Goal: Task Accomplishment & Management: Complete application form

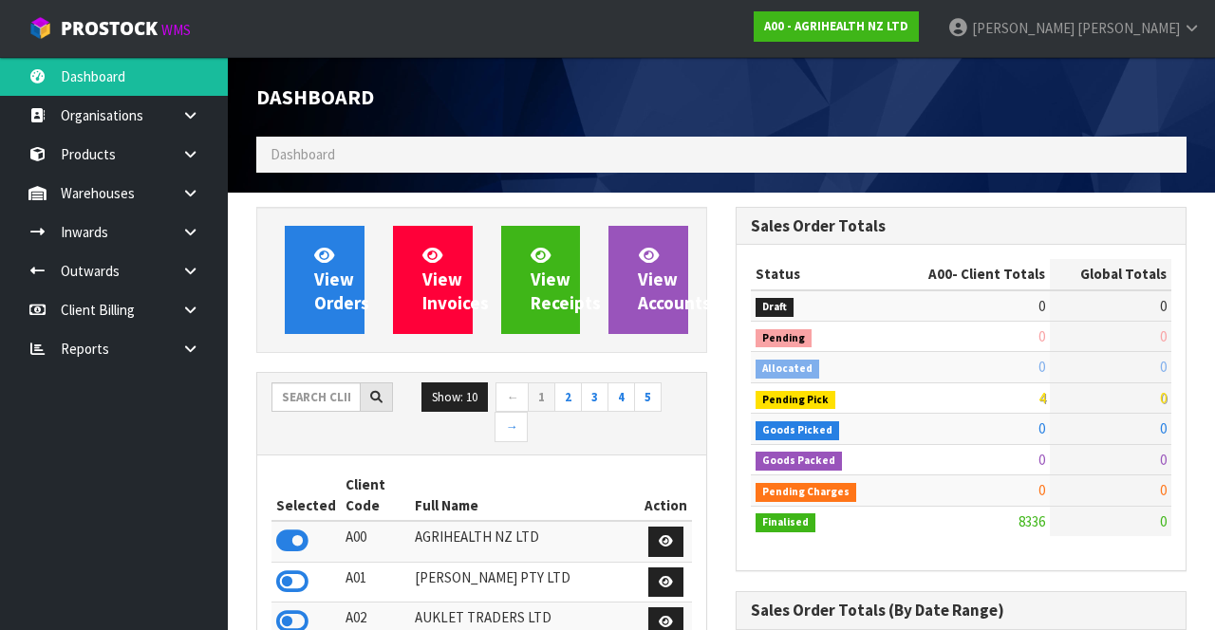
scroll to position [1552, 478]
click at [315, 387] on input "text" at bounding box center [316, 397] width 89 height 29
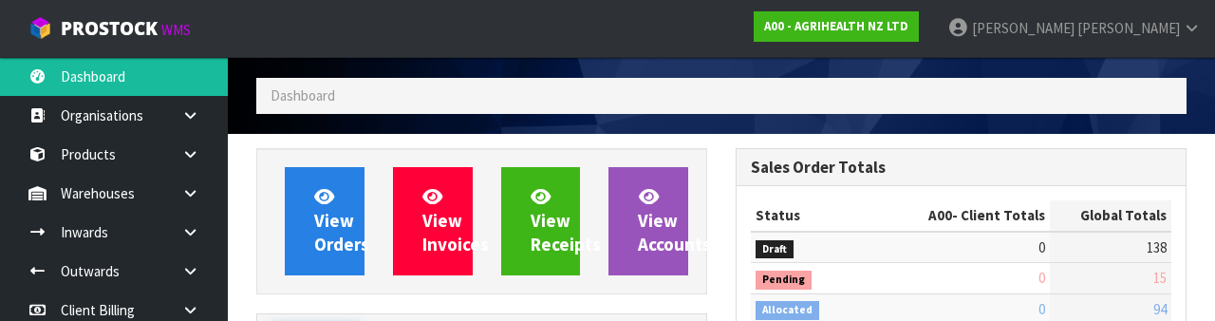
scroll to position [223, 0]
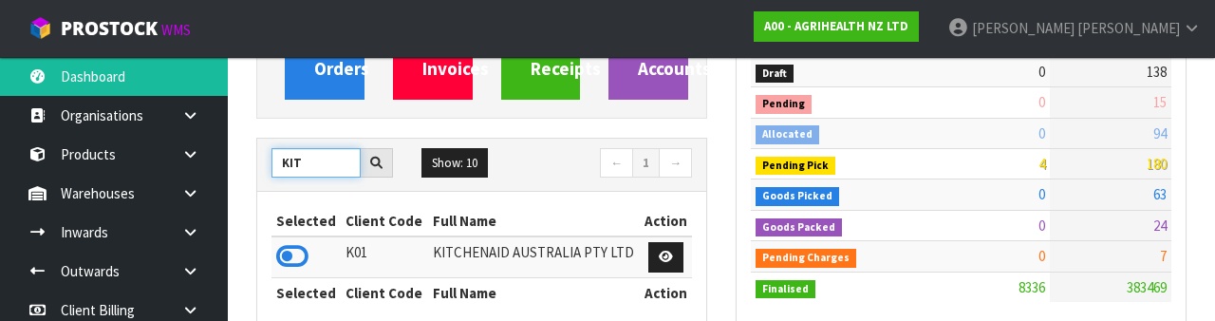
type input "KIT"
click at [304, 249] on icon at bounding box center [292, 256] width 32 height 28
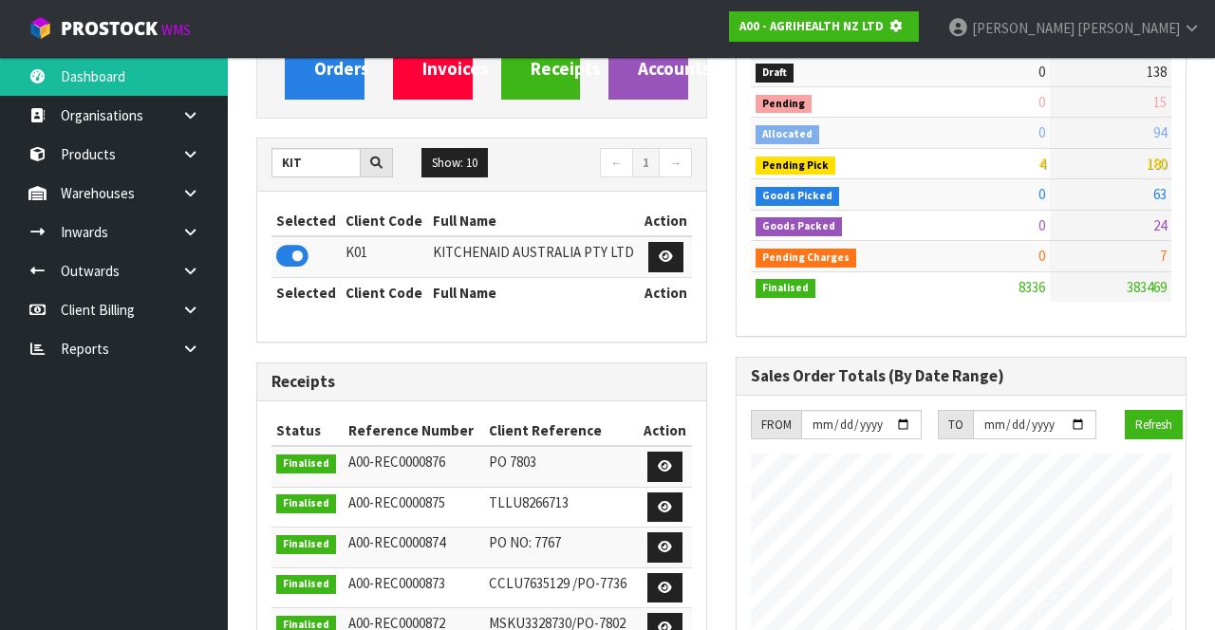
scroll to position [948128, 948827]
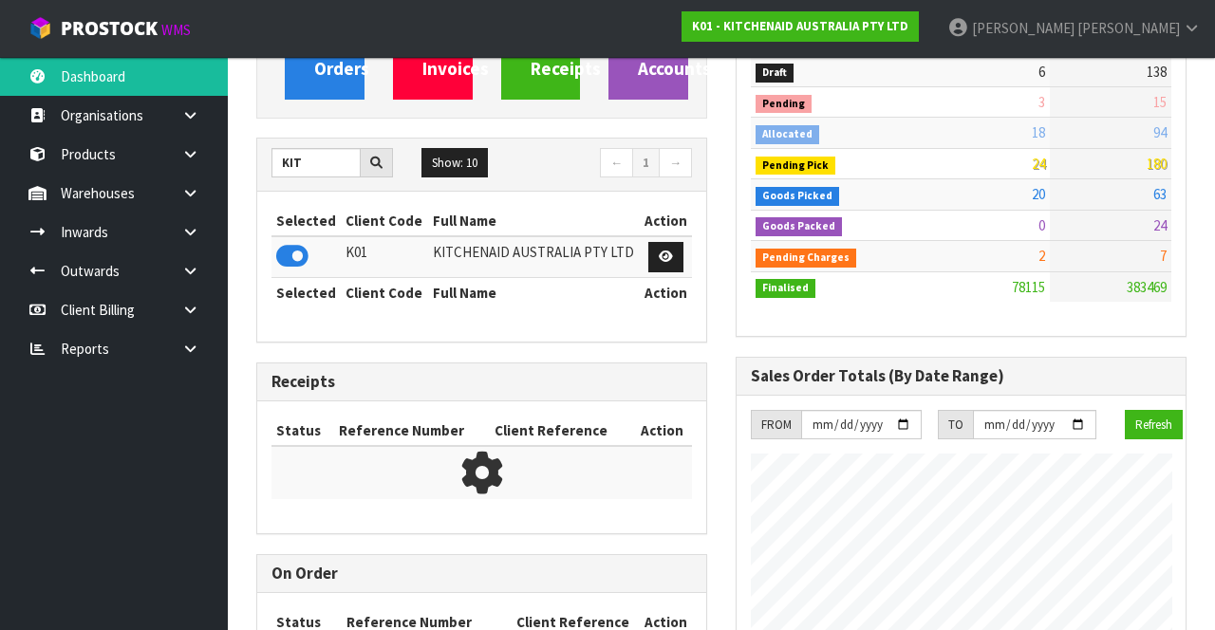
click at [186, 198] on icon at bounding box center [190, 193] width 18 height 14
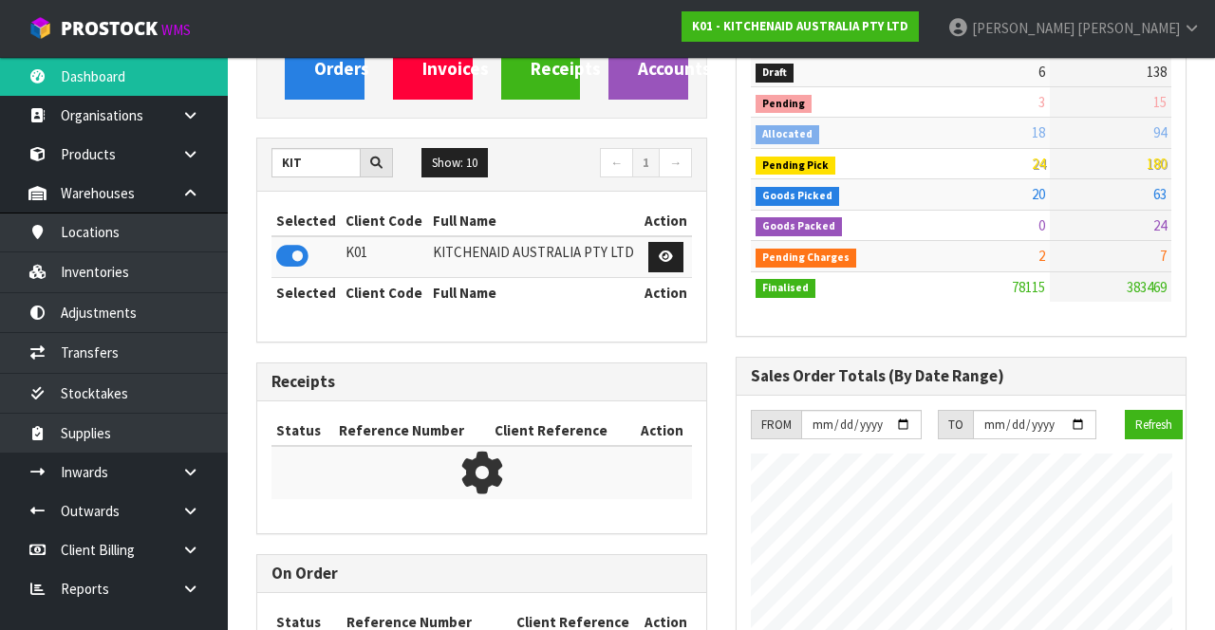
scroll to position [1592, 478]
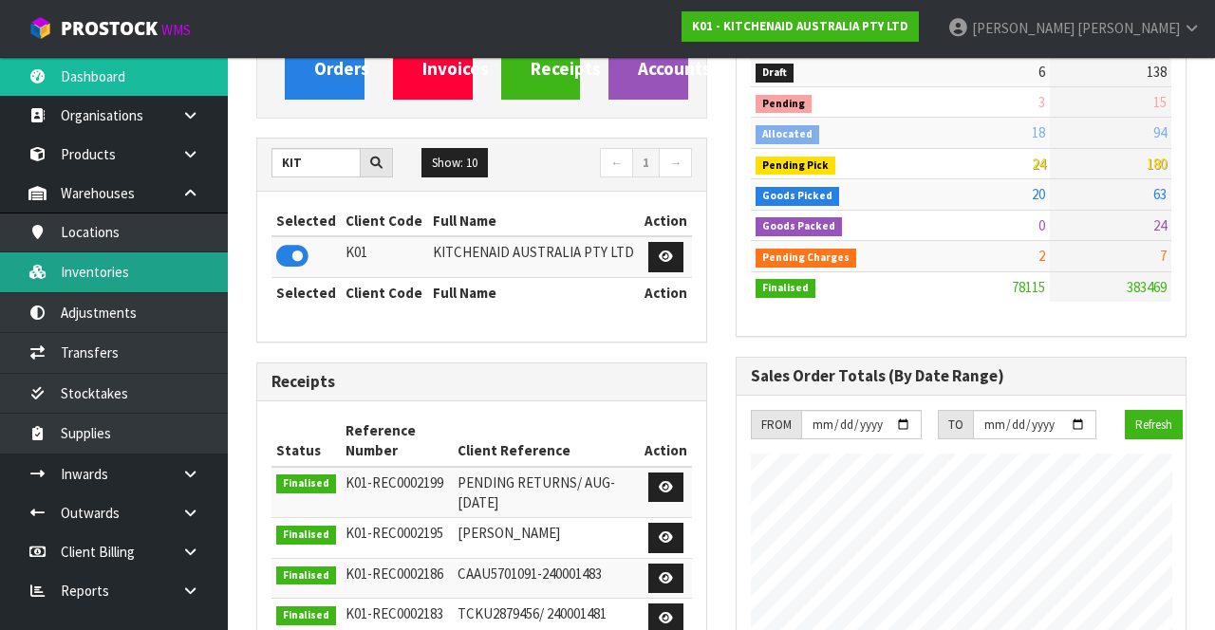
click at [180, 273] on link "Inventories" at bounding box center [114, 272] width 228 height 39
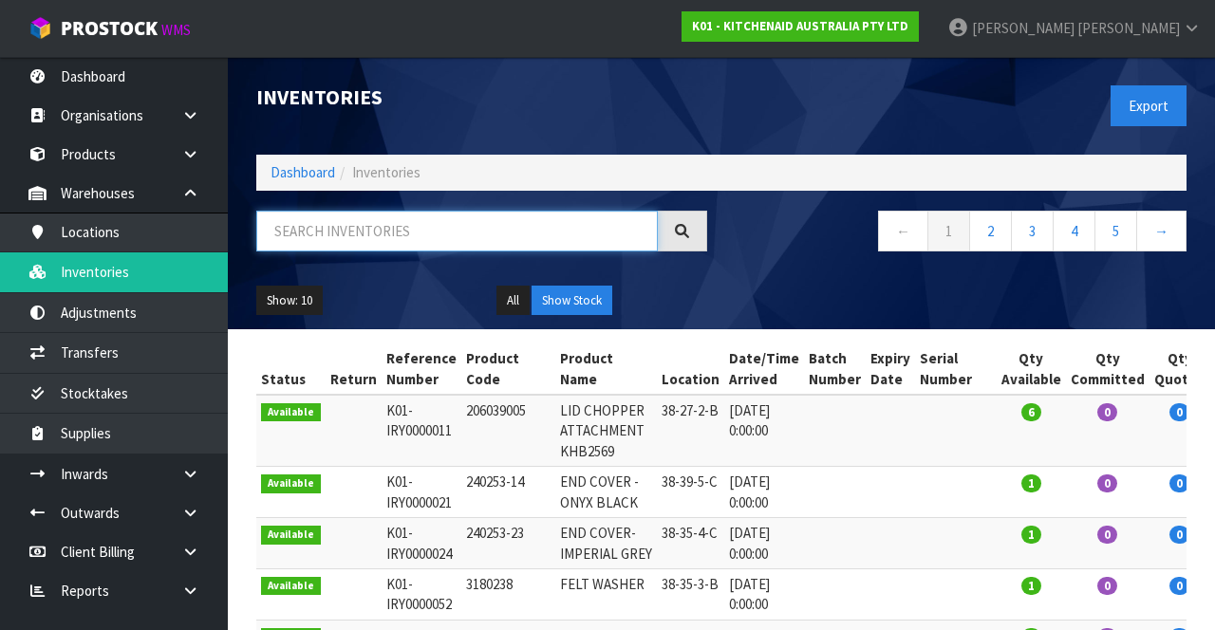
click at [466, 226] on input "text" at bounding box center [457, 231] width 402 height 41
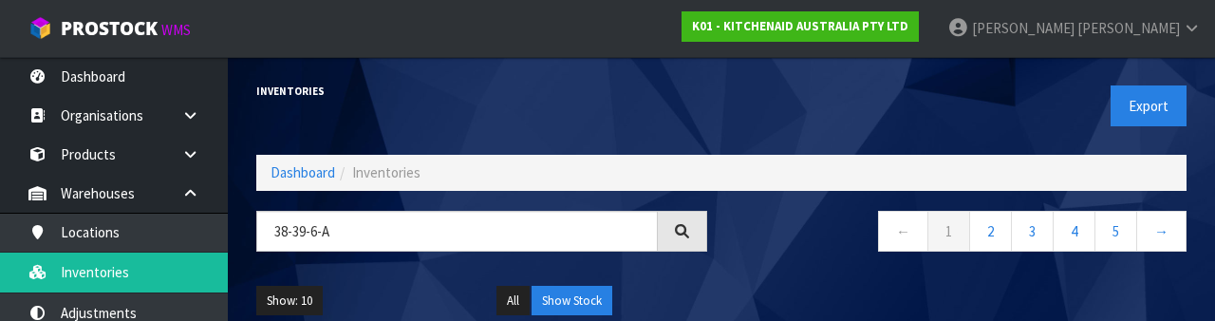
click at [741, 263] on div "← 1 2 3 4 5 →" at bounding box center [960, 241] width 479 height 61
type input "38-39-6-A"
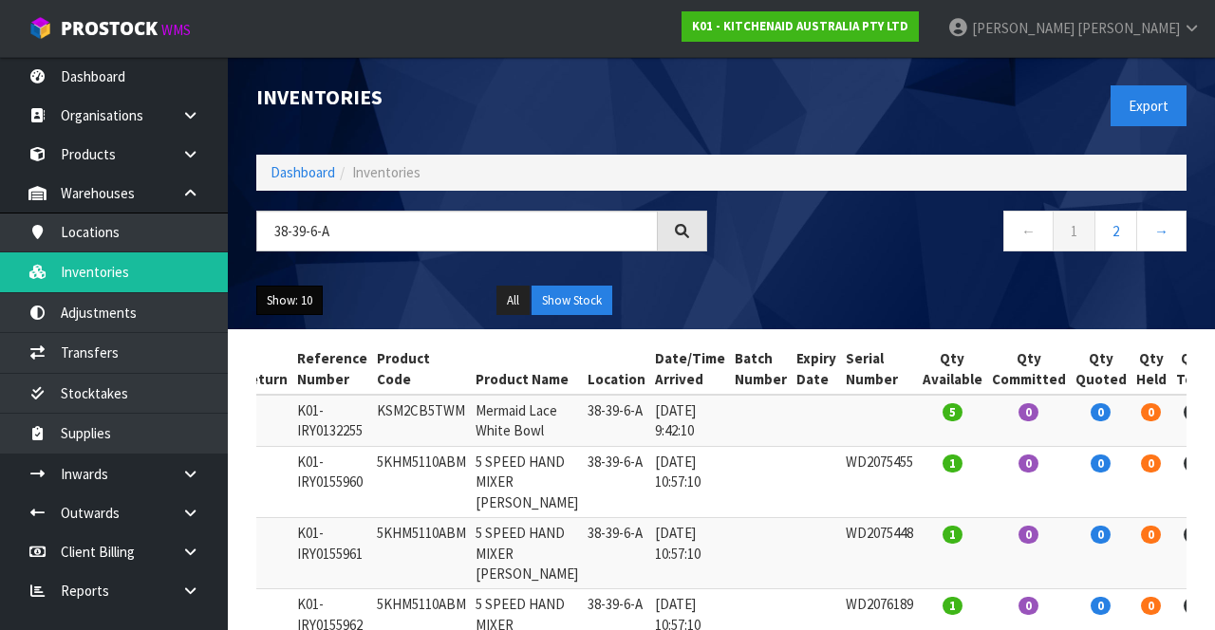
click at [296, 299] on button "Show: 10" at bounding box center [289, 301] width 66 height 30
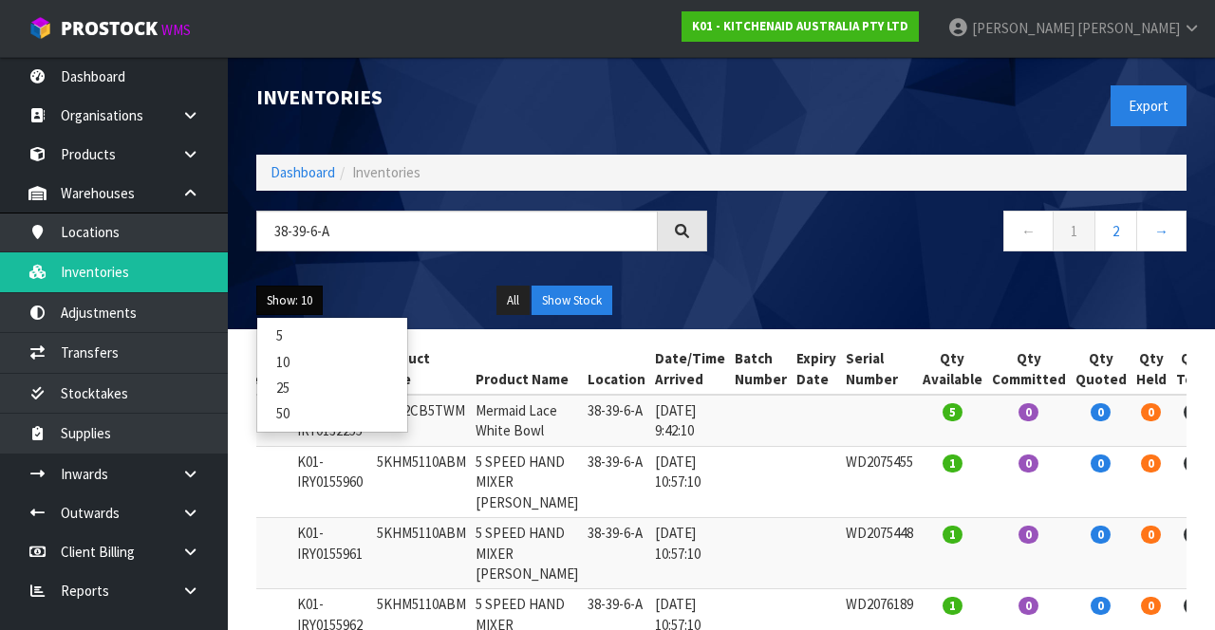
click at [311, 417] on link "50" at bounding box center [332, 414] width 150 height 26
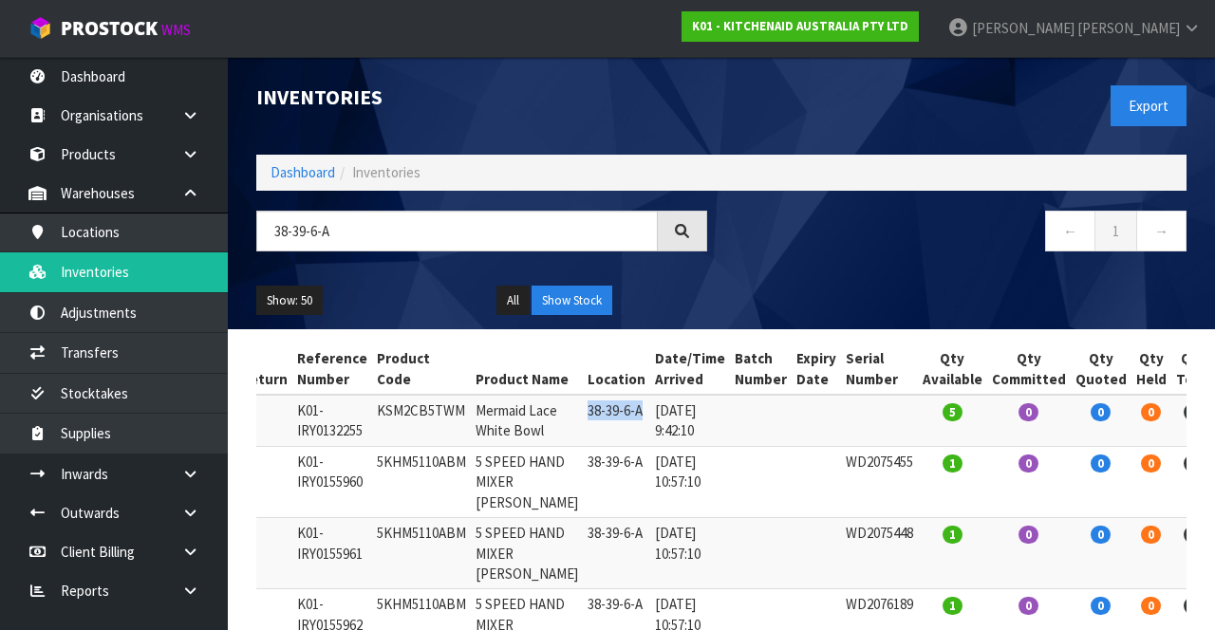
click at [583, 417] on td "38-39-6-A" at bounding box center [616, 420] width 67 height 51
copy td "38-39-6-A"
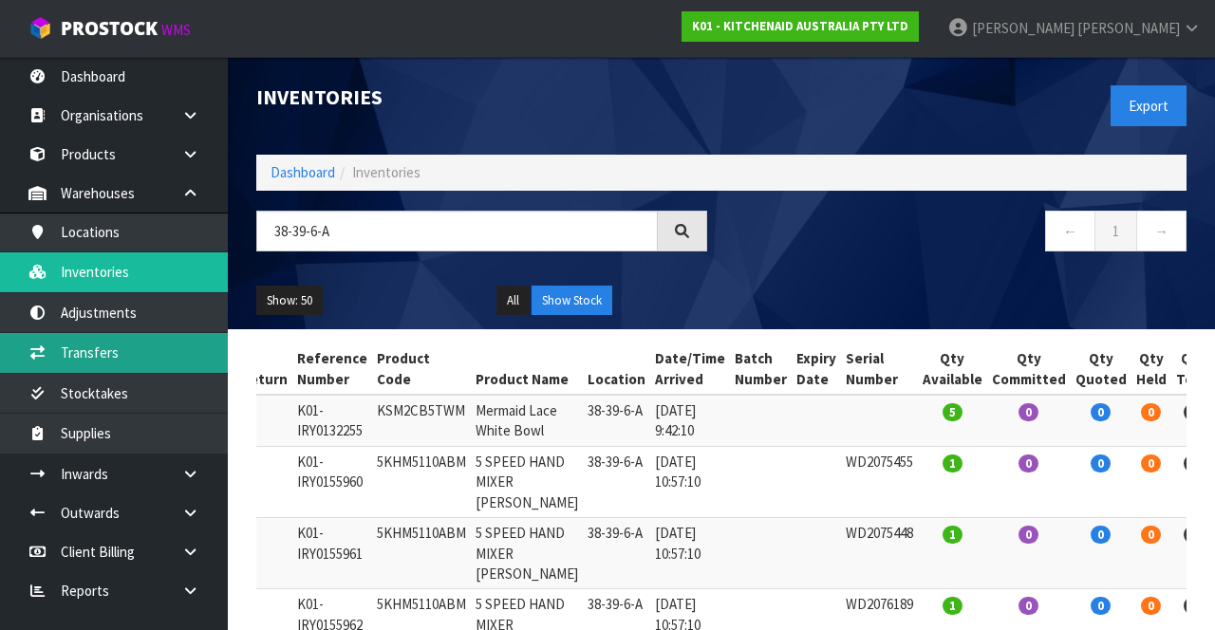
click at [155, 355] on link "Transfers" at bounding box center [114, 352] width 228 height 39
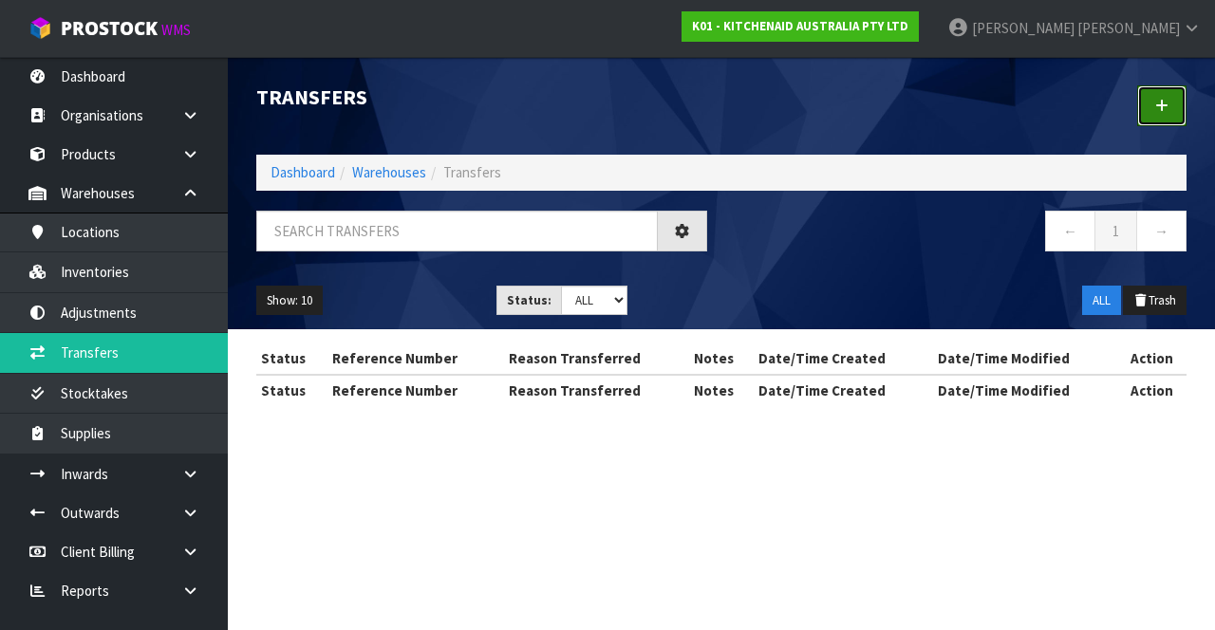
click at [1175, 112] on link at bounding box center [1161, 105] width 49 height 41
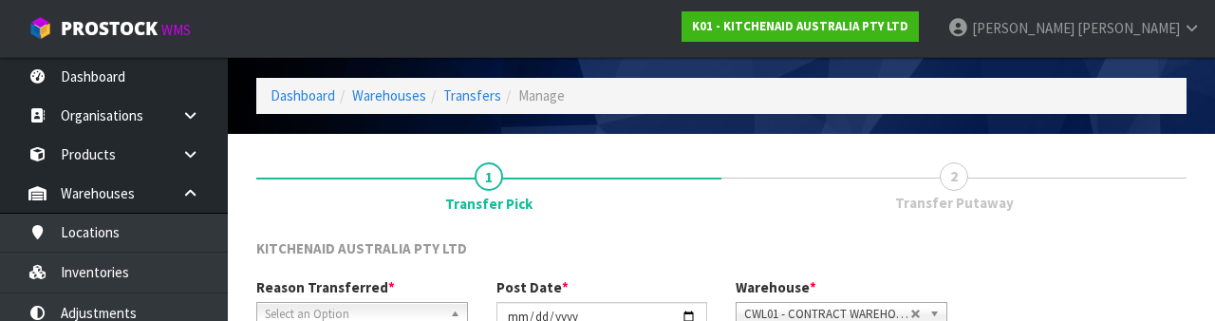
scroll to position [227, 0]
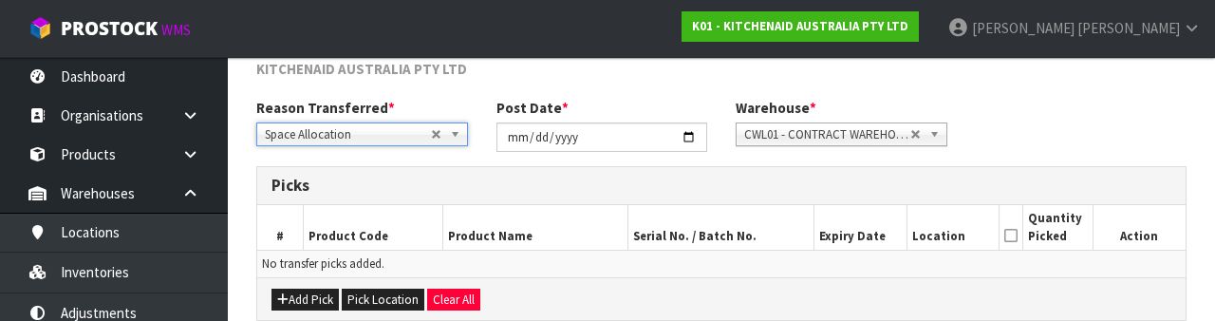
click at [1042, 95] on div "KITCHENAID AUSTRALIA PTY LTD" at bounding box center [721, 78] width 959 height 39
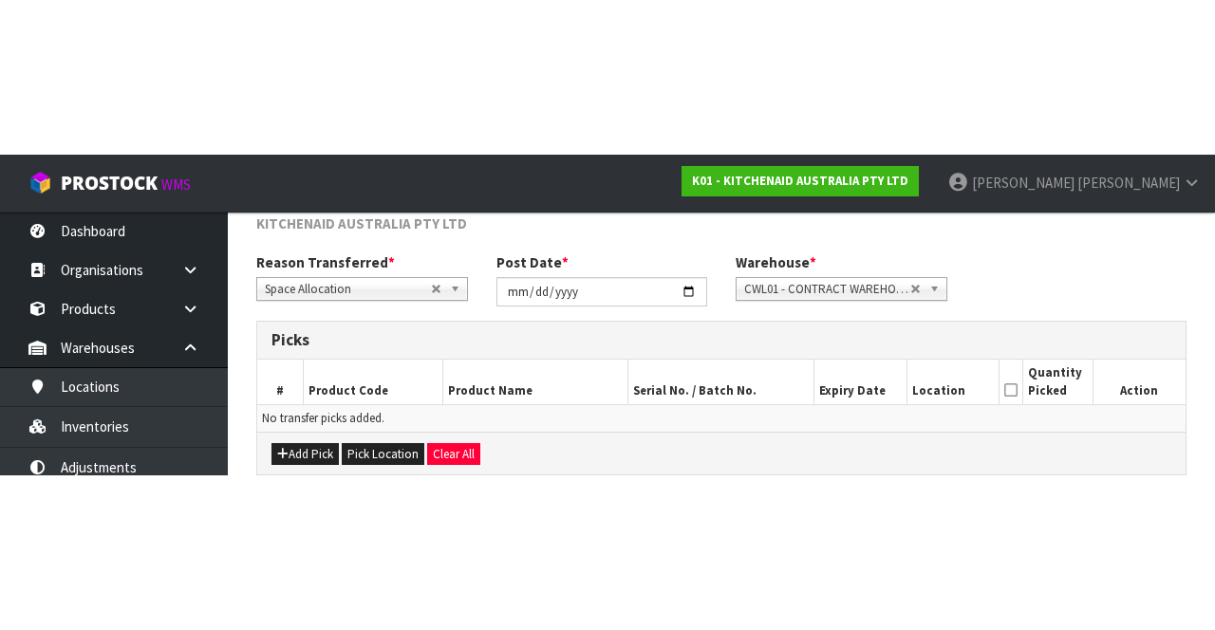
scroll to position [103, 0]
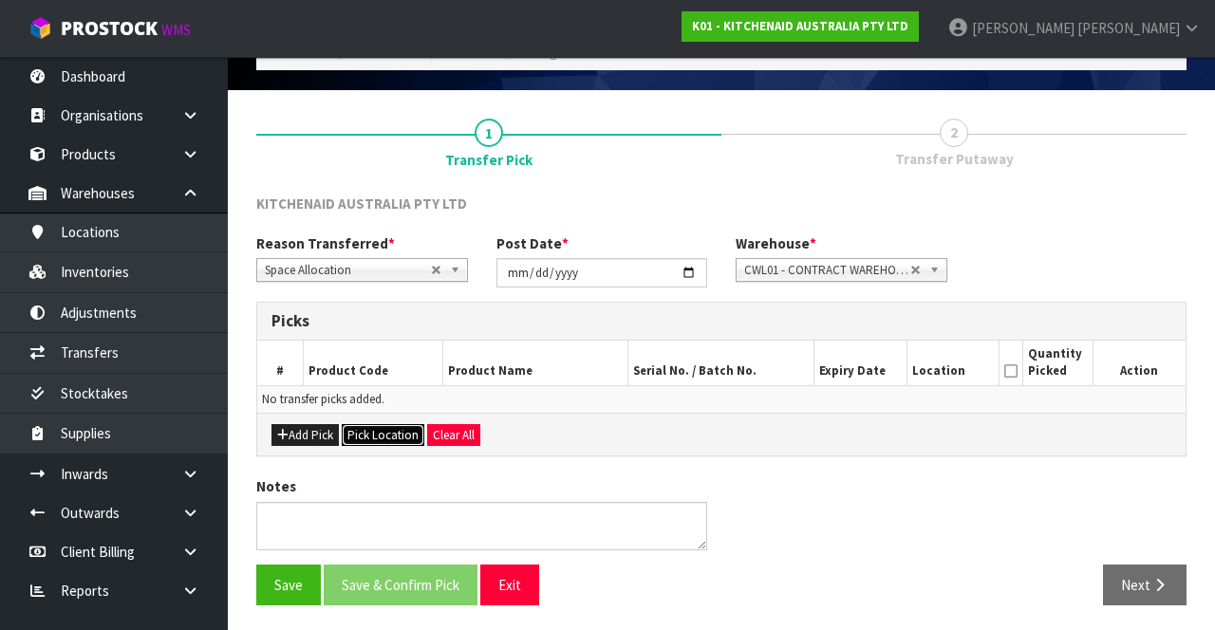
click at [387, 424] on button "Pick Location" at bounding box center [383, 435] width 83 height 23
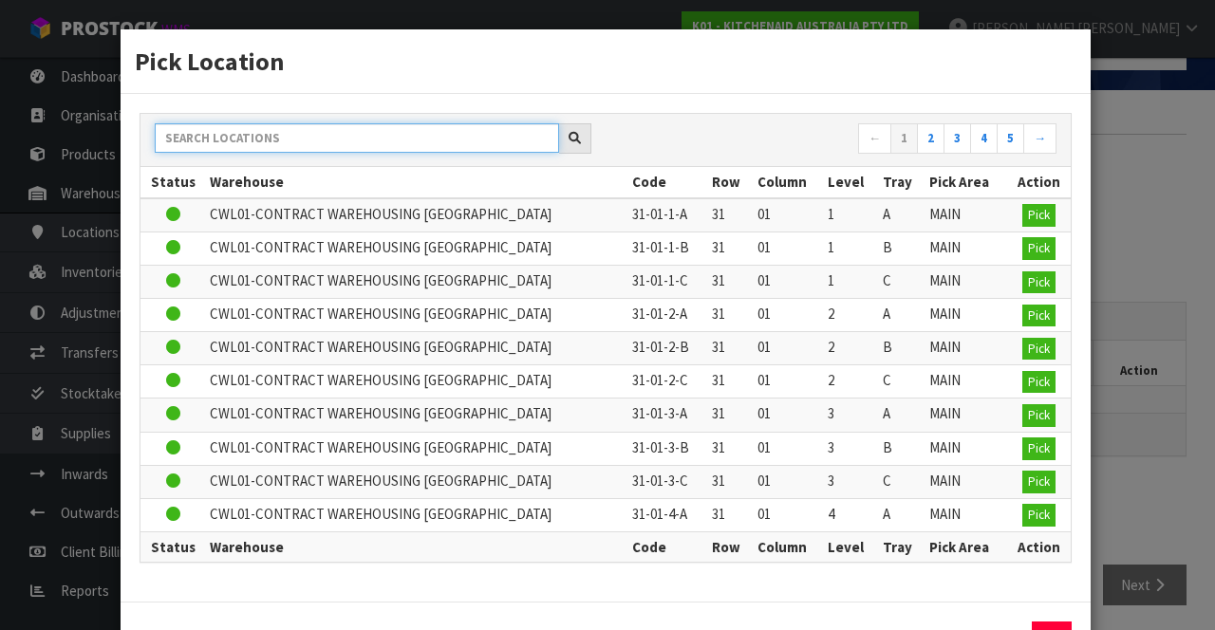
paste input "38-39-6-A"
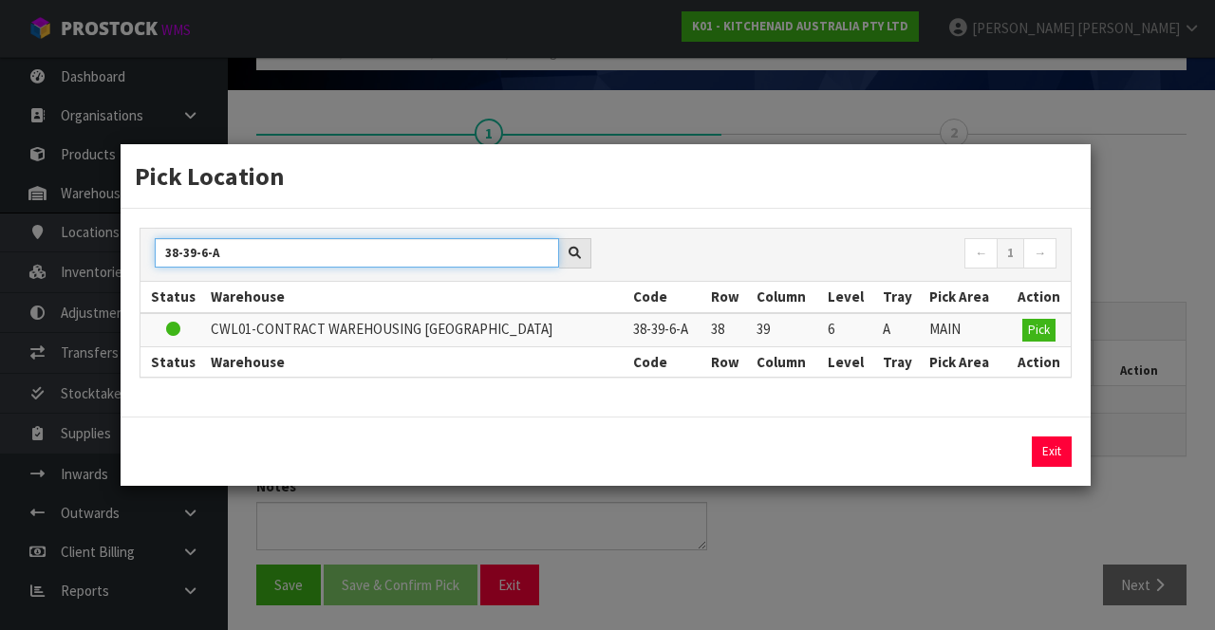
type input "38-39-6-A"
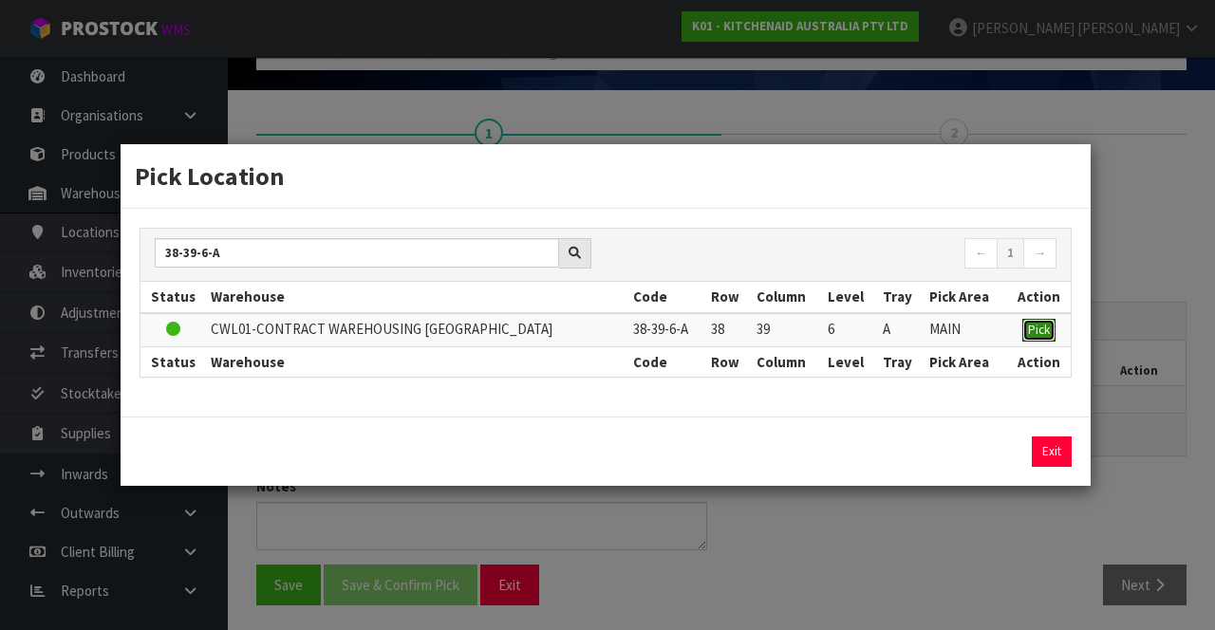
click at [1043, 335] on span "Pick" at bounding box center [1039, 330] width 22 height 16
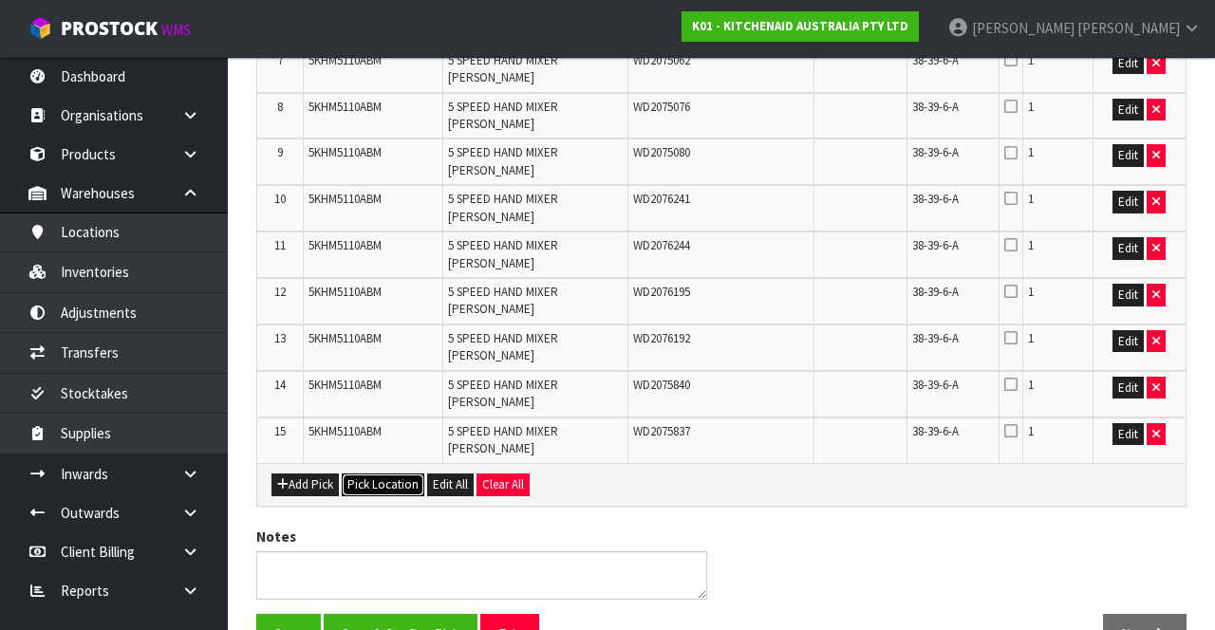
scroll to position [703, 0]
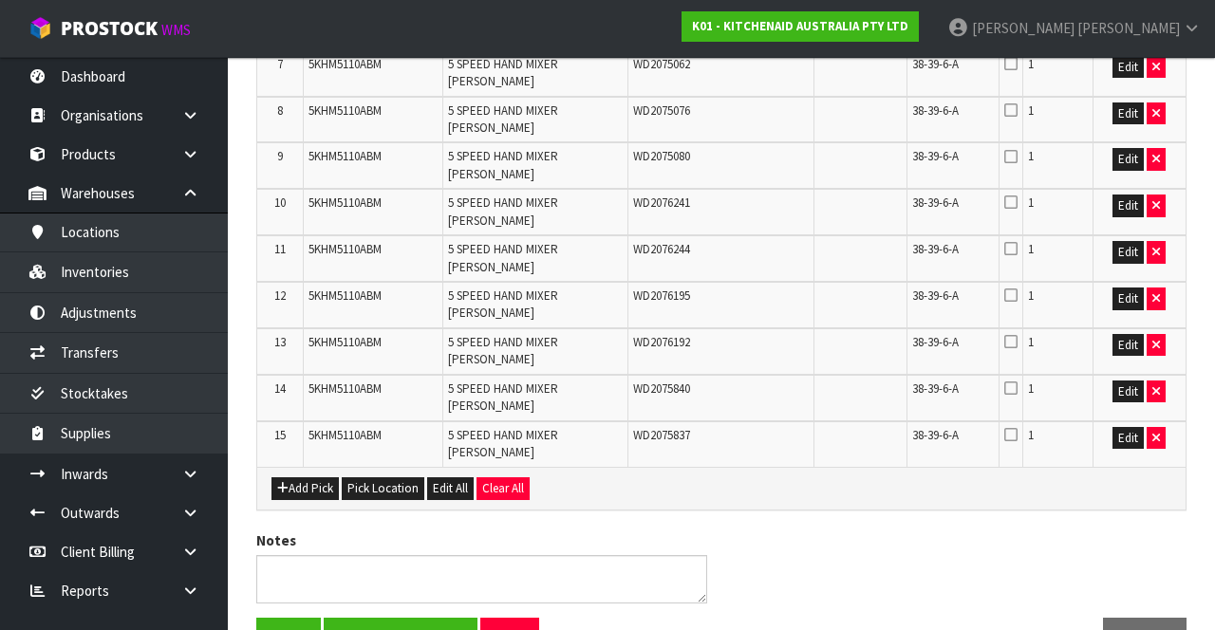
click at [1015, 429] on icon at bounding box center [1010, 434] width 13 height 15
click at [0, 0] on input "checkbox" at bounding box center [0, 0] width 0 height 0
click at [1014, 385] on icon at bounding box center [1010, 388] width 13 height 15
click at [0, 0] on input "checkbox" at bounding box center [0, 0] width 0 height 0
click at [1016, 340] on icon at bounding box center [1010, 341] width 13 height 15
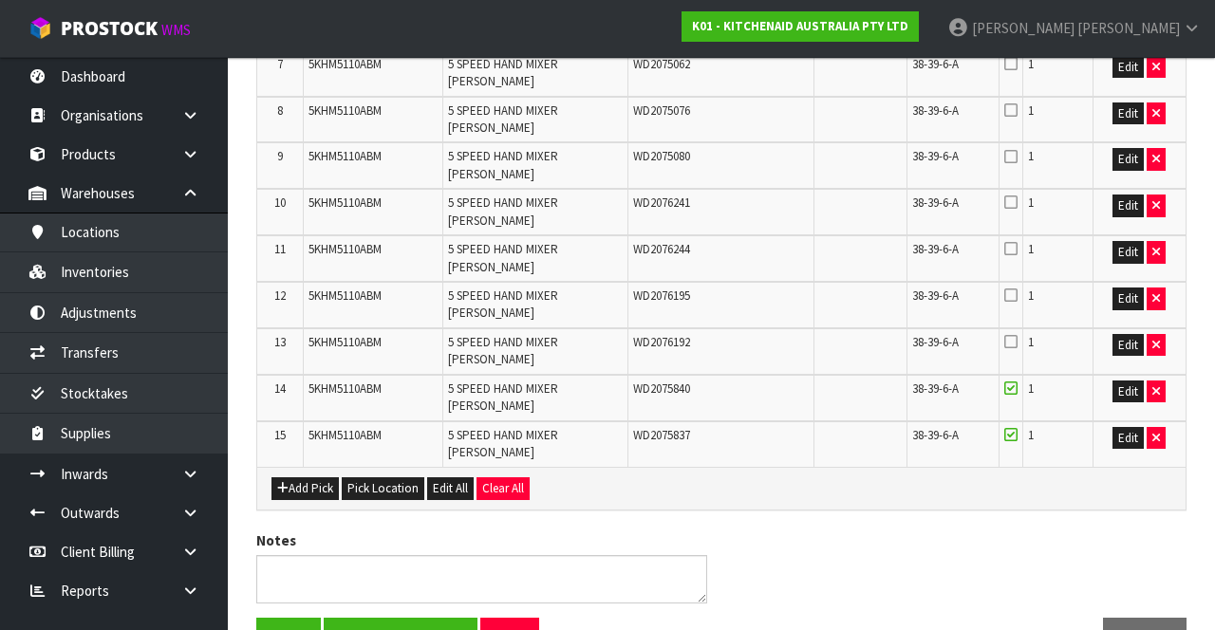
click at [0, 0] on input "checkbox" at bounding box center [0, 0] width 0 height 0
click at [1017, 300] on icon at bounding box center [1010, 295] width 13 height 15
click at [0, 0] on input "checkbox" at bounding box center [0, 0] width 0 height 0
click at [1014, 247] on icon at bounding box center [1010, 248] width 13 height 15
click at [0, 0] on input "checkbox" at bounding box center [0, 0] width 0 height 0
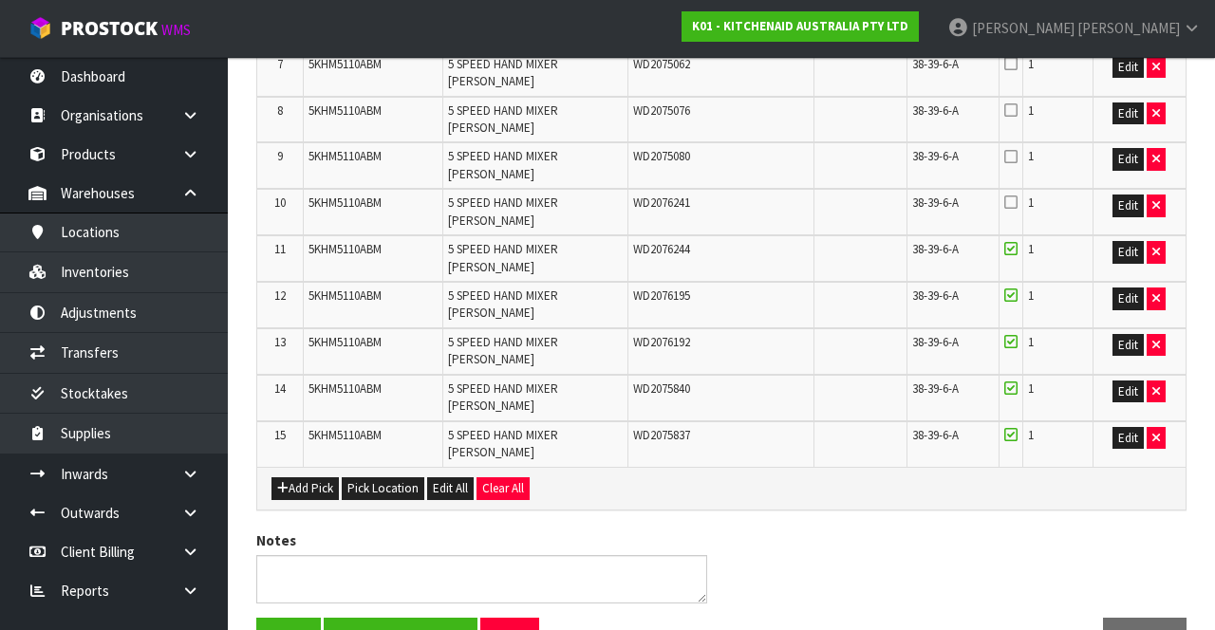
click at [1008, 204] on icon at bounding box center [1010, 202] width 13 height 15
click at [0, 0] on input "checkbox" at bounding box center [0, 0] width 0 height 0
click at [1017, 155] on icon at bounding box center [1010, 156] width 13 height 15
click at [0, 0] on input "checkbox" at bounding box center [0, 0] width 0 height 0
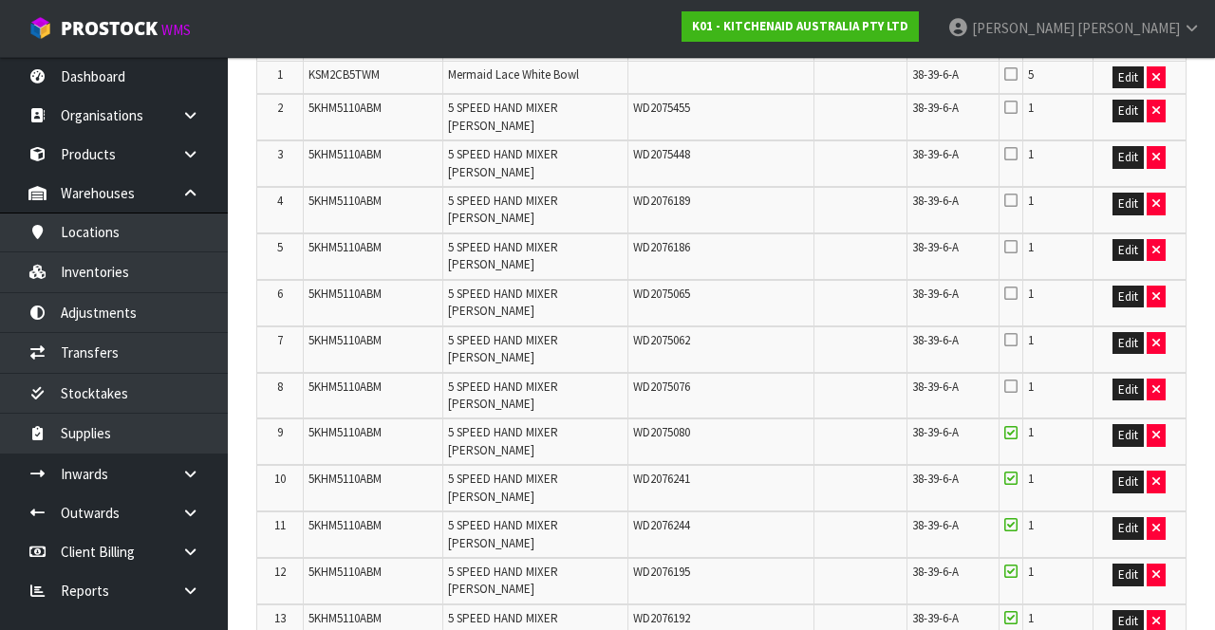
scroll to position [423, 0]
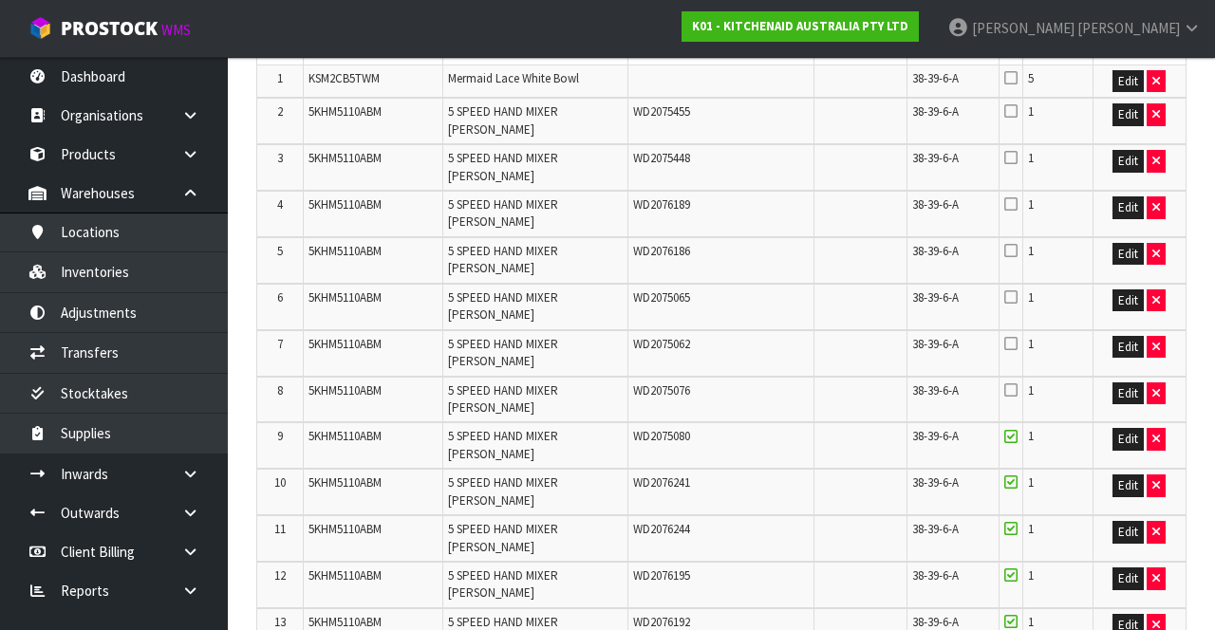
click at [1014, 383] on icon at bounding box center [1010, 390] width 13 height 15
click at [0, 0] on input "checkbox" at bounding box center [0, 0] width 0 height 0
click at [1015, 337] on icon at bounding box center [1010, 343] width 13 height 15
click at [0, 0] on input "checkbox" at bounding box center [0, 0] width 0 height 0
click at [1015, 290] on icon at bounding box center [1010, 297] width 13 height 15
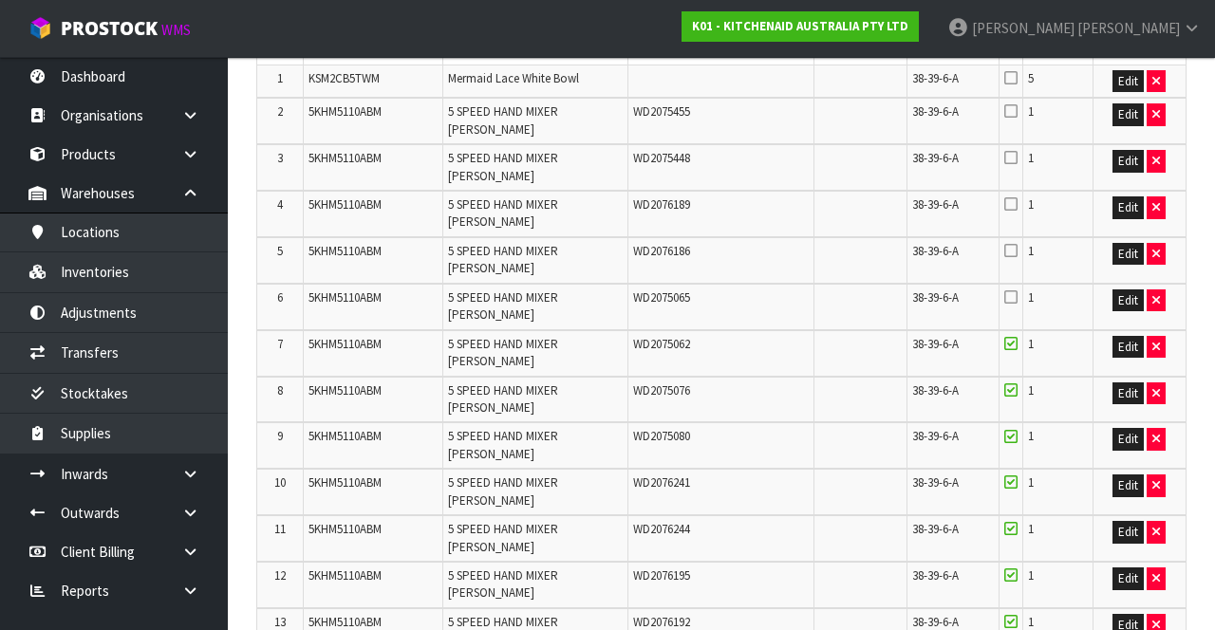
click at [0, 0] on input "checkbox" at bounding box center [0, 0] width 0 height 0
click at [1014, 249] on icon at bounding box center [1010, 250] width 13 height 15
click at [0, 0] on input "checkbox" at bounding box center [0, 0] width 0 height 0
click at [1015, 205] on icon at bounding box center [1010, 204] width 13 height 15
click at [0, 0] on input "checkbox" at bounding box center [0, 0] width 0 height 0
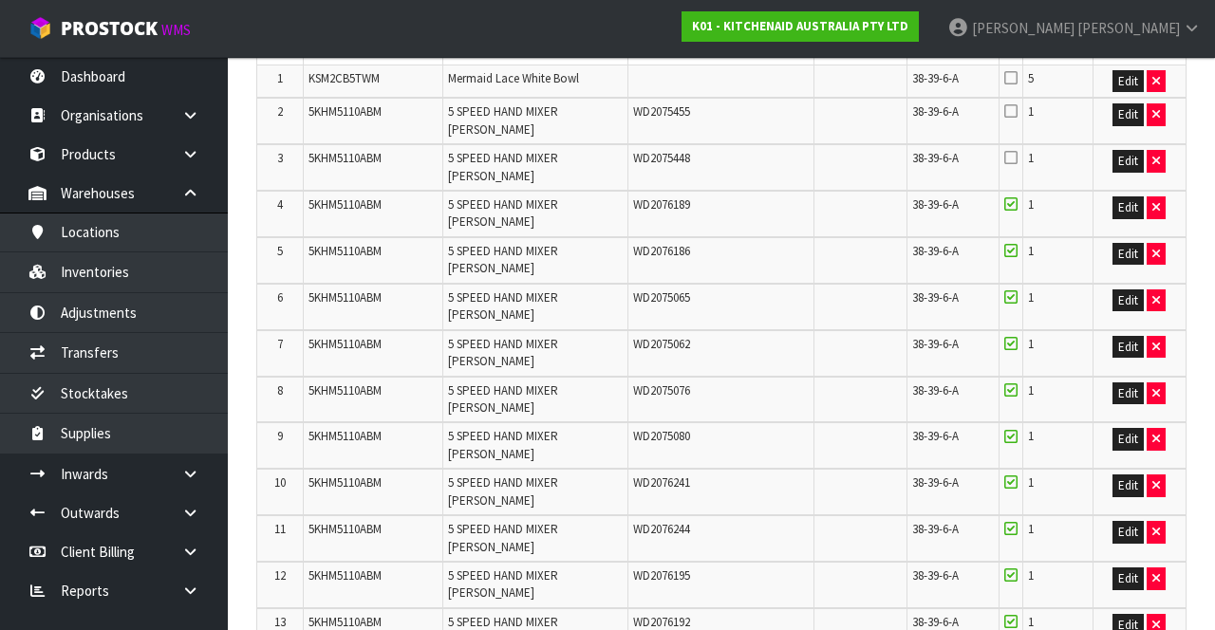
click at [1015, 159] on icon at bounding box center [1010, 157] width 13 height 15
click at [0, 0] on input "checkbox" at bounding box center [0, 0] width 0 height 0
click at [1011, 116] on icon at bounding box center [1010, 110] width 13 height 15
click at [0, 0] on input "checkbox" at bounding box center [0, 0] width 0 height 0
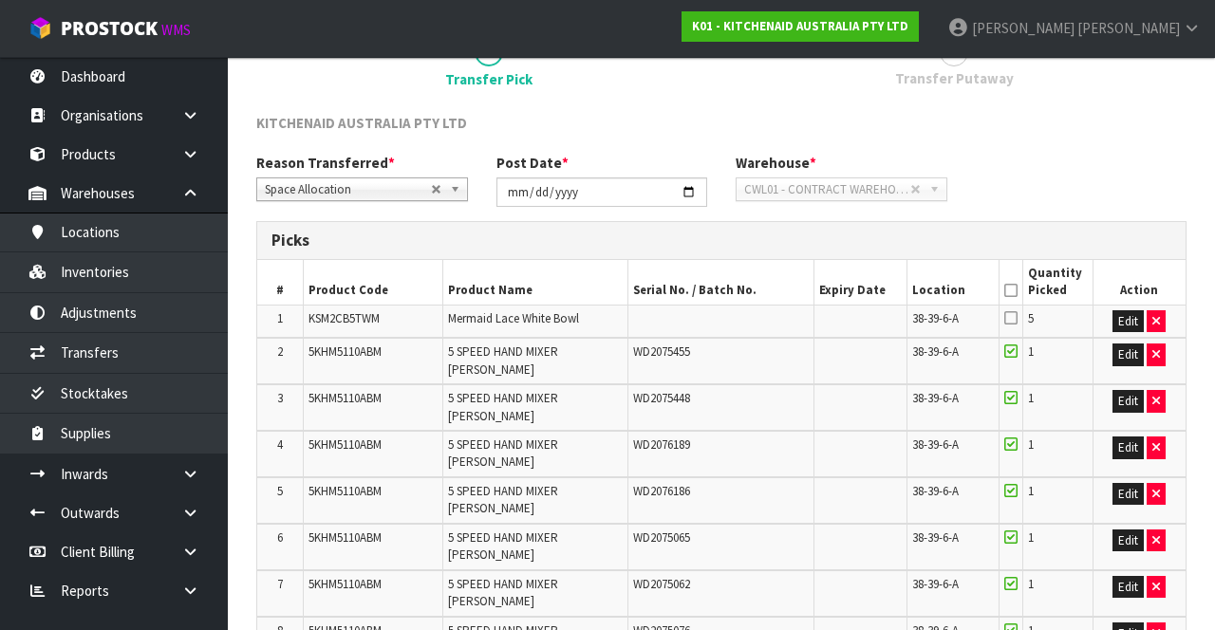
scroll to position [182, 0]
click at [1018, 313] on icon at bounding box center [1010, 318] width 13 height 15
click at [0, 0] on input "checkbox" at bounding box center [0, 0] width 0 height 0
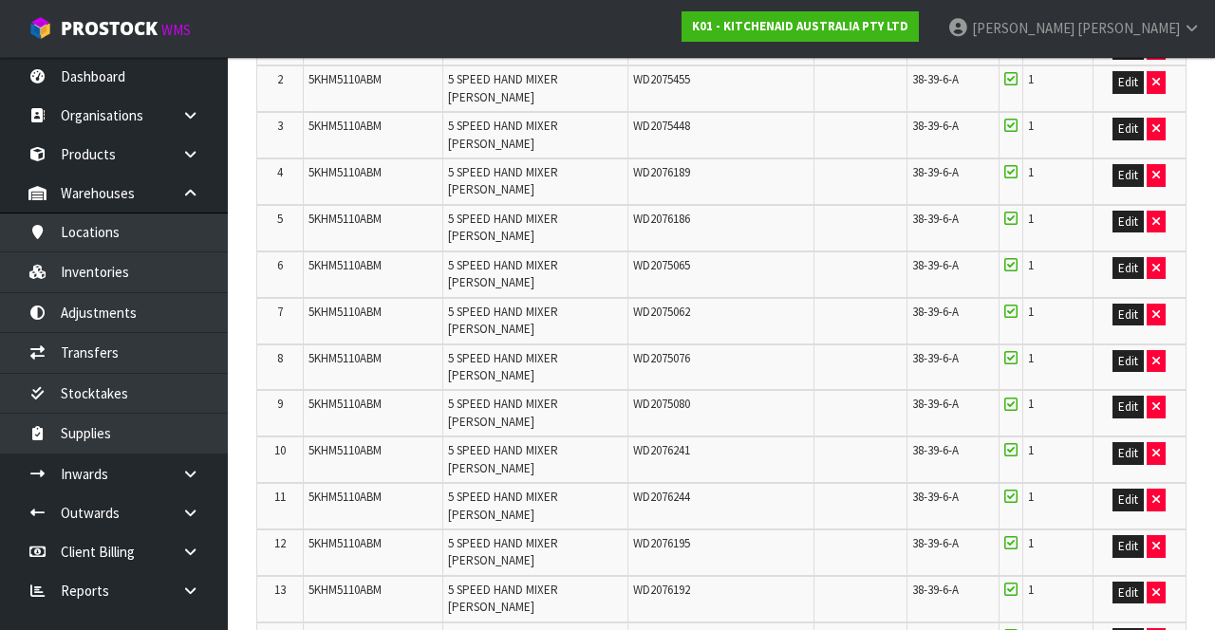
scroll to position [756, 0]
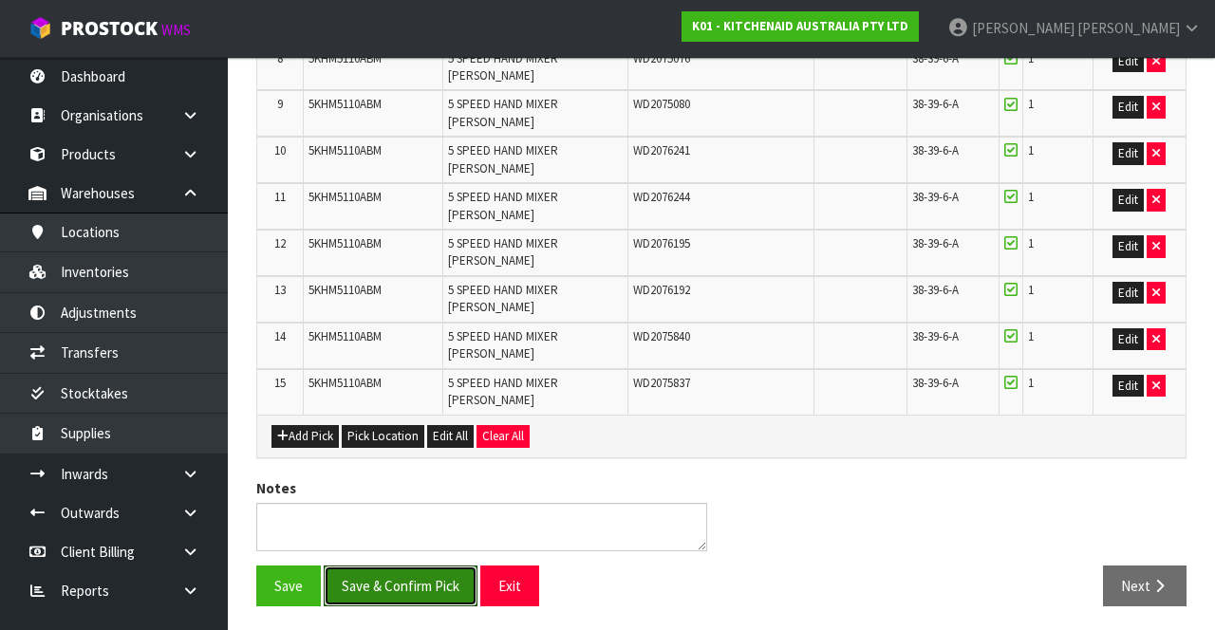
click at [423, 566] on button "Save & Confirm Pick" at bounding box center [401, 586] width 154 height 41
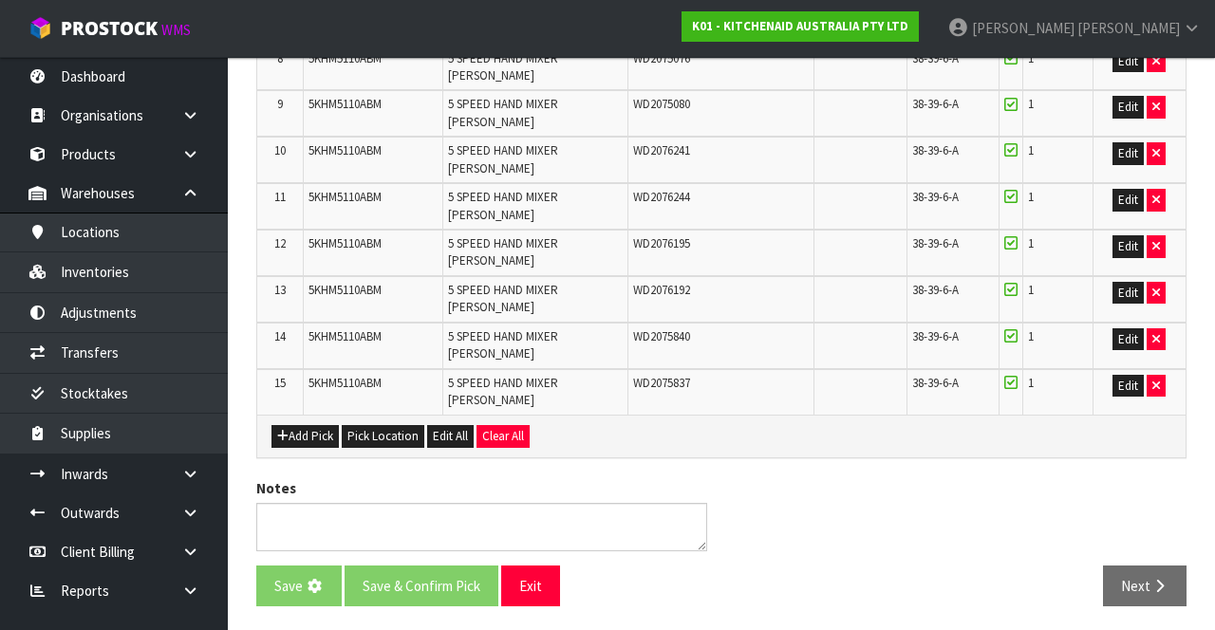
scroll to position [0, 0]
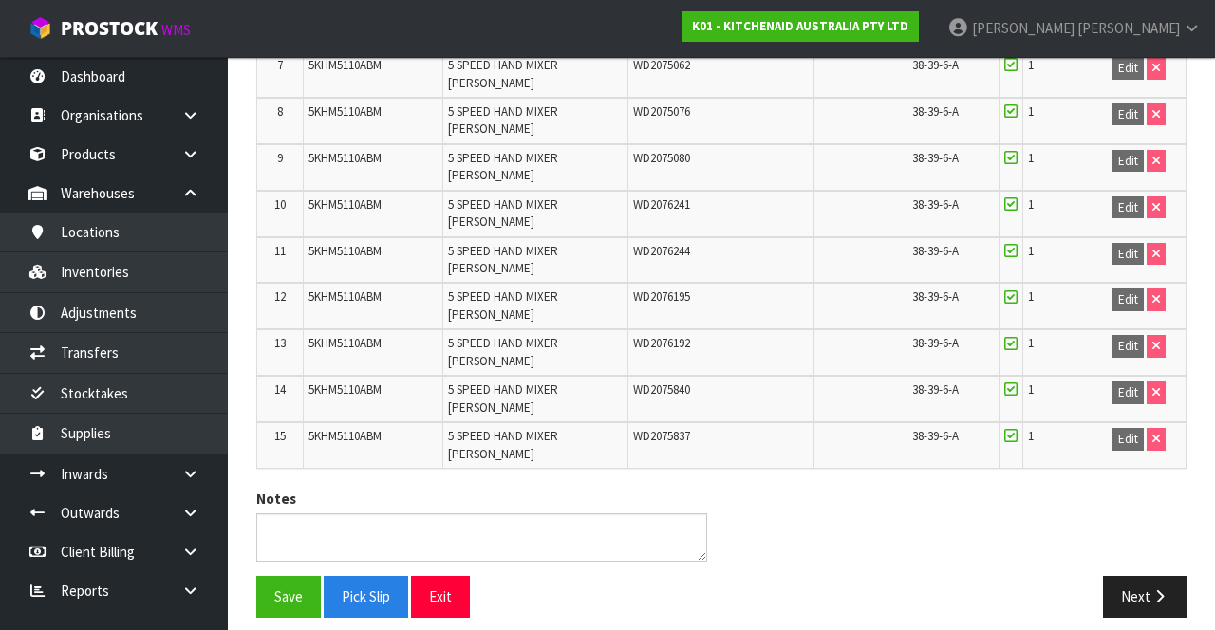
scroll to position [782, 0]
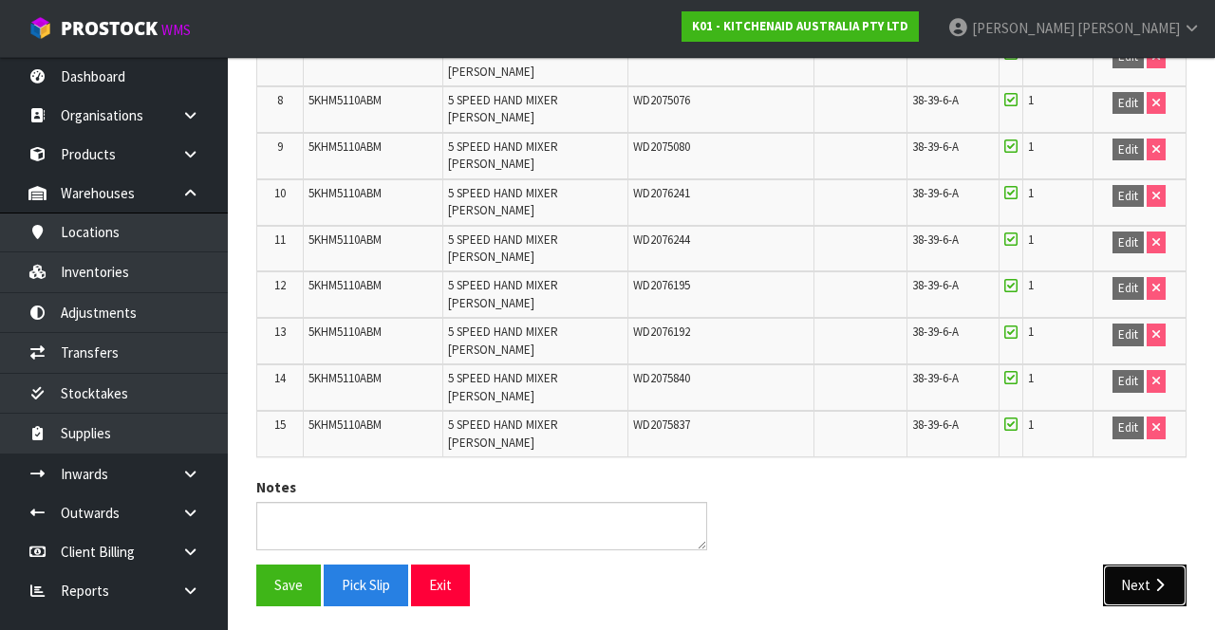
click at [1148, 570] on button "Next" at bounding box center [1145, 585] width 84 height 41
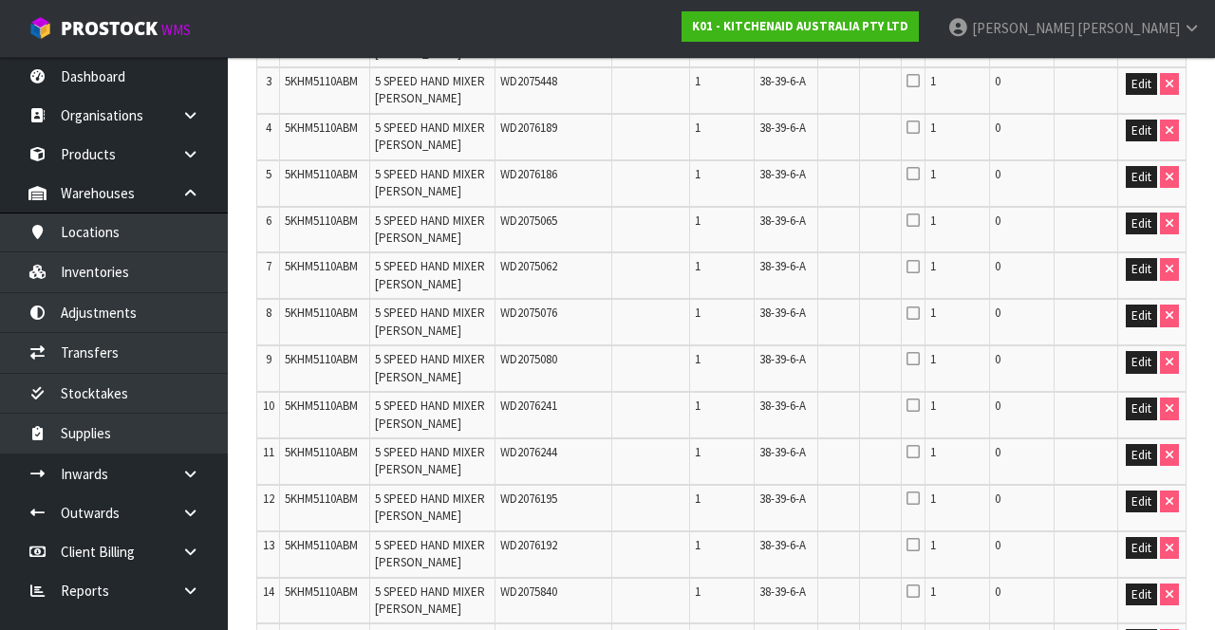
scroll to position [723, 0]
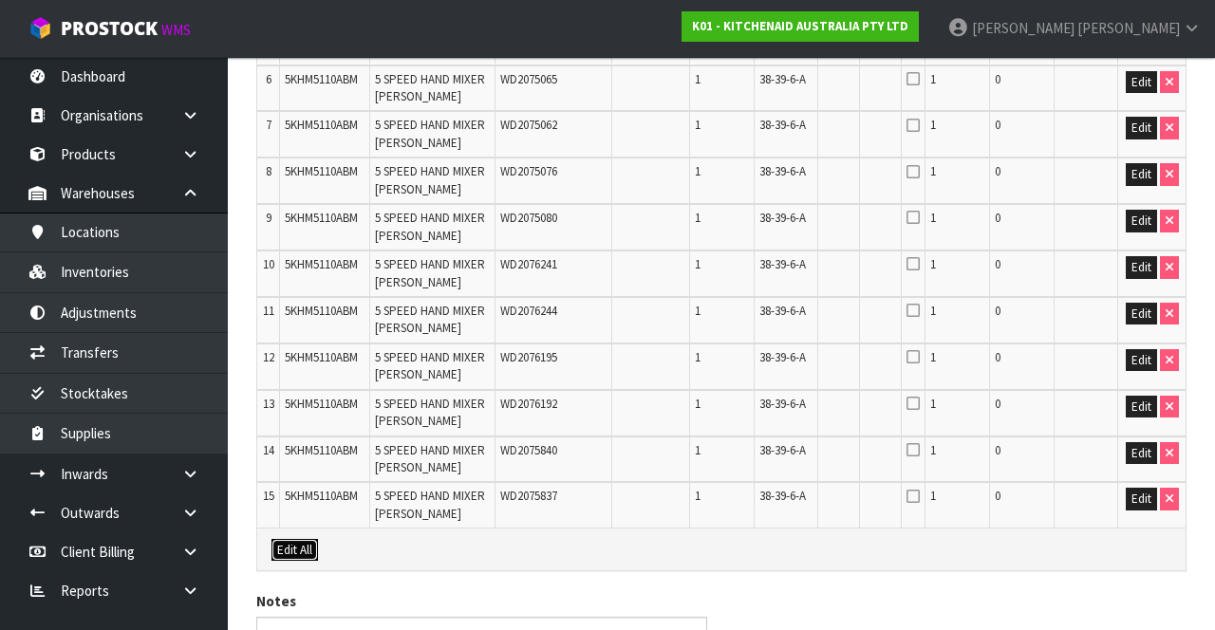
click at [293, 549] on button "Edit All" at bounding box center [295, 550] width 47 height 23
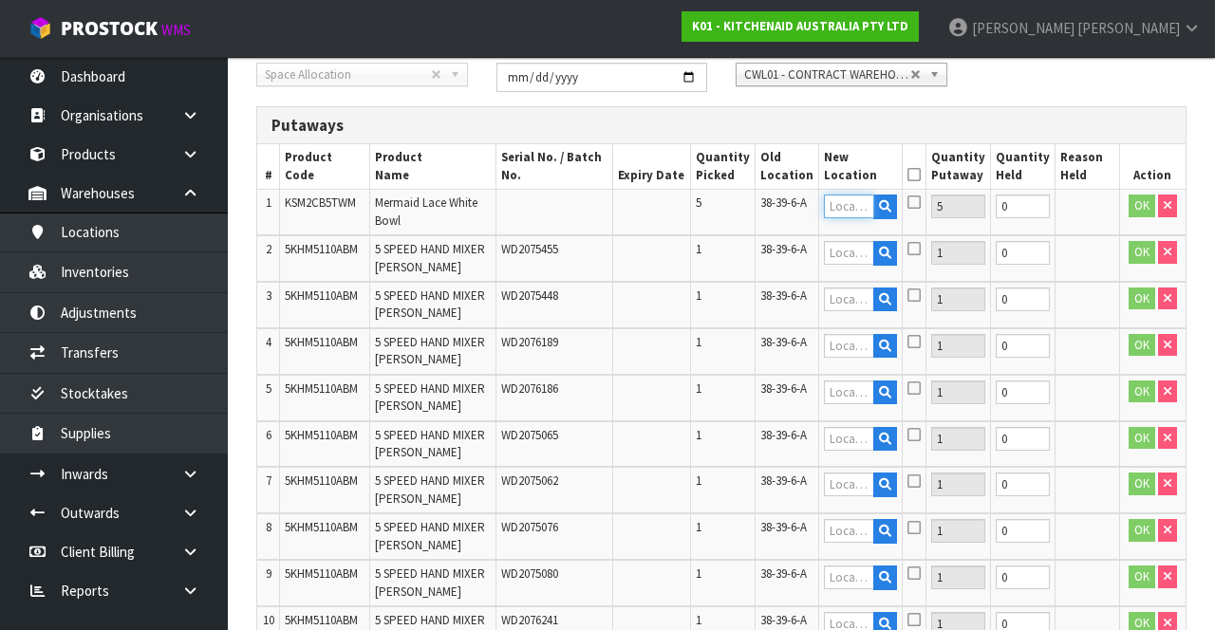
click at [869, 201] on input "text" at bounding box center [849, 207] width 50 height 24
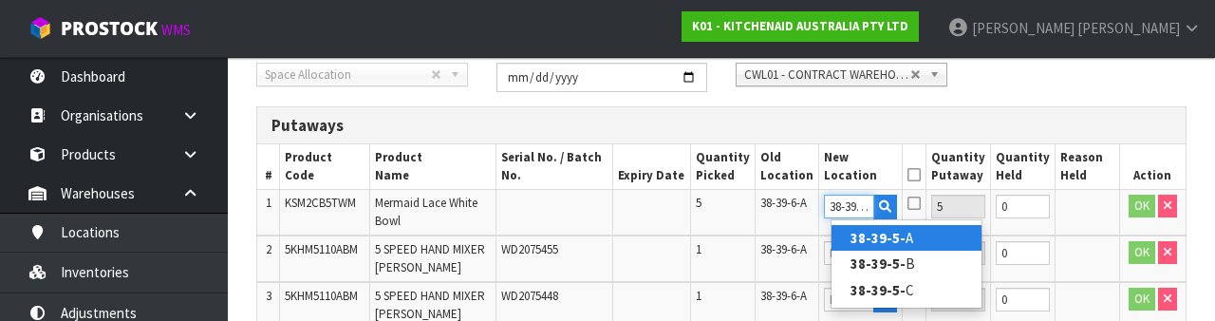
scroll to position [0, 4]
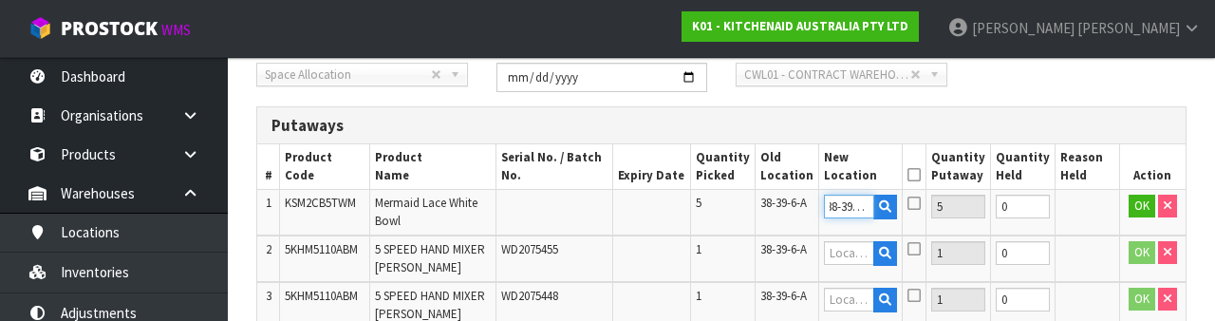
type input "38-39-5-A"
click at [921, 201] on icon at bounding box center [914, 203] width 13 height 15
click at [0, 0] on input "checkbox" at bounding box center [0, 0] width 0 height 0
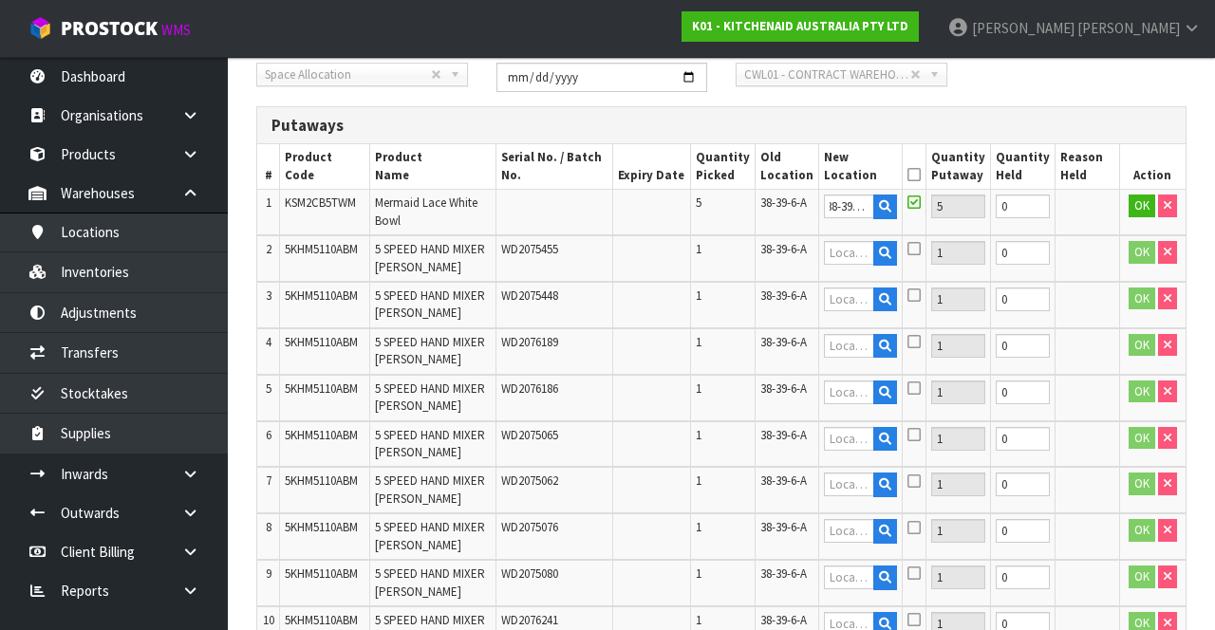
scroll to position [0, 0]
click at [1129, 212] on button "OK" at bounding box center [1142, 206] width 27 height 23
click at [887, 208] on link "Fill" at bounding box center [879, 211] width 14 height 33
type input "38-39-5-A"
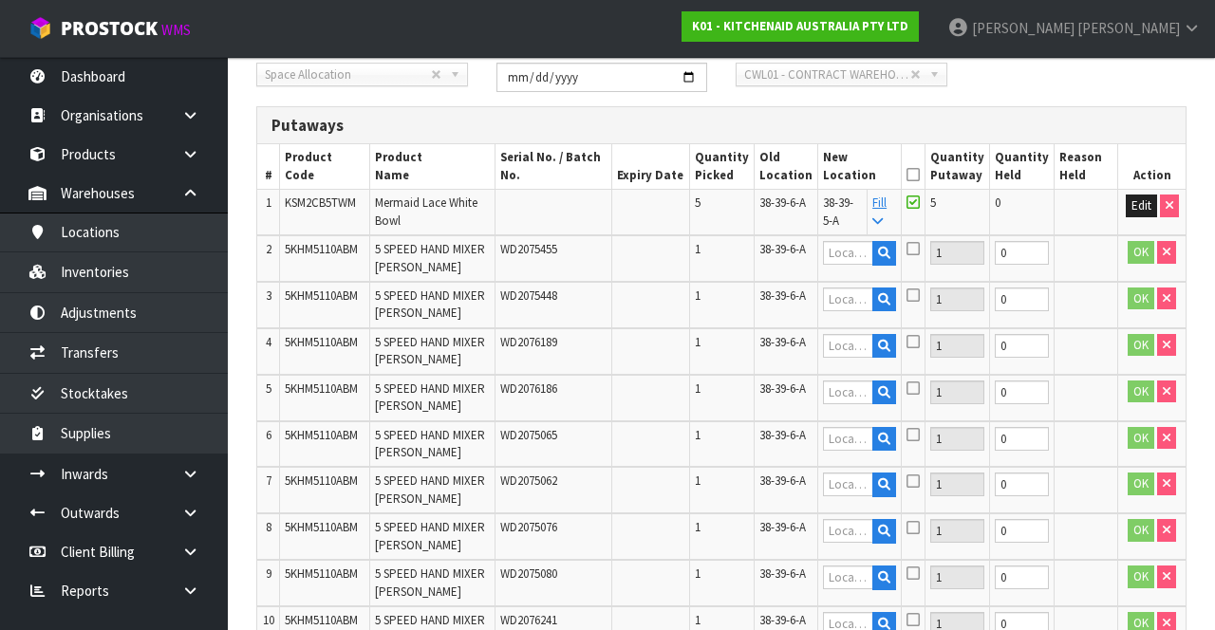
type input "38-39-5-A"
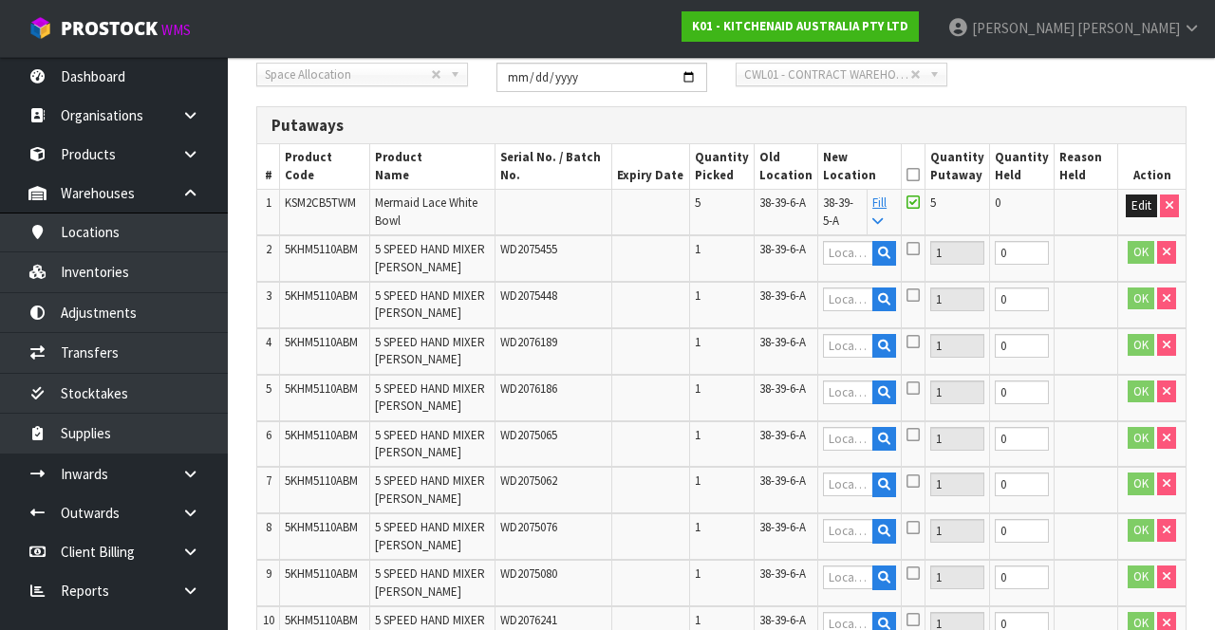
type input "38-39-5-A"
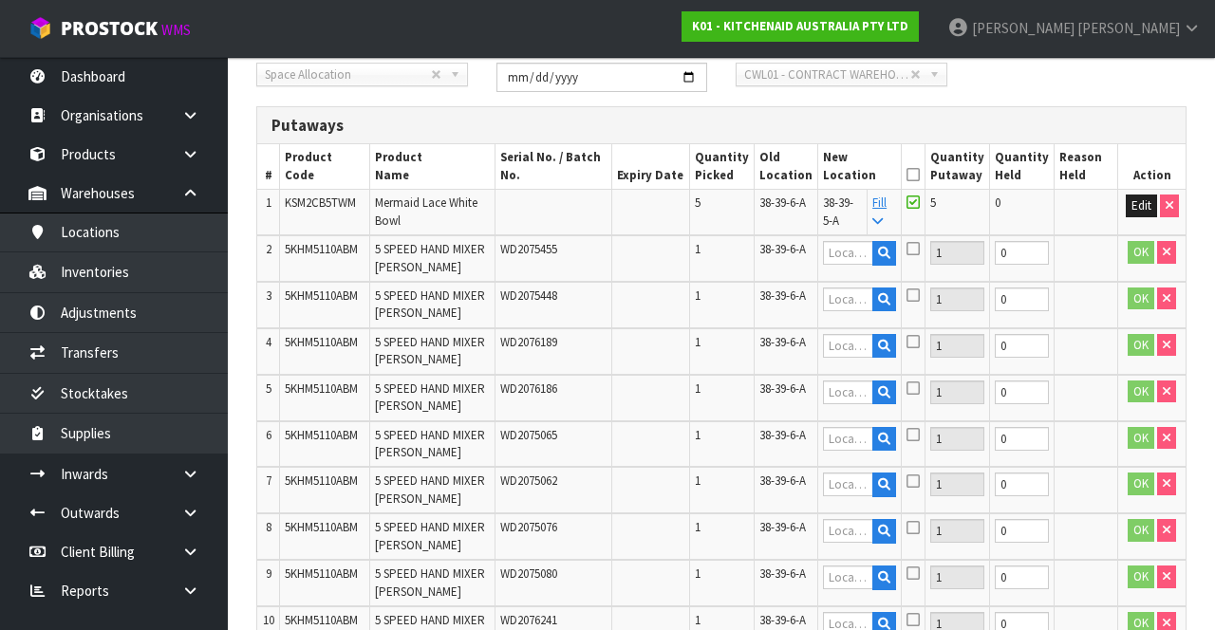
type input "38-39-5-A"
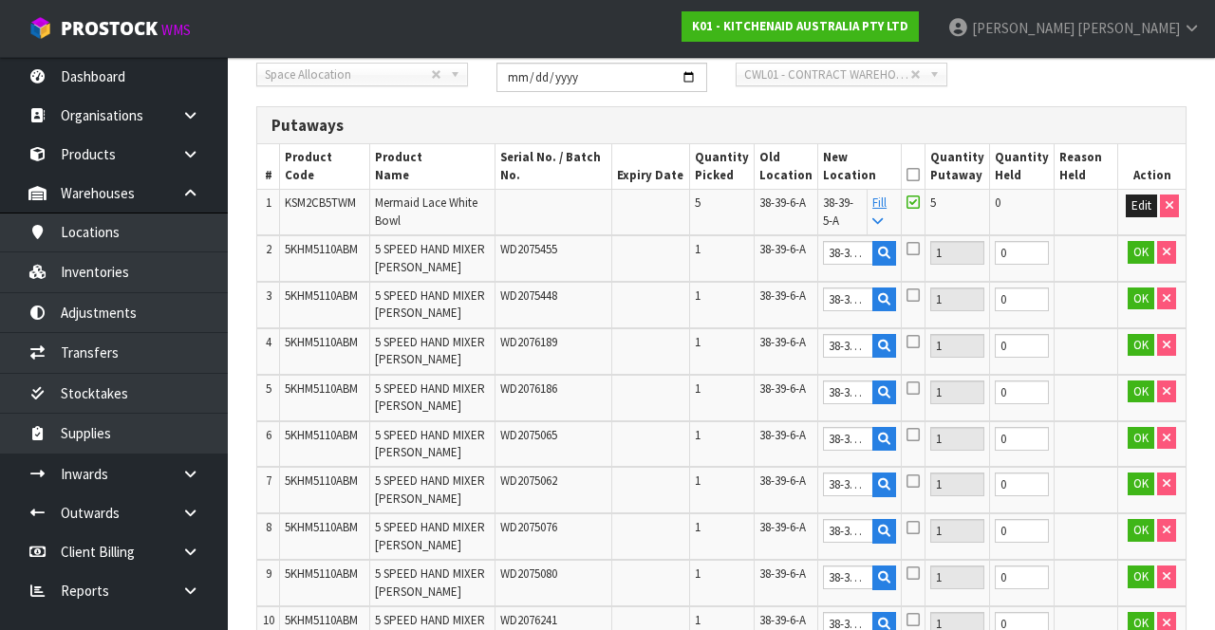
click at [920, 175] on icon at bounding box center [913, 175] width 13 height 1
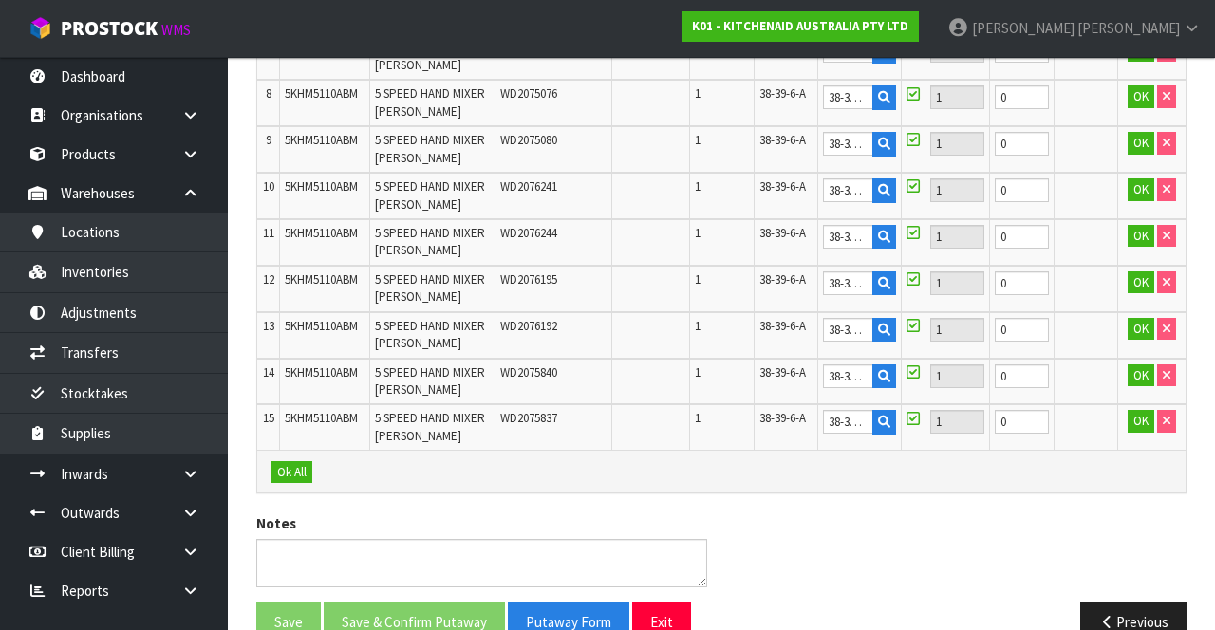
scroll to position [837, 0]
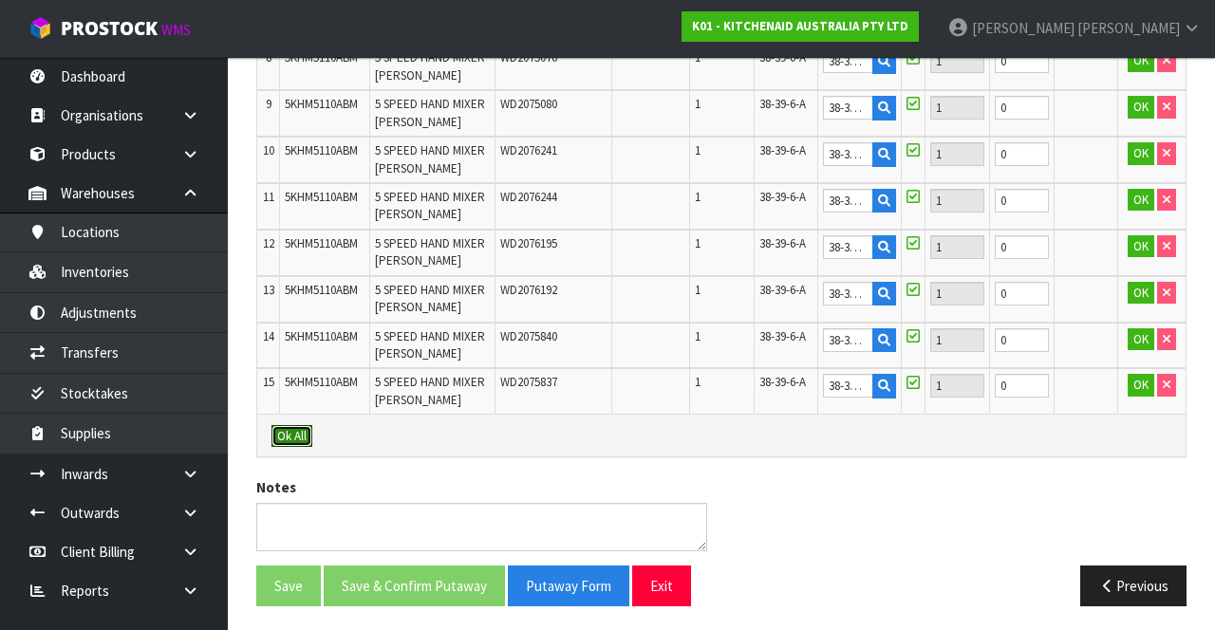
click at [294, 428] on button "Ok All" at bounding box center [292, 436] width 41 height 23
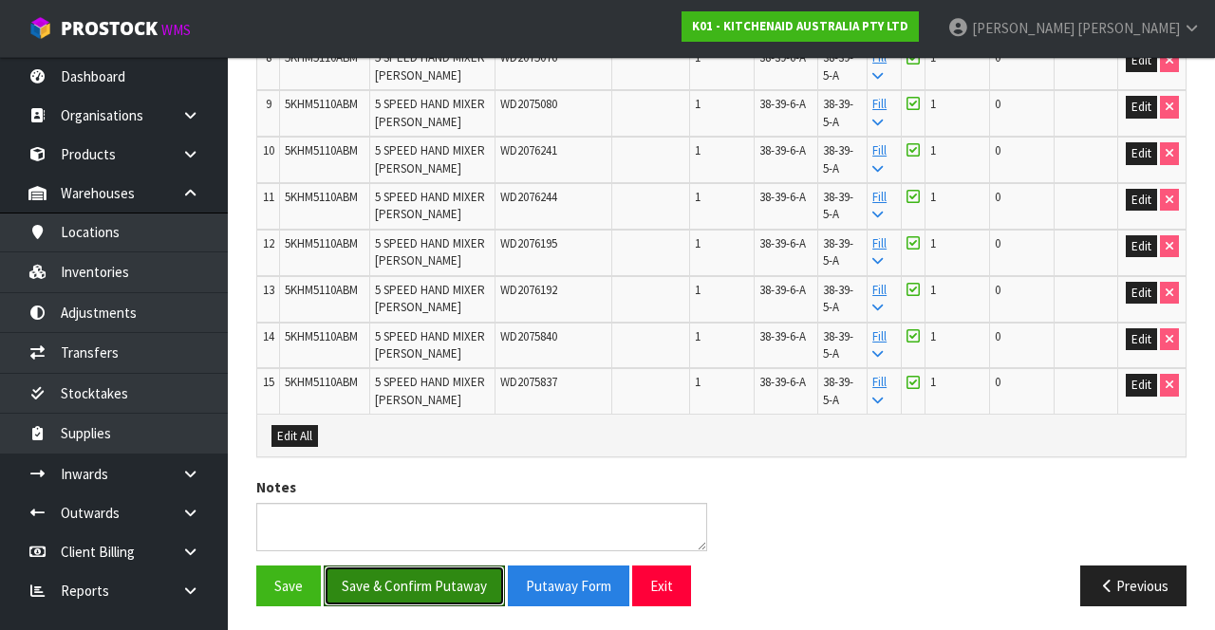
click at [465, 571] on button "Save & Confirm Putaway" at bounding box center [414, 586] width 181 height 41
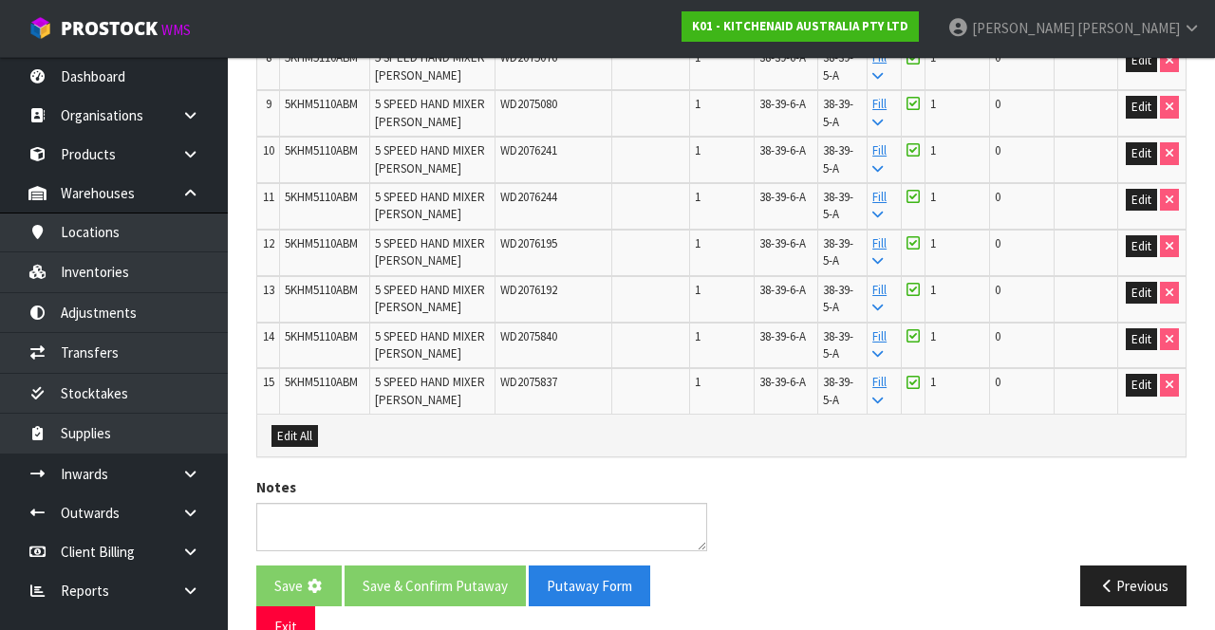
scroll to position [0, 0]
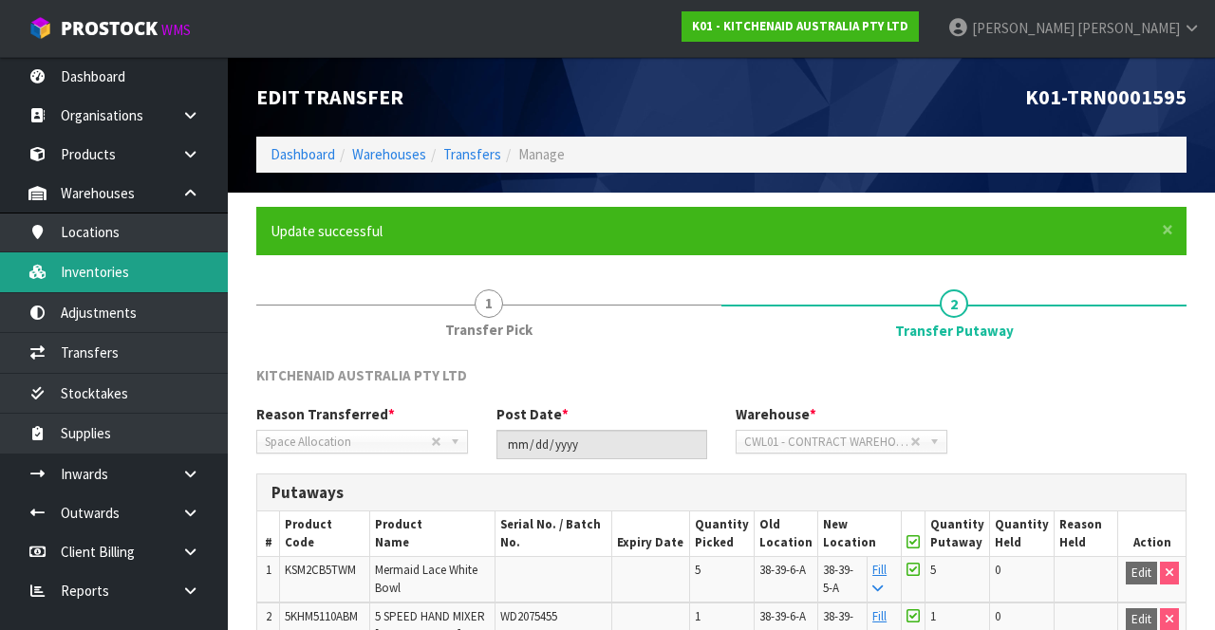
click at [144, 268] on link "Inventories" at bounding box center [114, 272] width 228 height 39
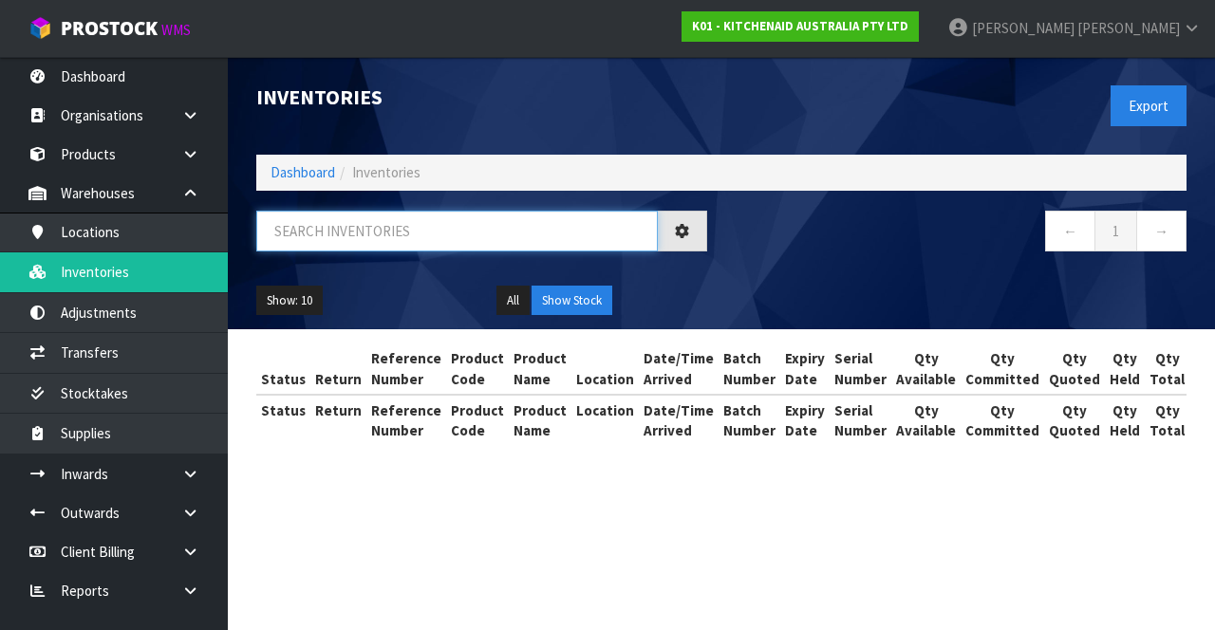
click at [459, 236] on input "text" at bounding box center [457, 231] width 402 height 41
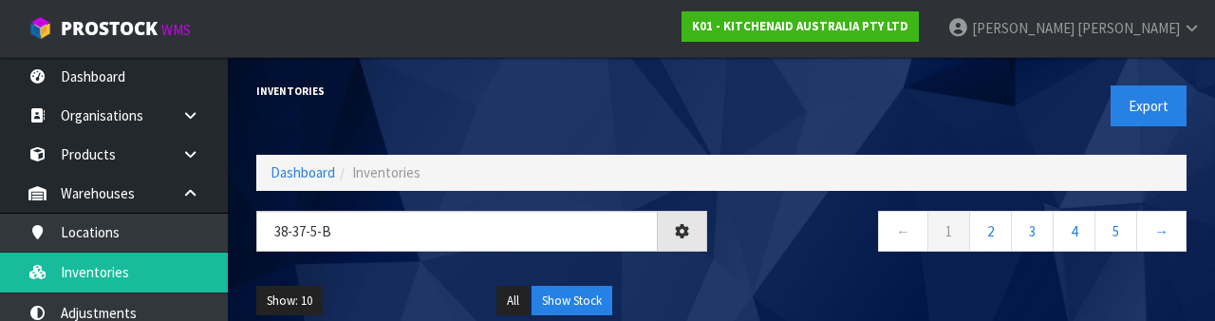
click at [775, 239] on nav "← 1 2 3 4 5 →" at bounding box center [961, 234] width 451 height 47
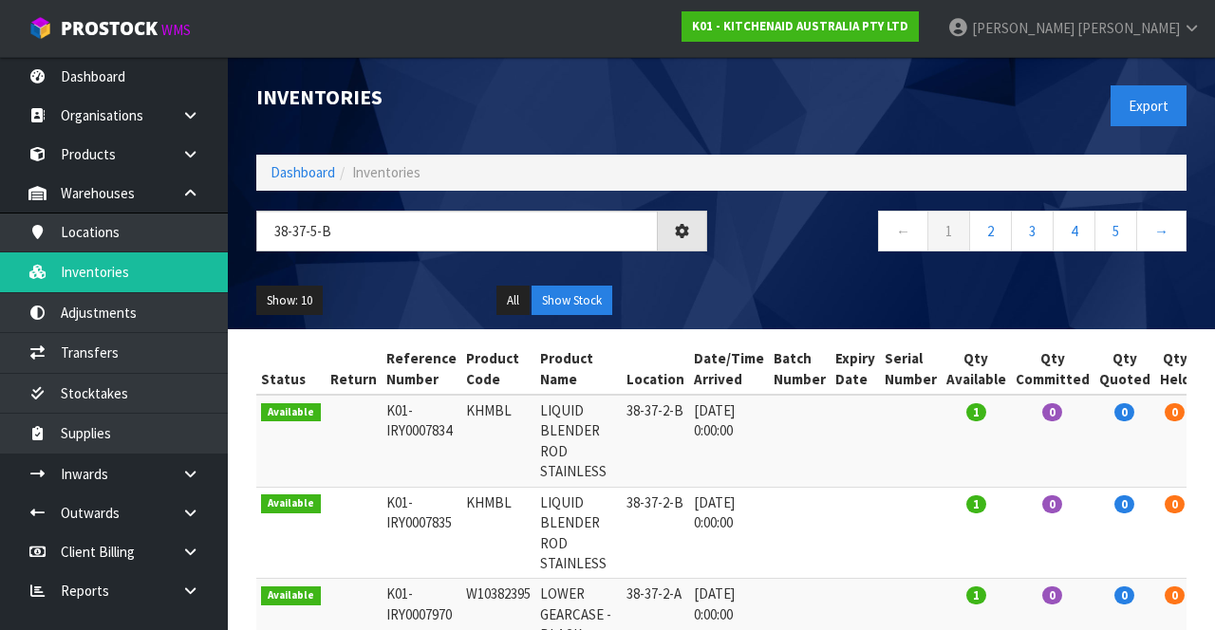
type input "38-37-5-B"
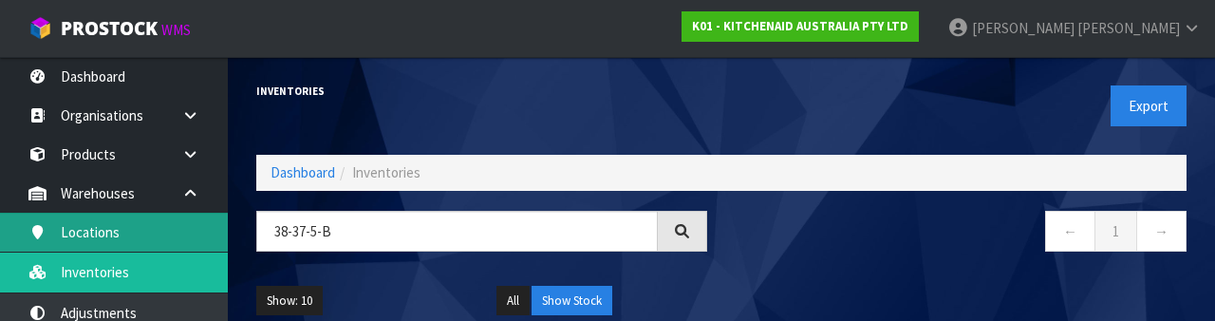
click at [198, 228] on link "Locations" at bounding box center [114, 232] width 228 height 39
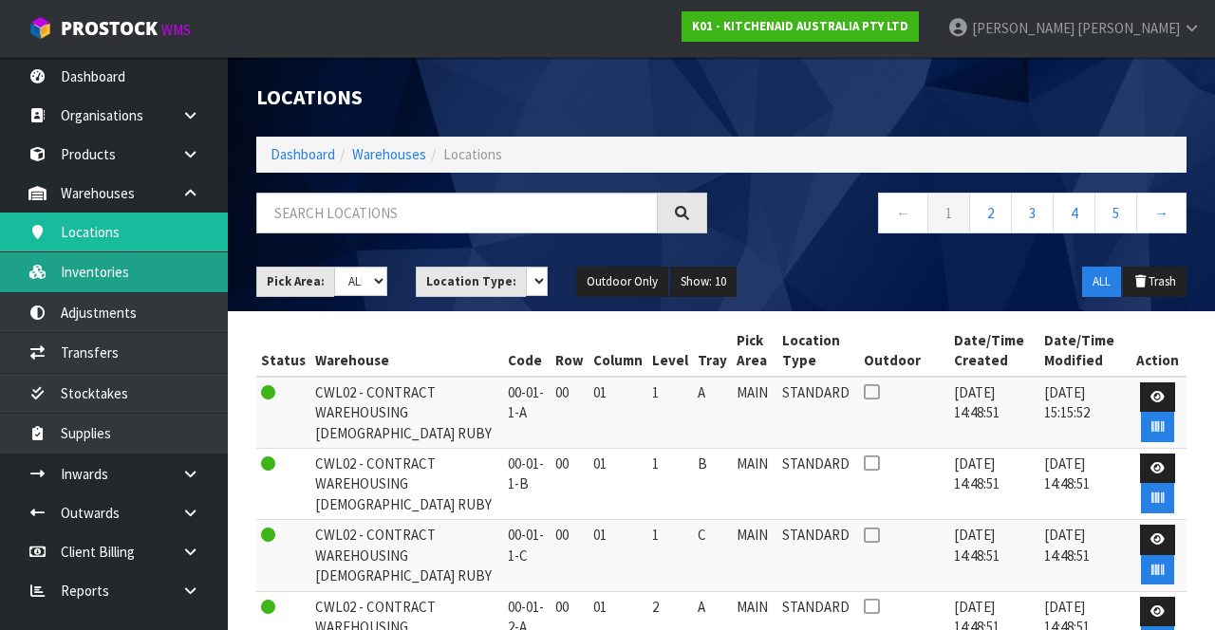
click at [180, 268] on link "Inventories" at bounding box center [114, 272] width 228 height 39
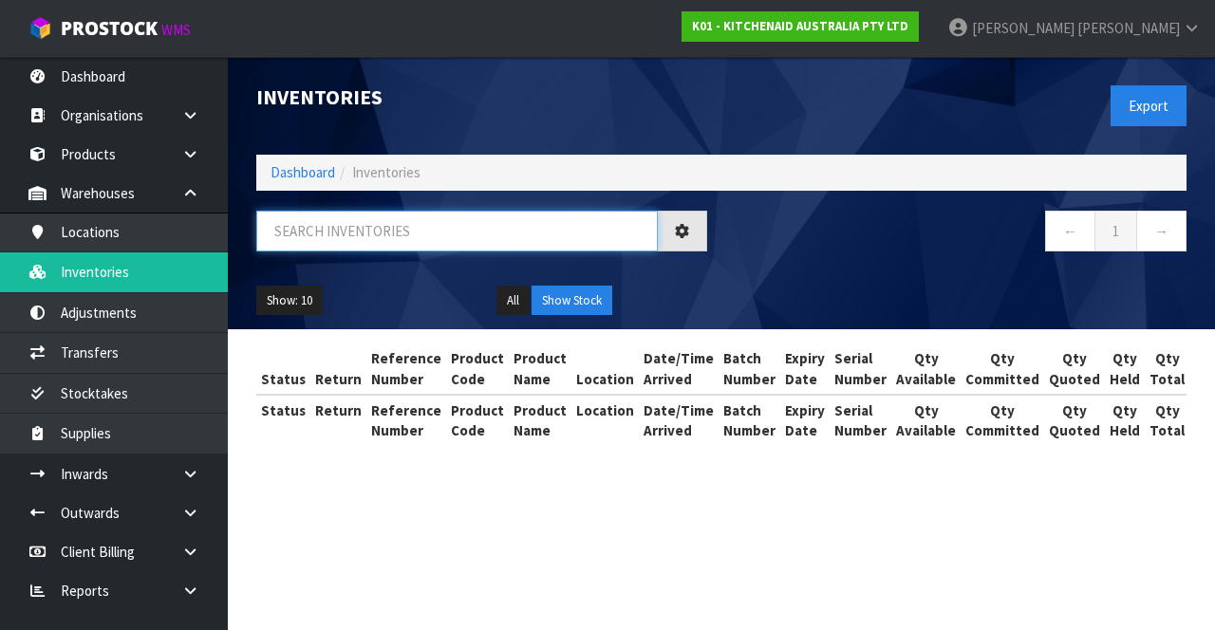
click at [461, 234] on input "text" at bounding box center [457, 231] width 402 height 41
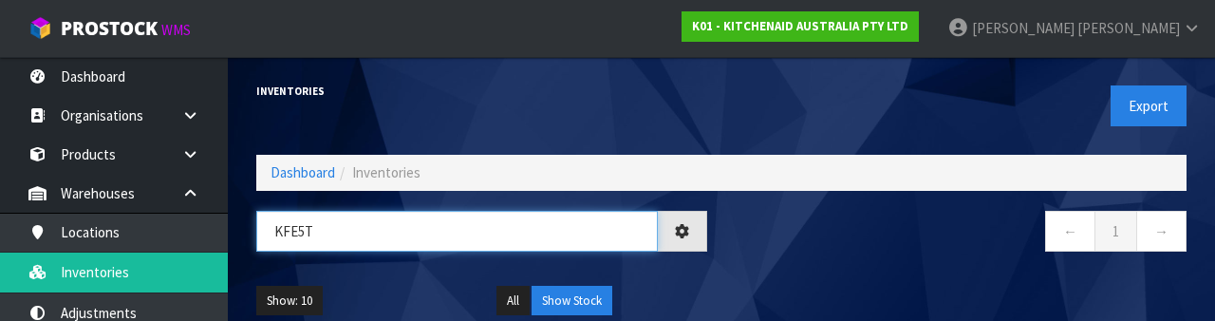
type input "KFE5T"
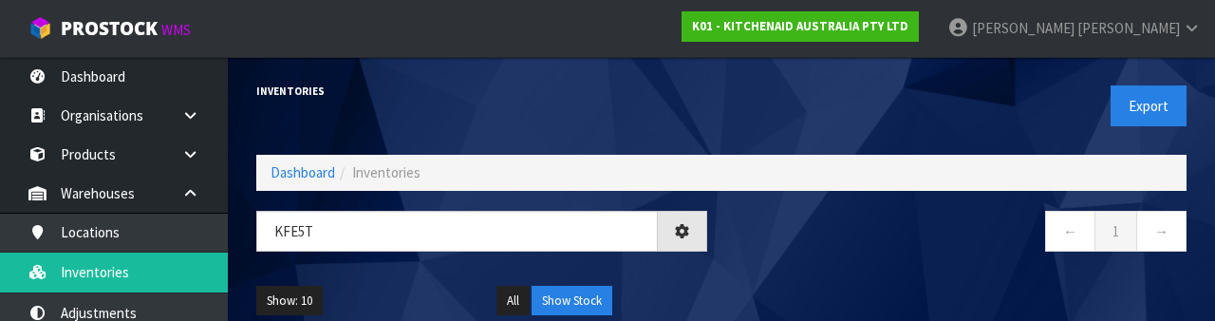
click at [925, 264] on div "← 1 →" at bounding box center [960, 241] width 479 height 61
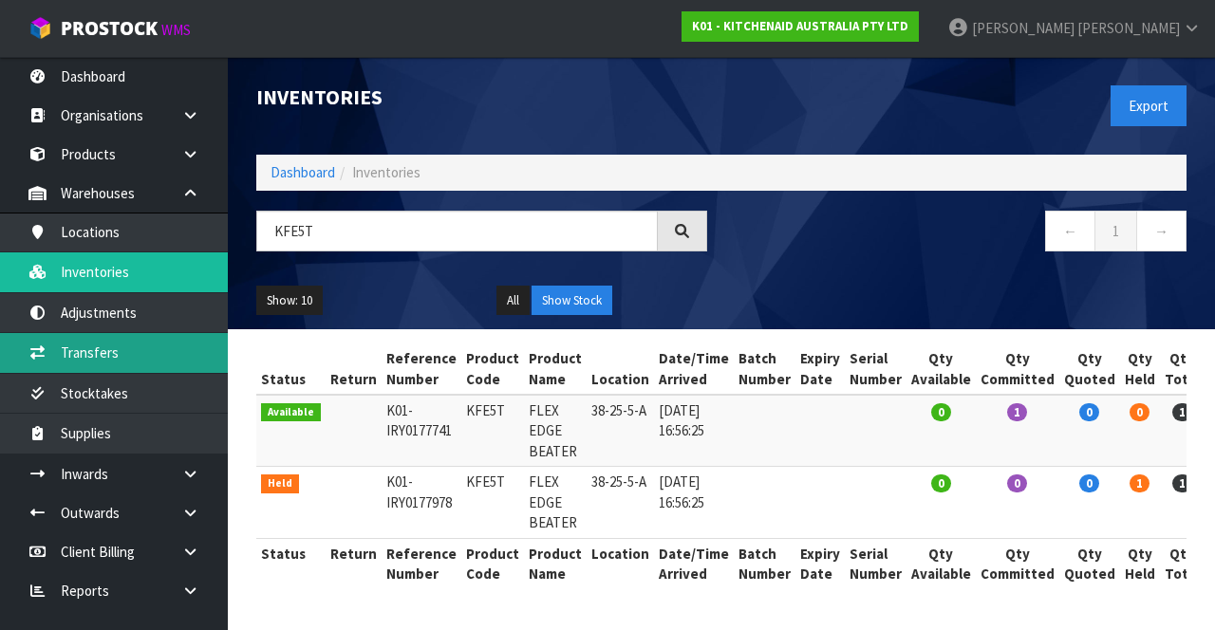
click at [166, 355] on link "Transfers" at bounding box center [114, 352] width 228 height 39
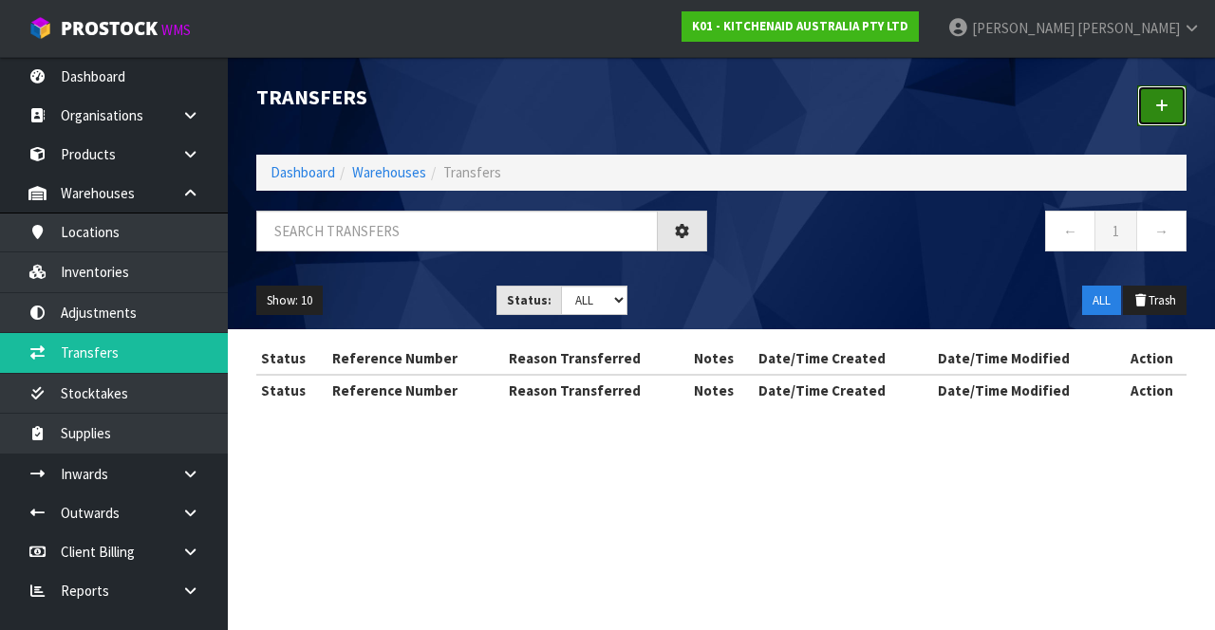
click at [1155, 107] on link at bounding box center [1161, 105] width 49 height 41
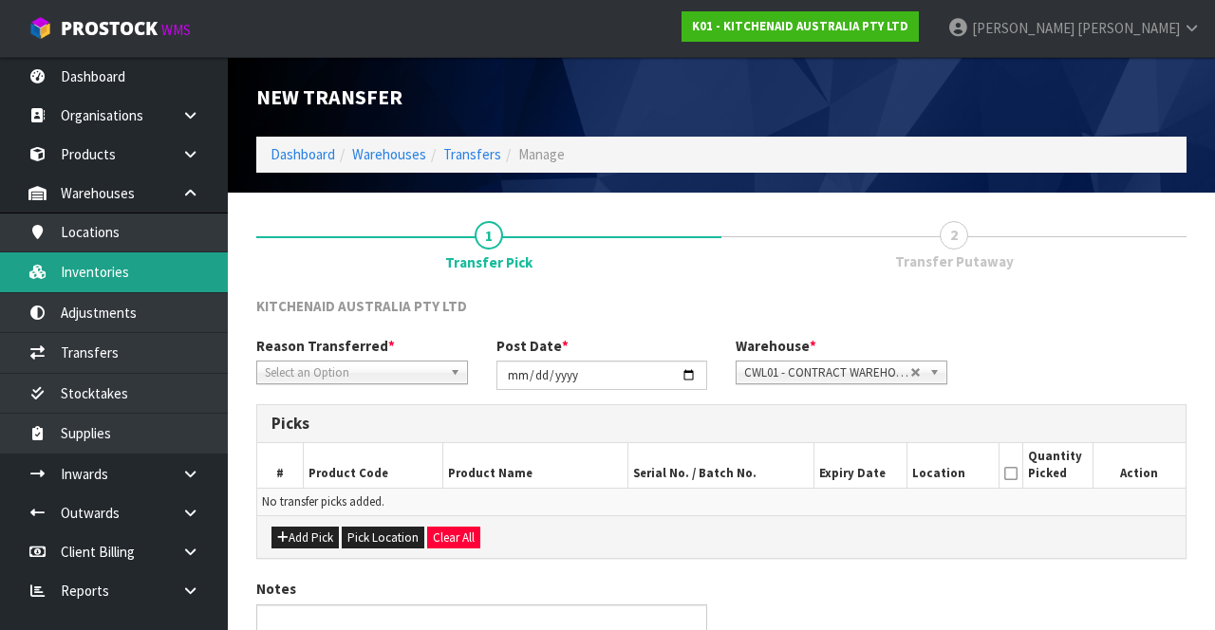
click at [163, 268] on link "Inventories" at bounding box center [114, 272] width 228 height 39
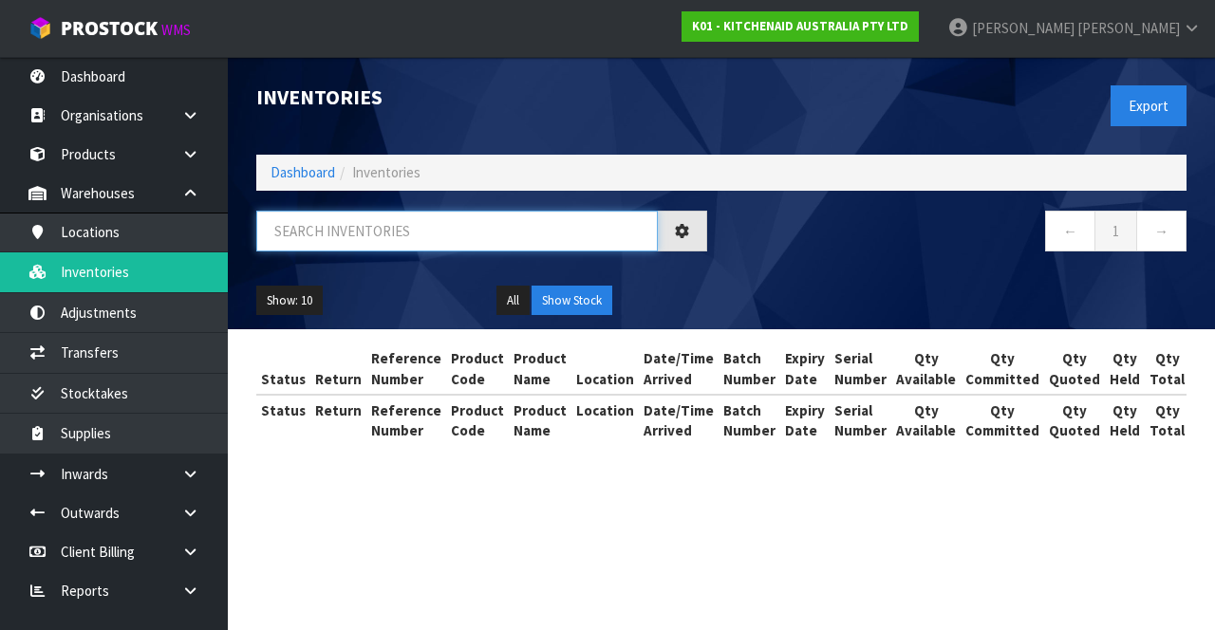
click at [456, 224] on input "text" at bounding box center [457, 231] width 402 height 41
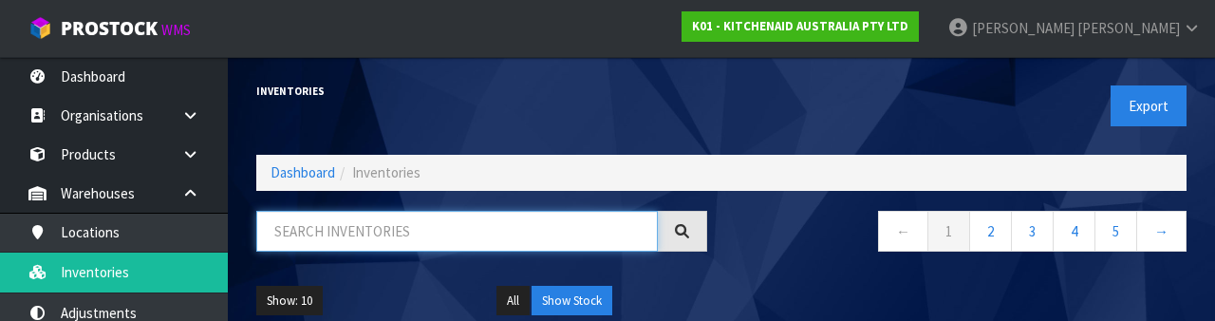
paste input "38-39-6-A"
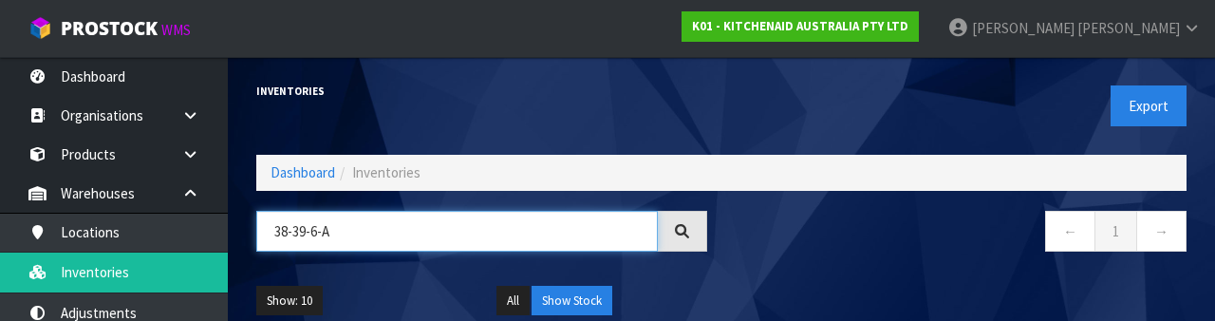
click at [365, 226] on input "38-39-6-A" at bounding box center [457, 231] width 402 height 41
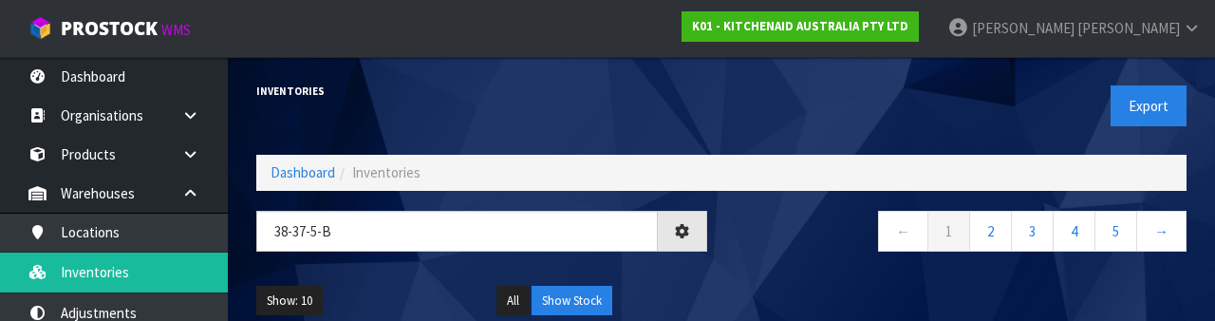
click at [815, 255] on nav "← 1 2 3 4 5 →" at bounding box center [961, 234] width 451 height 47
type input "38-37-5-B"
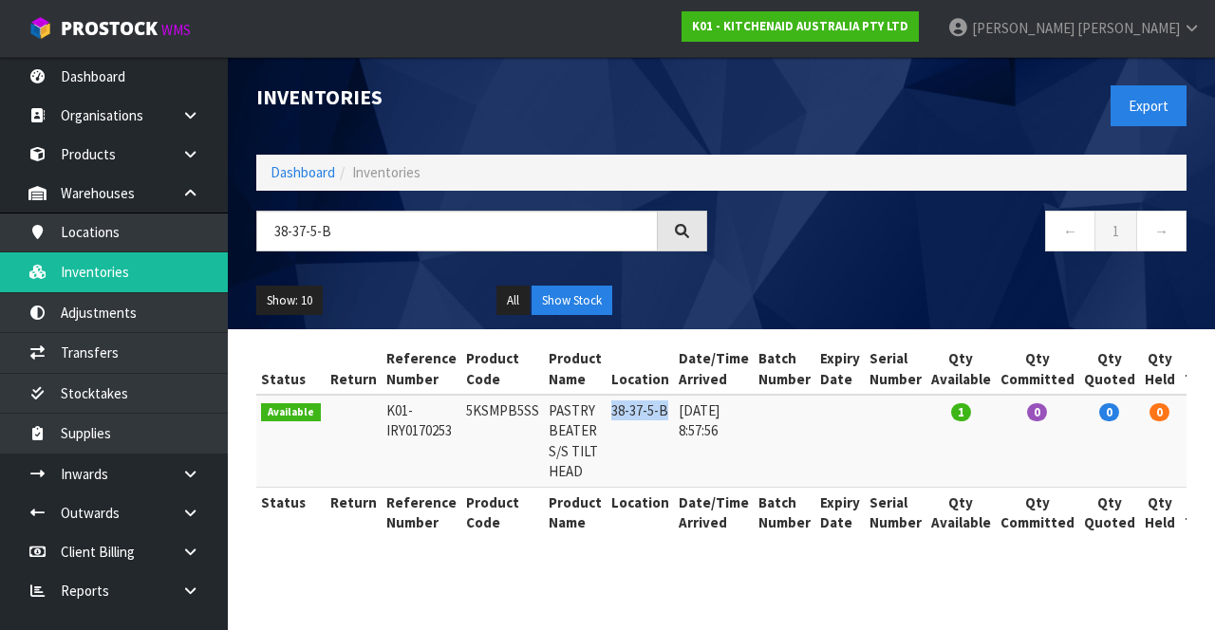
copy td "38-37-5-B"
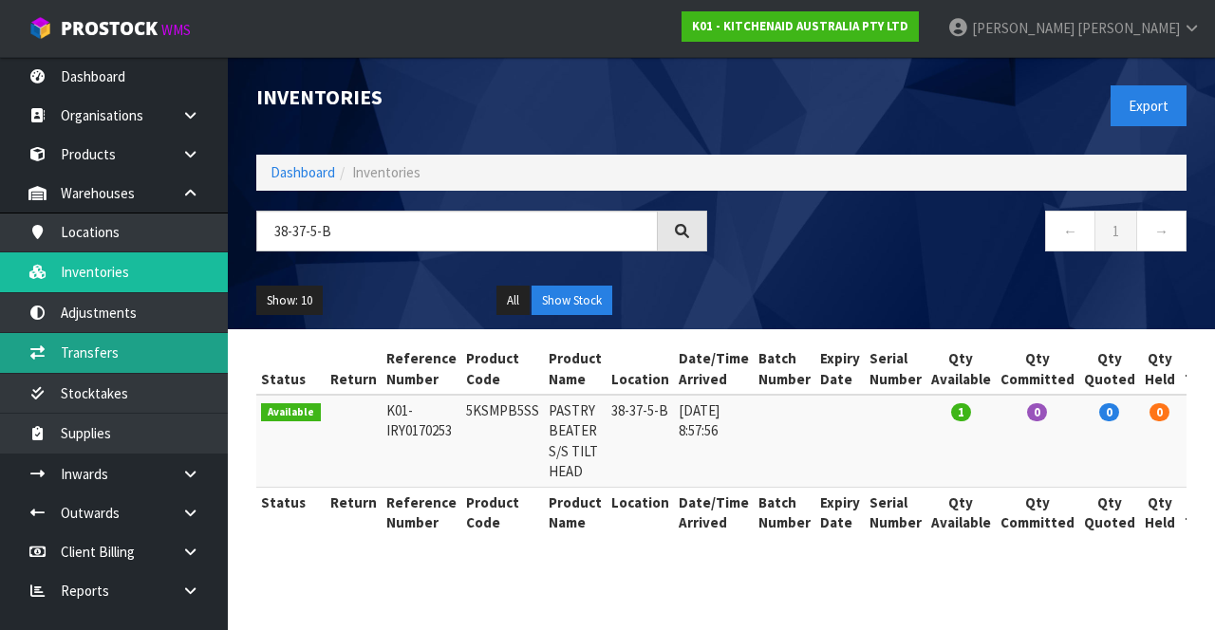
click at [165, 355] on link "Transfers" at bounding box center [114, 352] width 228 height 39
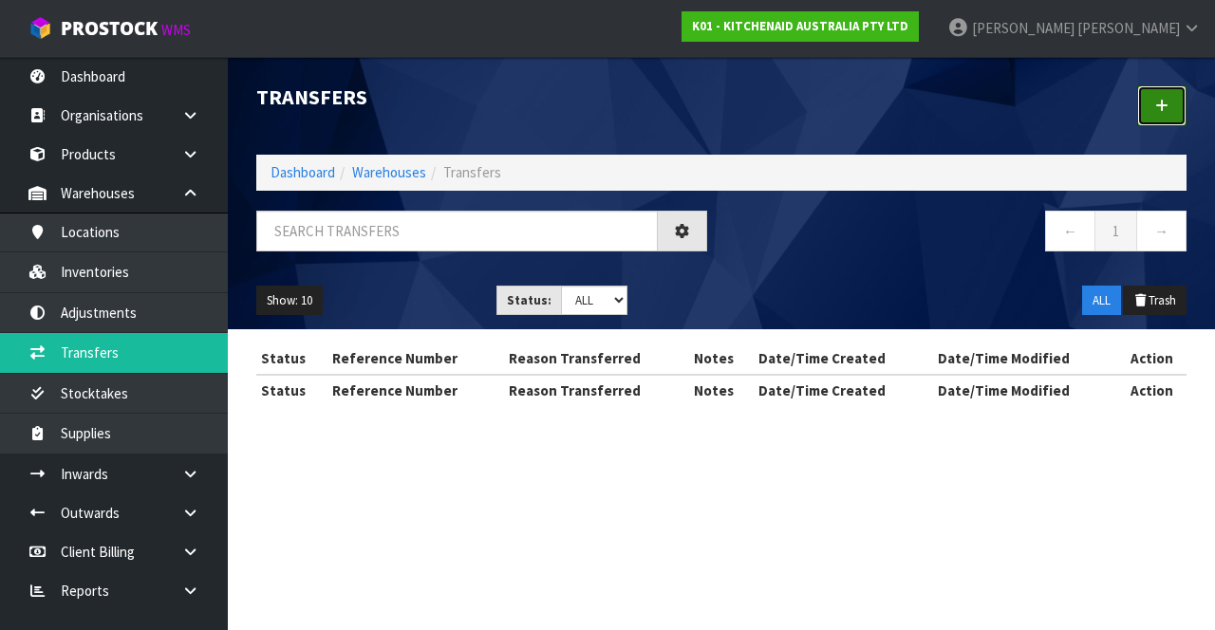
click at [1151, 102] on link at bounding box center [1161, 105] width 49 height 41
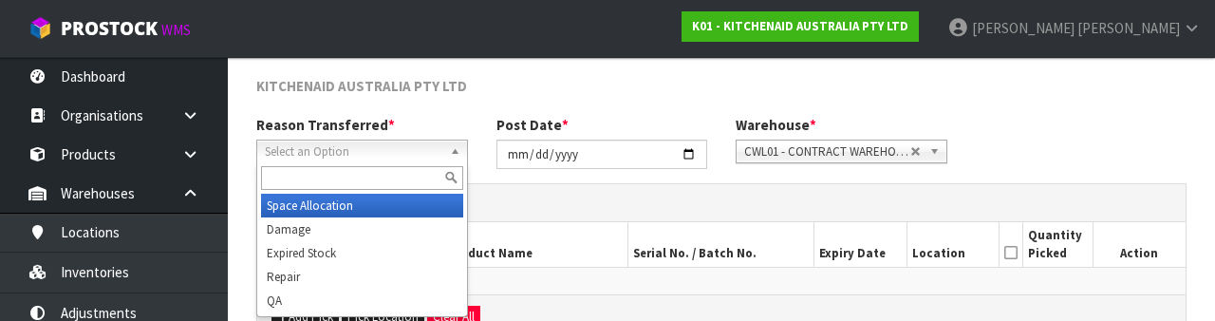
scroll to position [227, 0]
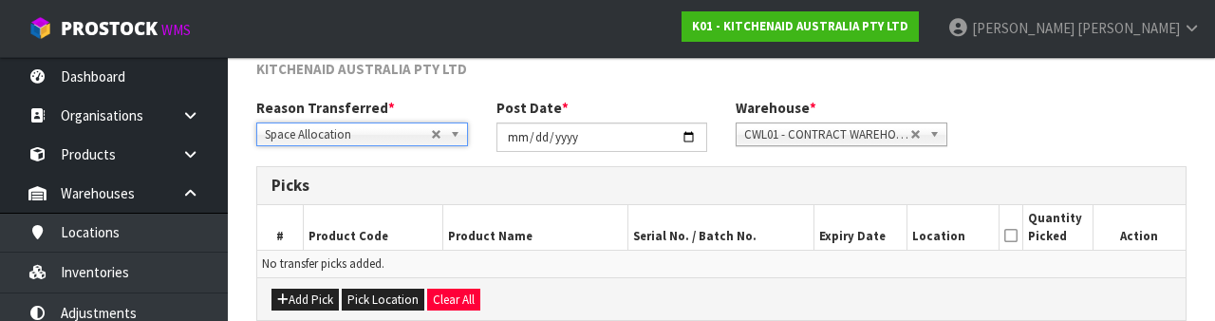
click at [1063, 108] on div "Reason Transferred * Space Allocation Damage Expired Stock Repair QA Space Allo…" at bounding box center [721, 132] width 959 height 68
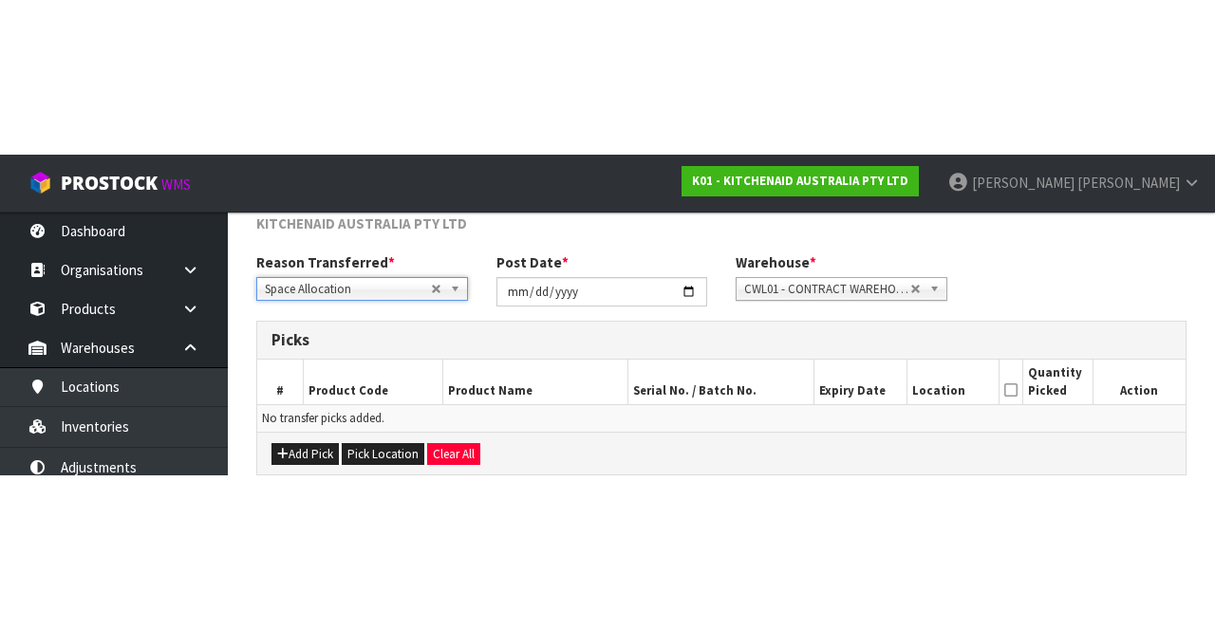
scroll to position [103, 0]
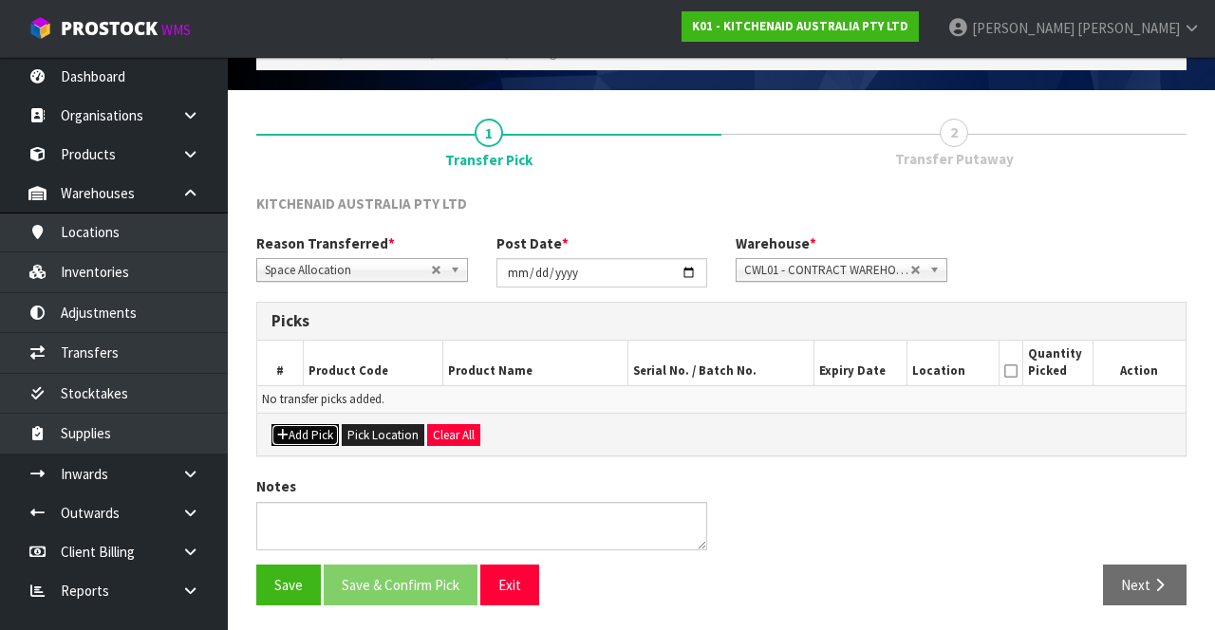
click at [302, 427] on button "Add Pick" at bounding box center [305, 435] width 67 height 23
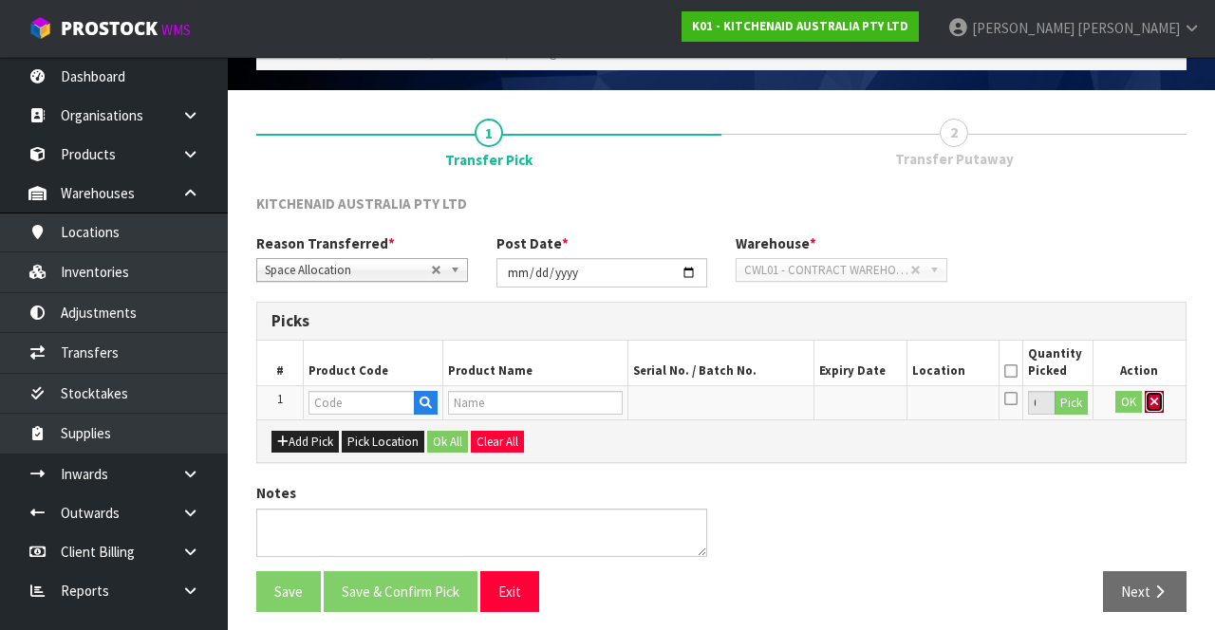
click at [1152, 403] on icon "button" at bounding box center [1155, 402] width 8 height 12
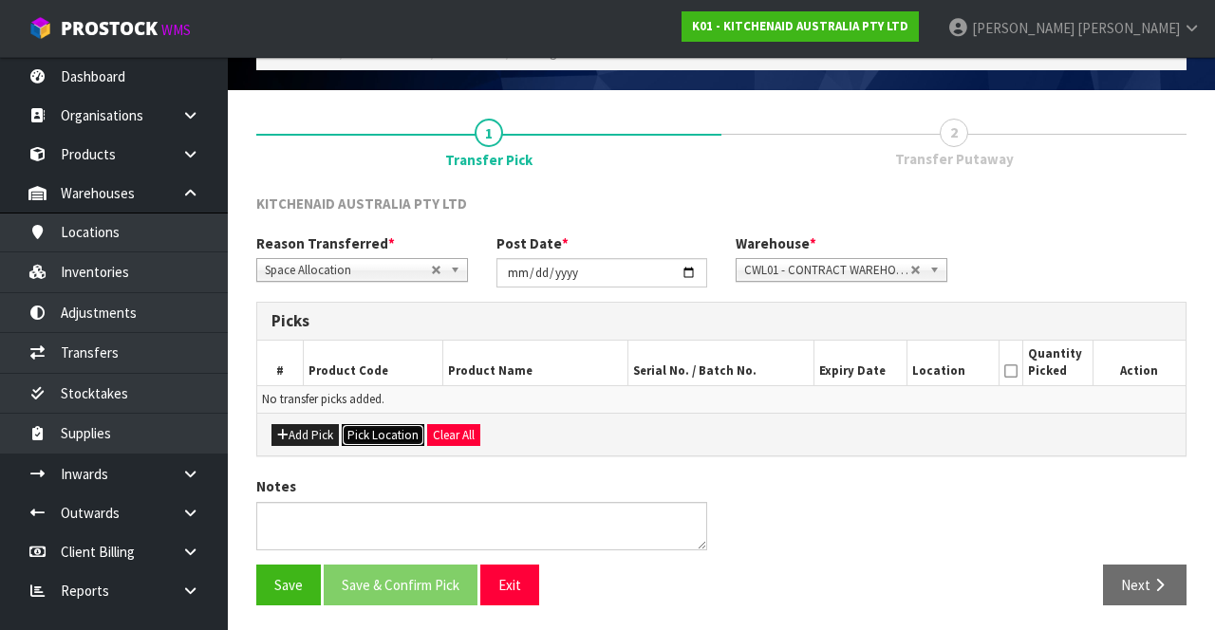
click at [380, 428] on button "Pick Location" at bounding box center [383, 435] width 83 height 23
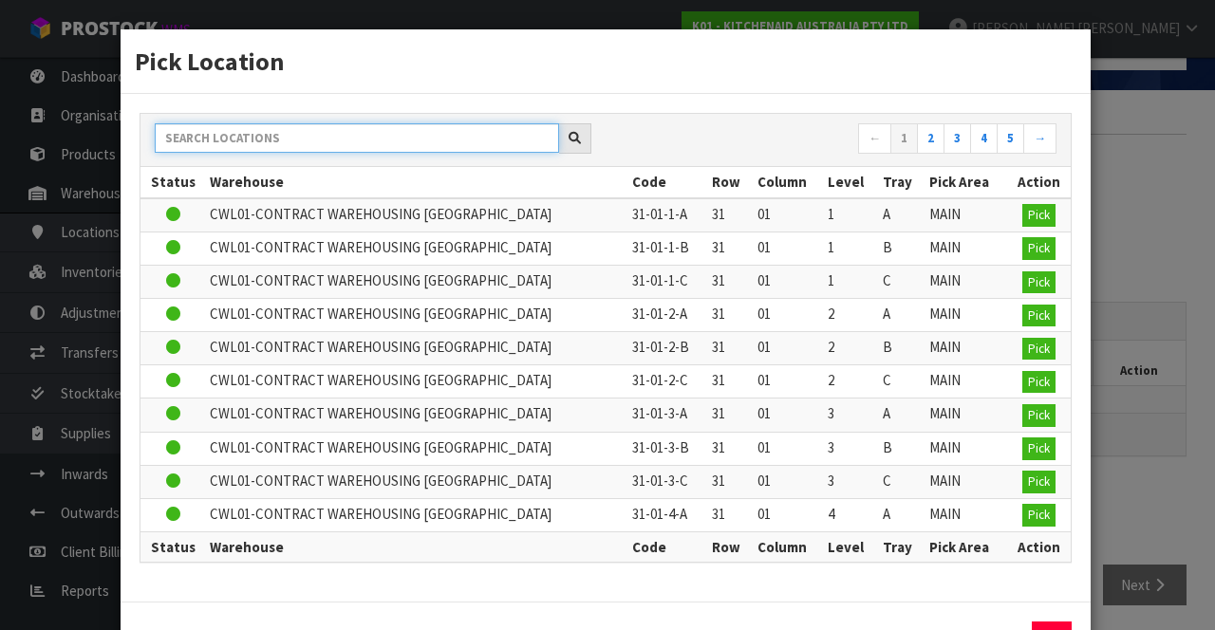
paste input "38-37-5-B"
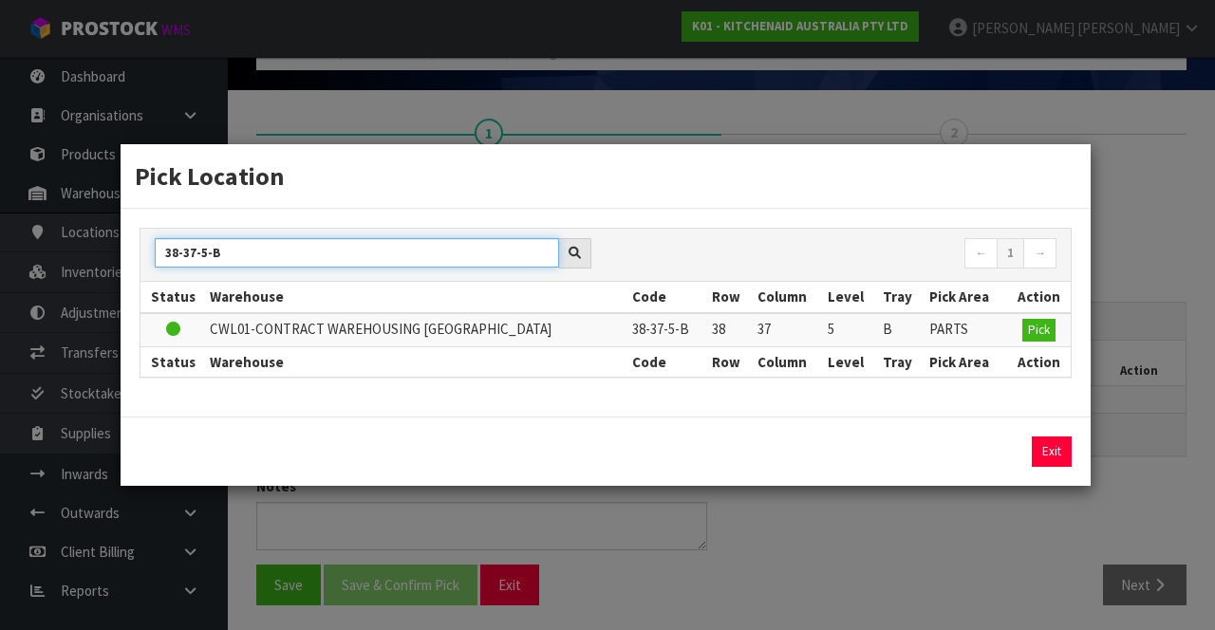
type input "38-37-5-B"
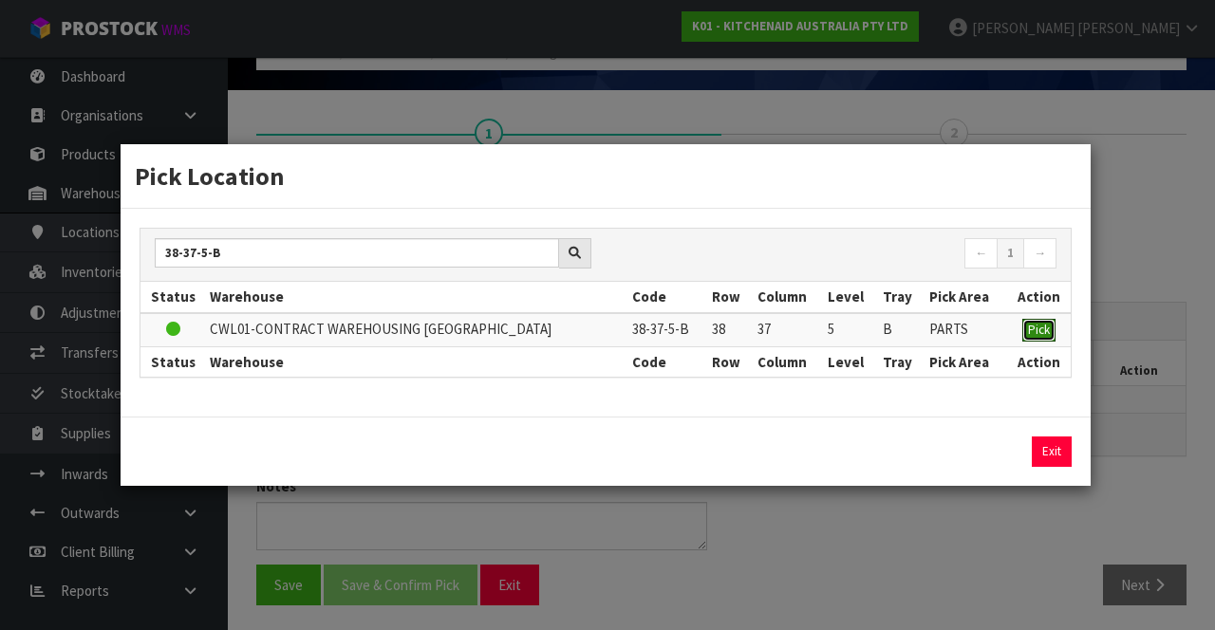
click at [1039, 325] on span "Pick" at bounding box center [1039, 330] width 22 height 16
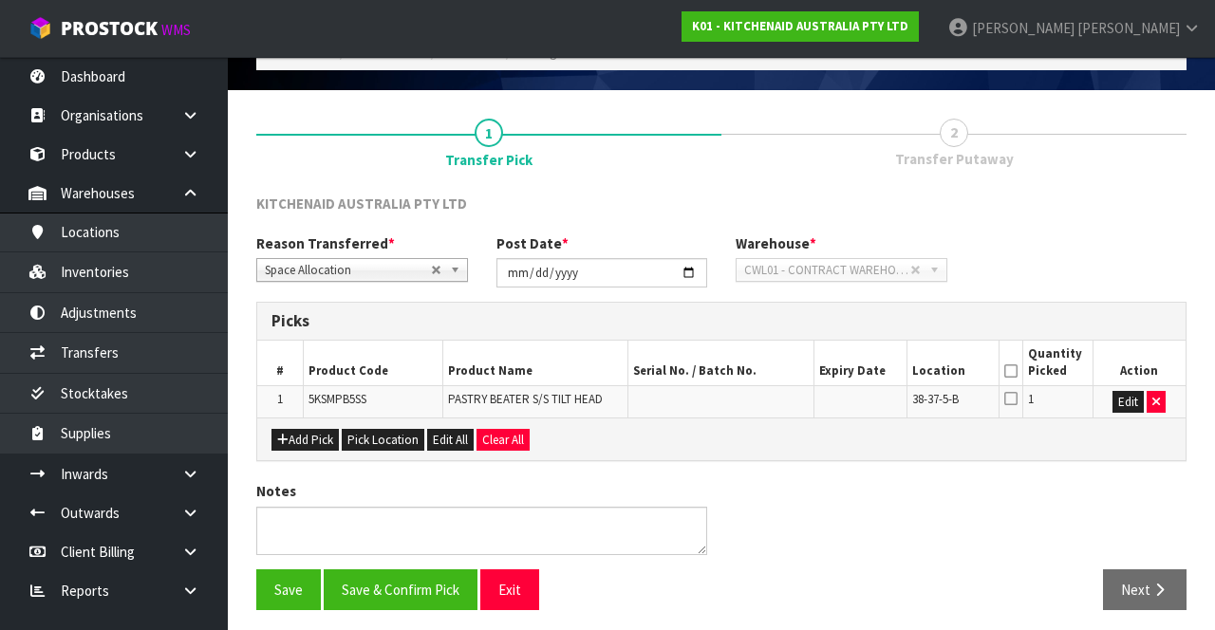
click at [1018, 395] on icon at bounding box center [1010, 398] width 13 height 15
click at [0, 0] on input "checkbox" at bounding box center [0, 0] width 0 height 0
click at [419, 570] on button "Save & Confirm Pick" at bounding box center [401, 590] width 154 height 41
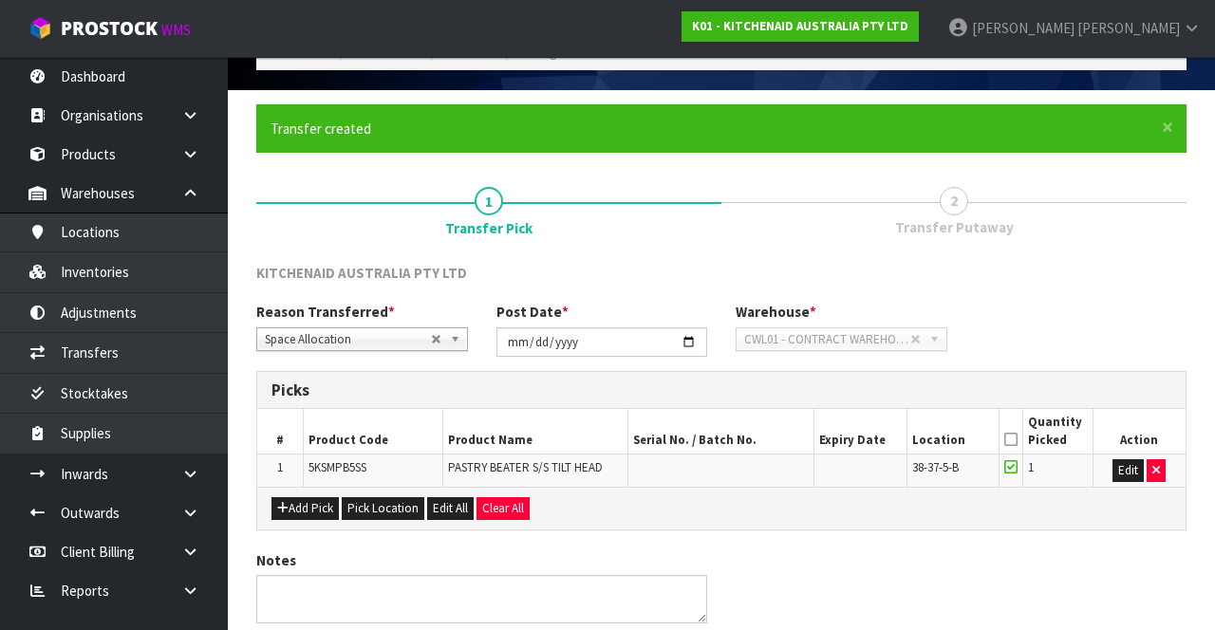
scroll to position [0, 0]
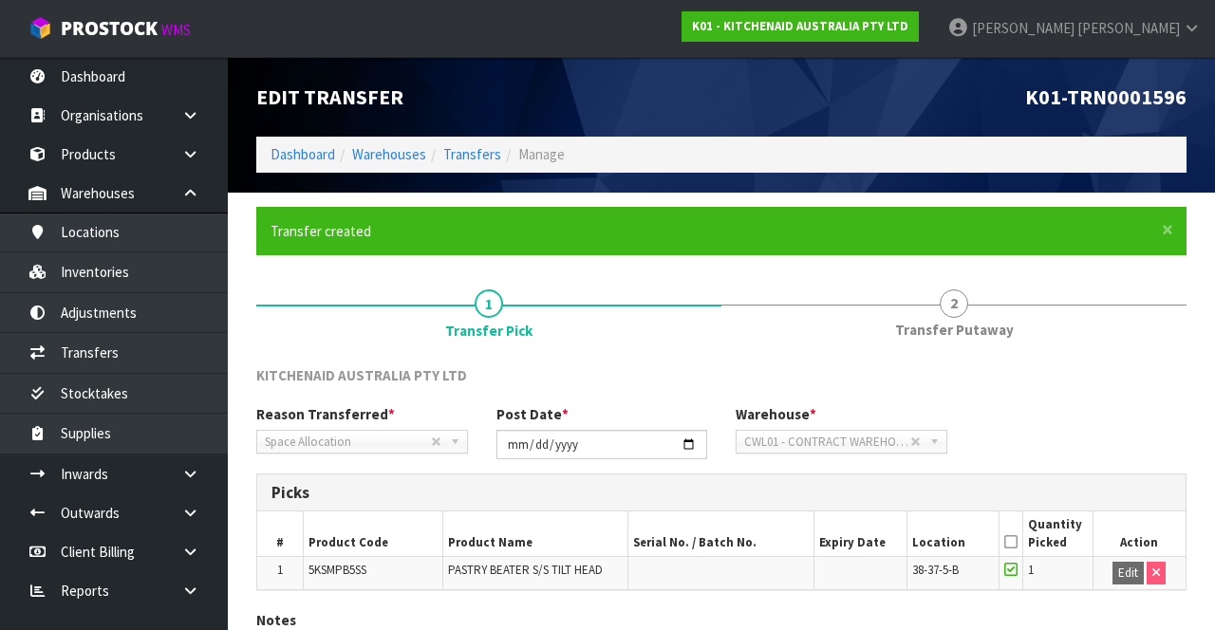
scroll to position [134, 0]
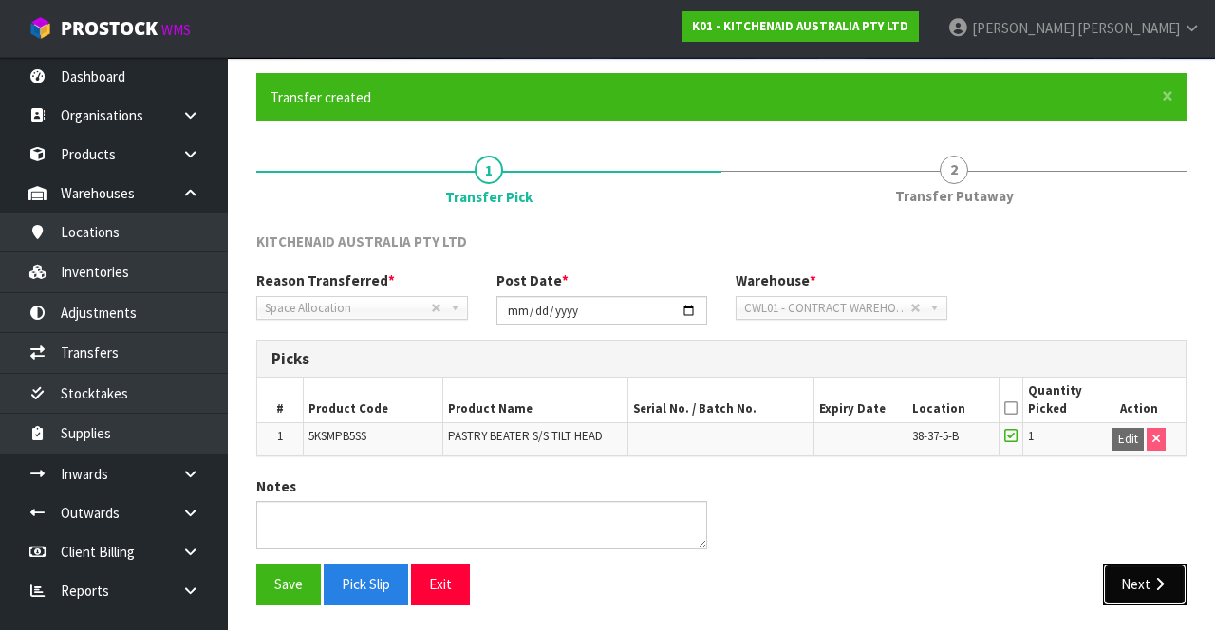
click at [1158, 566] on button "Next" at bounding box center [1145, 584] width 84 height 41
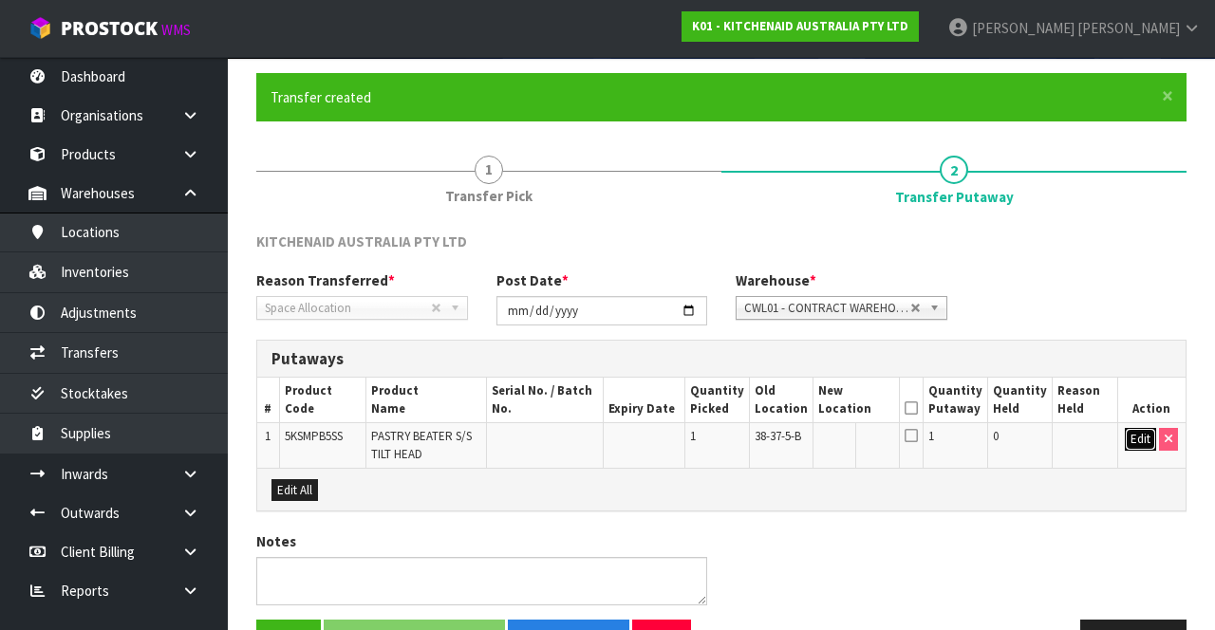
click at [1129, 430] on button "Edit" at bounding box center [1140, 439] width 31 height 23
click at [854, 440] on input "text" at bounding box center [845, 440] width 53 height 24
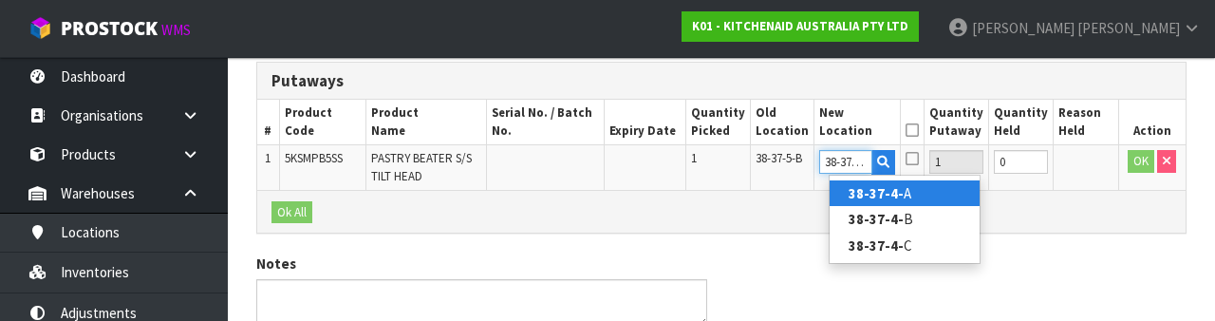
scroll to position [0, 4]
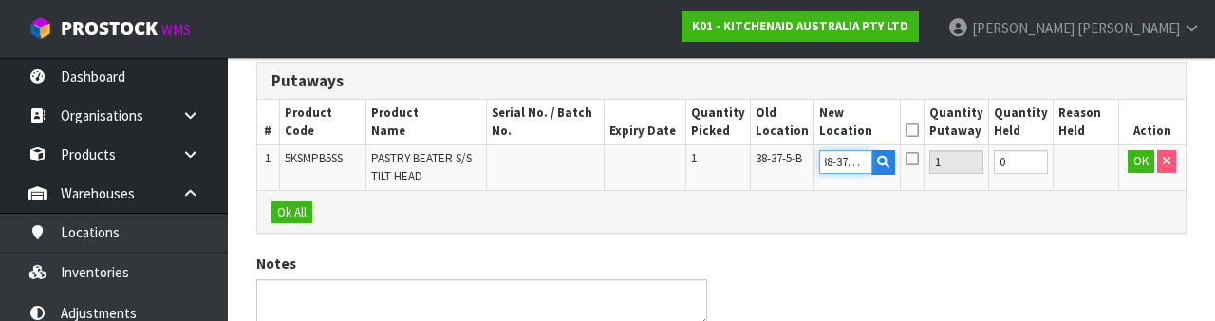
type input "38-37-4-B"
click at [919, 130] on icon at bounding box center [912, 130] width 13 height 1
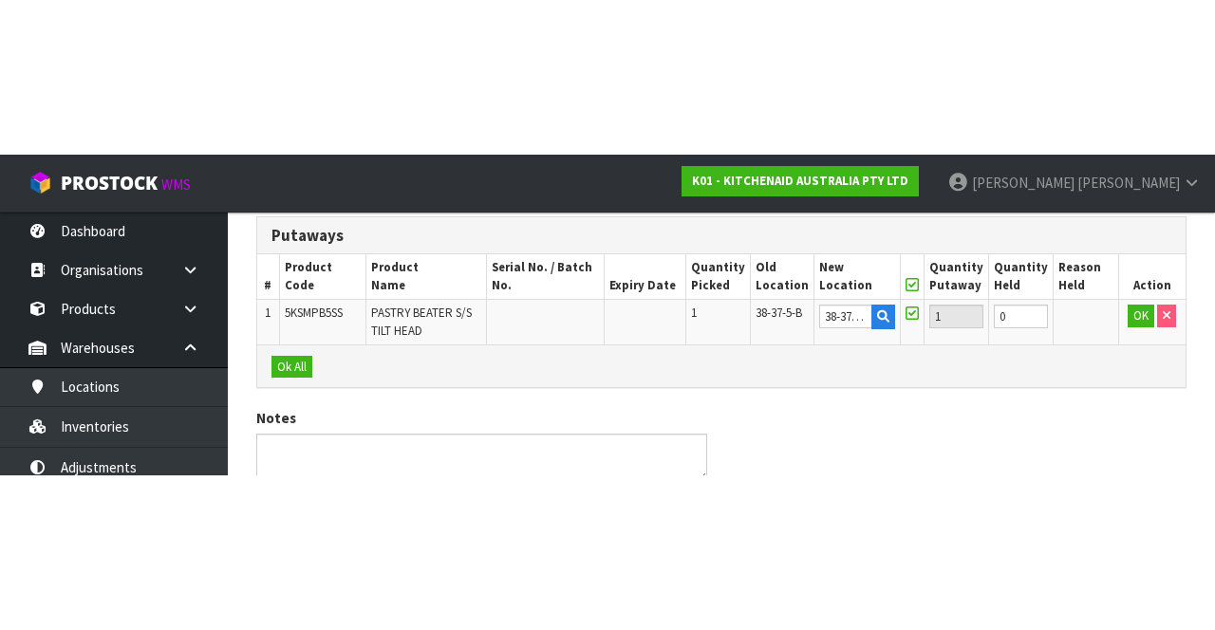
scroll to position [188, 0]
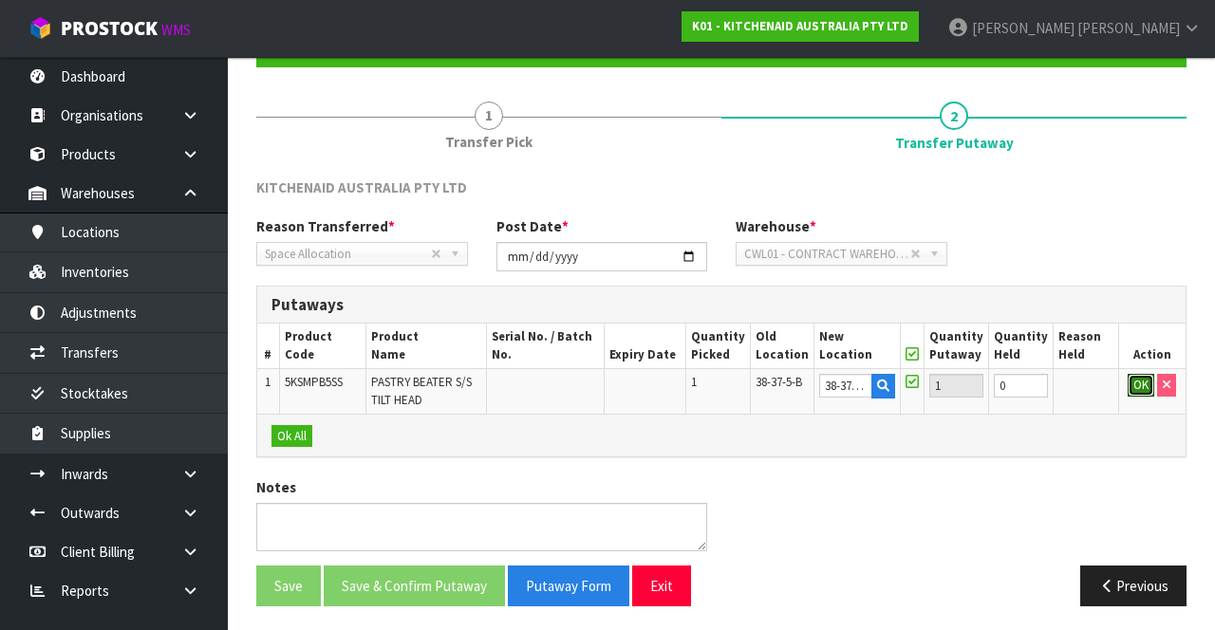
click at [1130, 384] on button "OK" at bounding box center [1141, 385] width 27 height 23
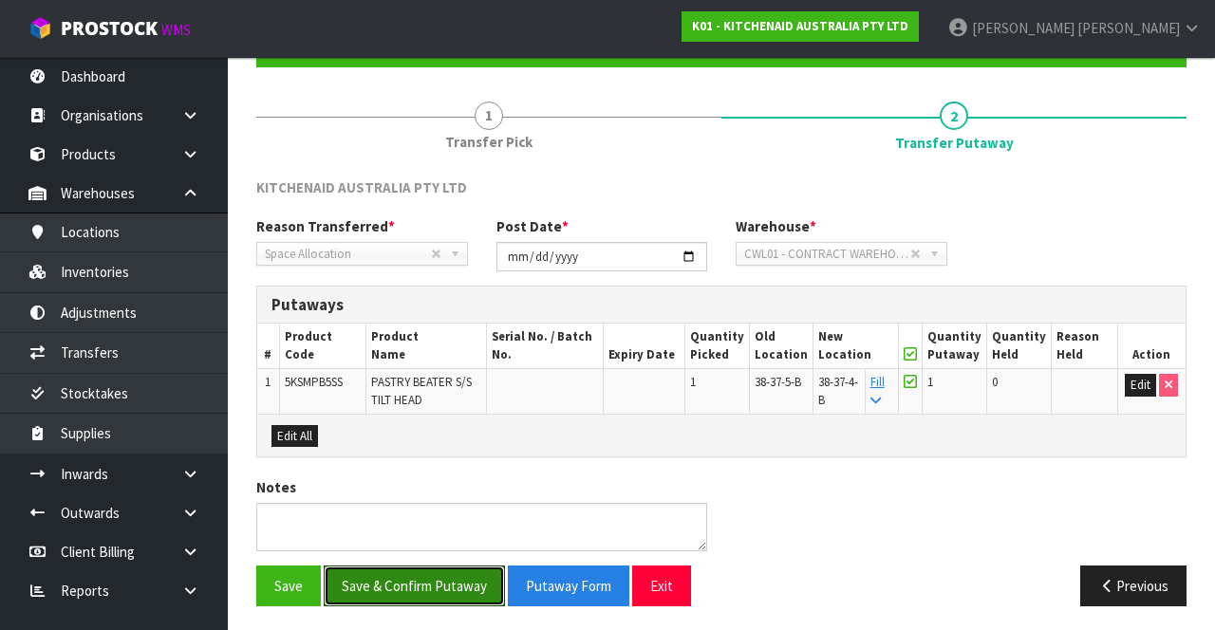
click at [456, 581] on button "Save & Confirm Putaway" at bounding box center [414, 586] width 181 height 41
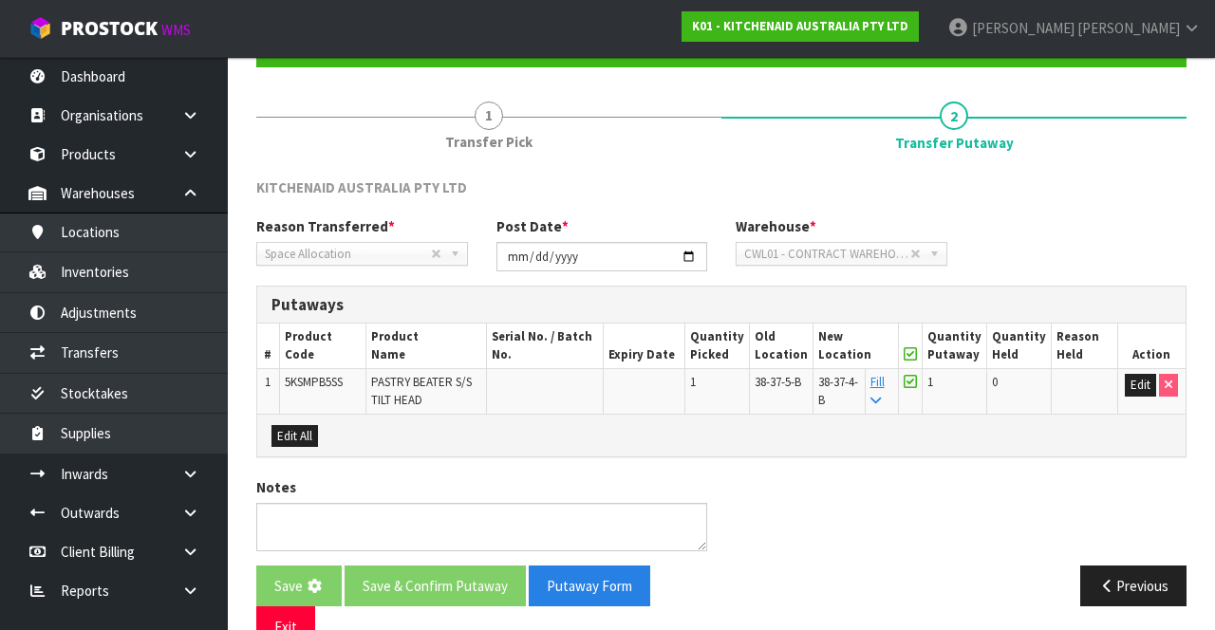
scroll to position [0, 0]
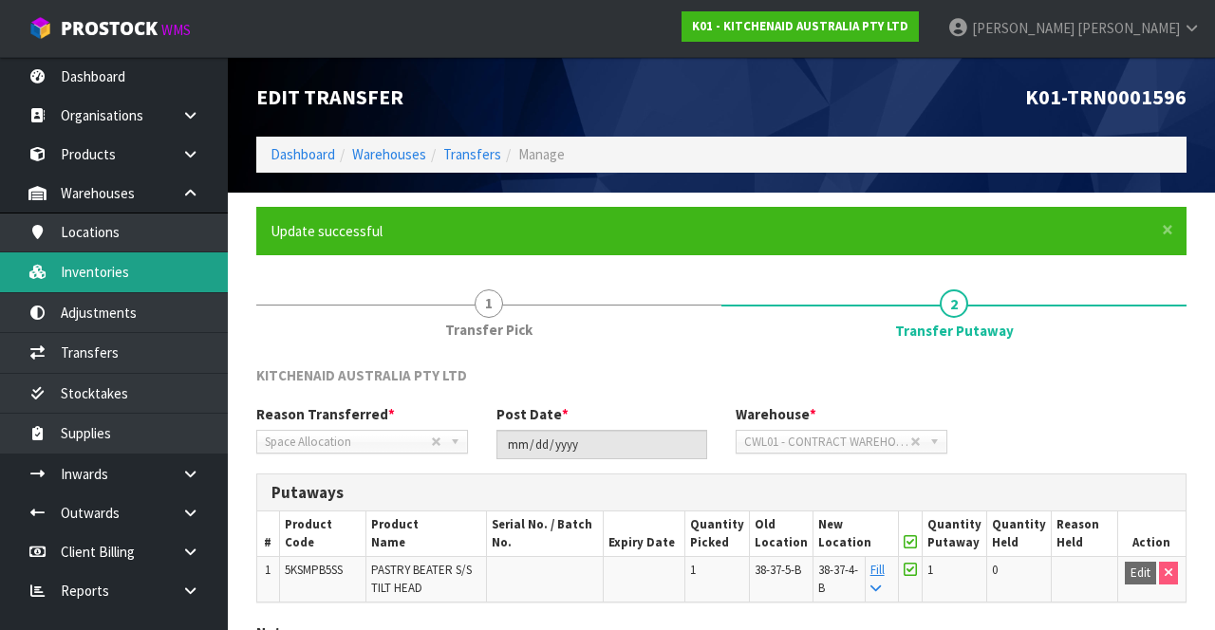
click at [165, 280] on link "Inventories" at bounding box center [114, 272] width 228 height 39
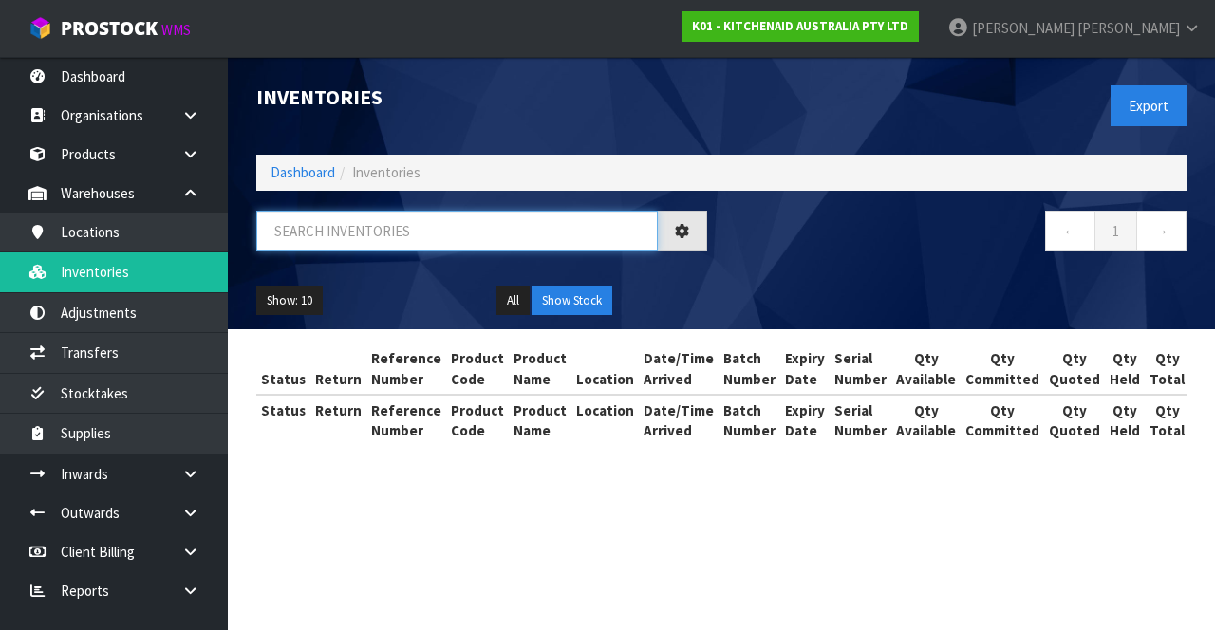
click at [373, 237] on input "text" at bounding box center [457, 231] width 402 height 41
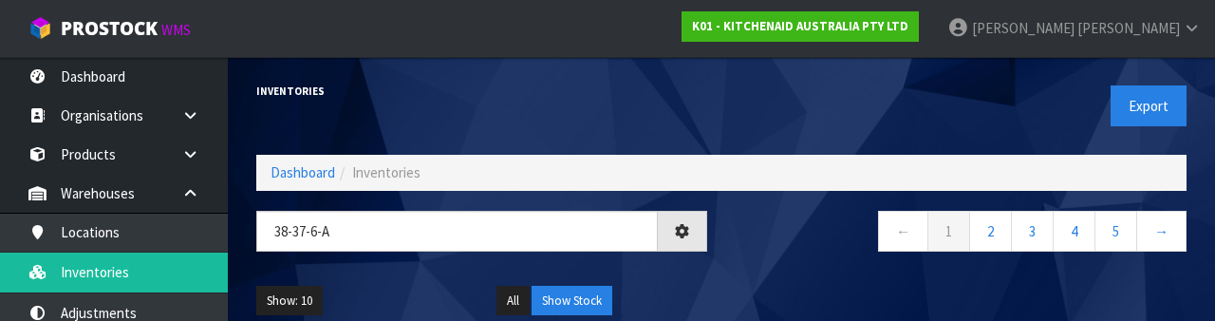
click at [792, 247] on nav "← 1 2 3 4 5 →" at bounding box center [961, 234] width 451 height 47
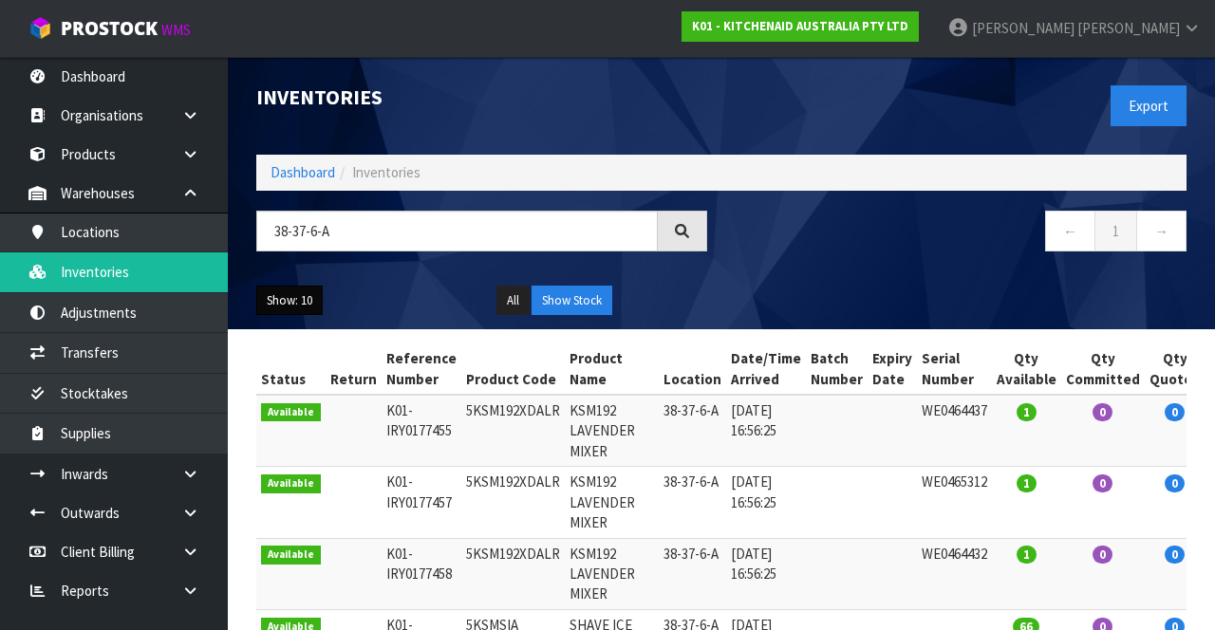
click at [300, 291] on button "Show: 10" at bounding box center [289, 301] width 66 height 30
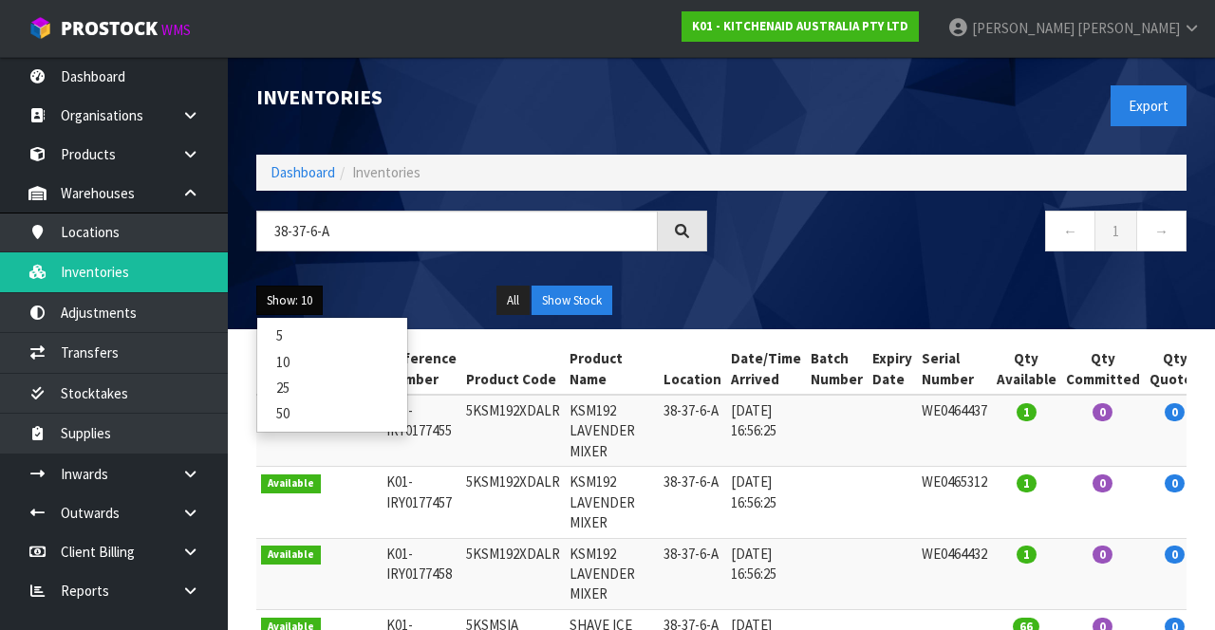
click at [310, 403] on link "50" at bounding box center [332, 414] width 150 height 26
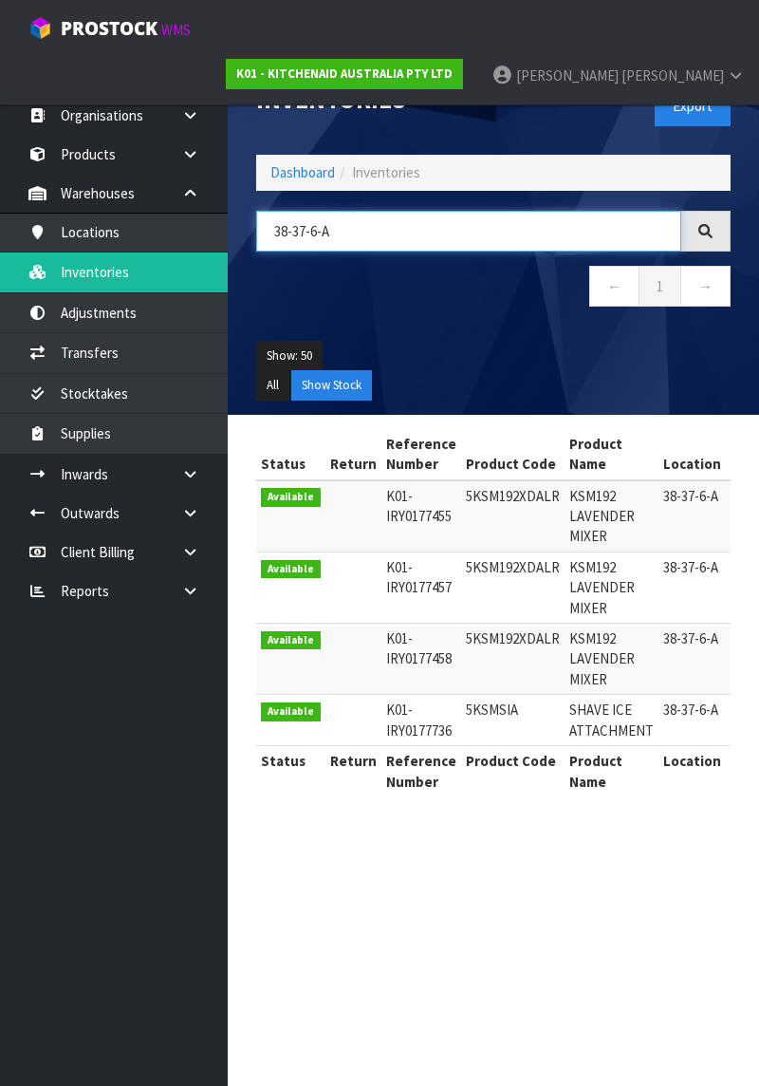
click at [317, 228] on input "38-37-6-A" at bounding box center [468, 231] width 425 height 41
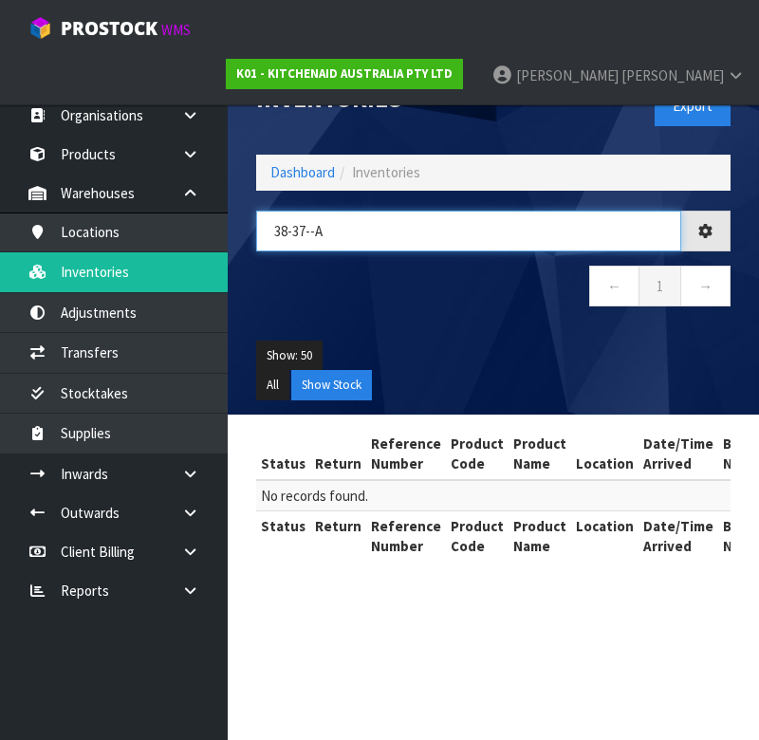
type input "38-37-6-A"
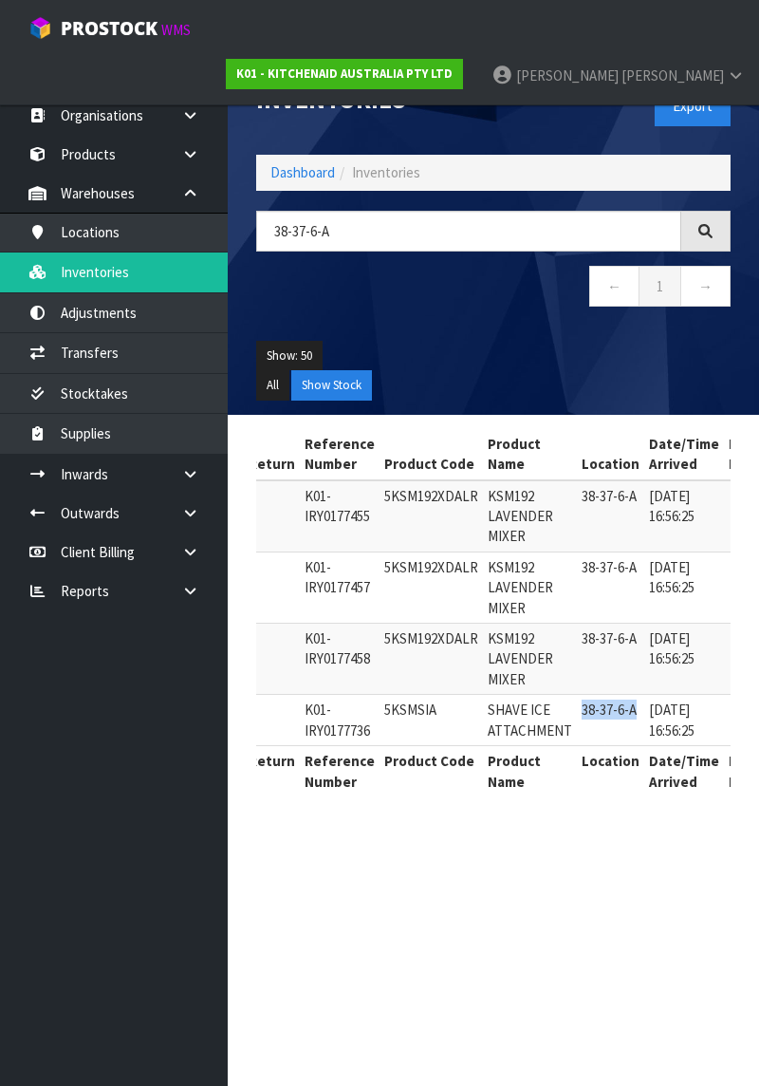
copy td "38-37-6-A"
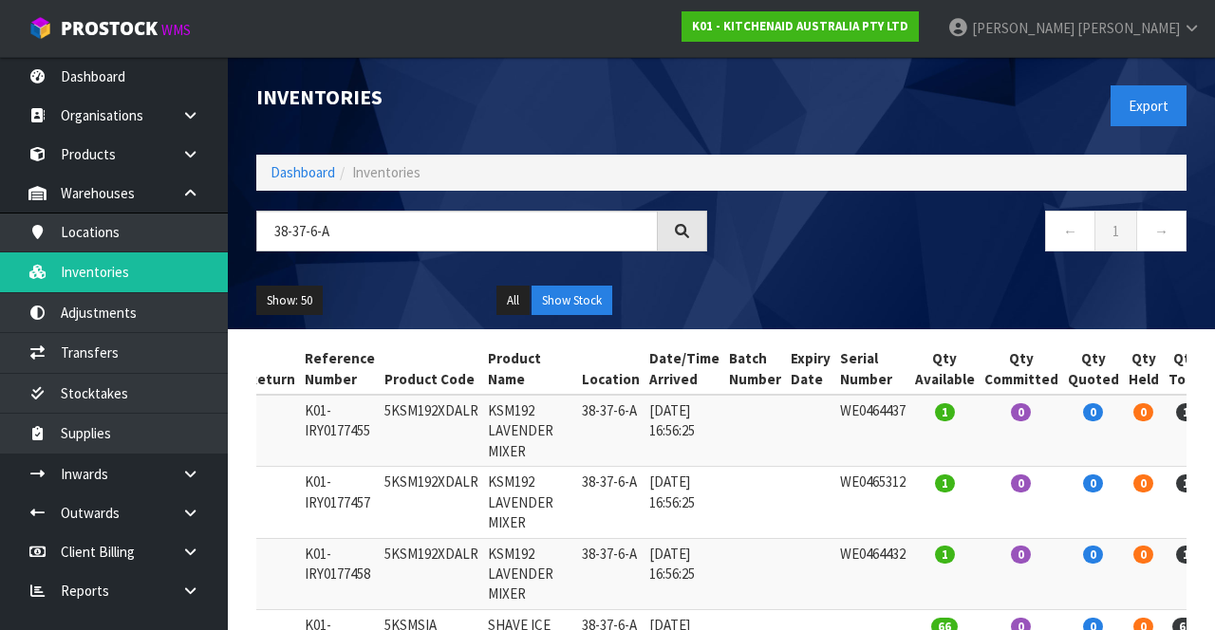
scroll to position [112, 0]
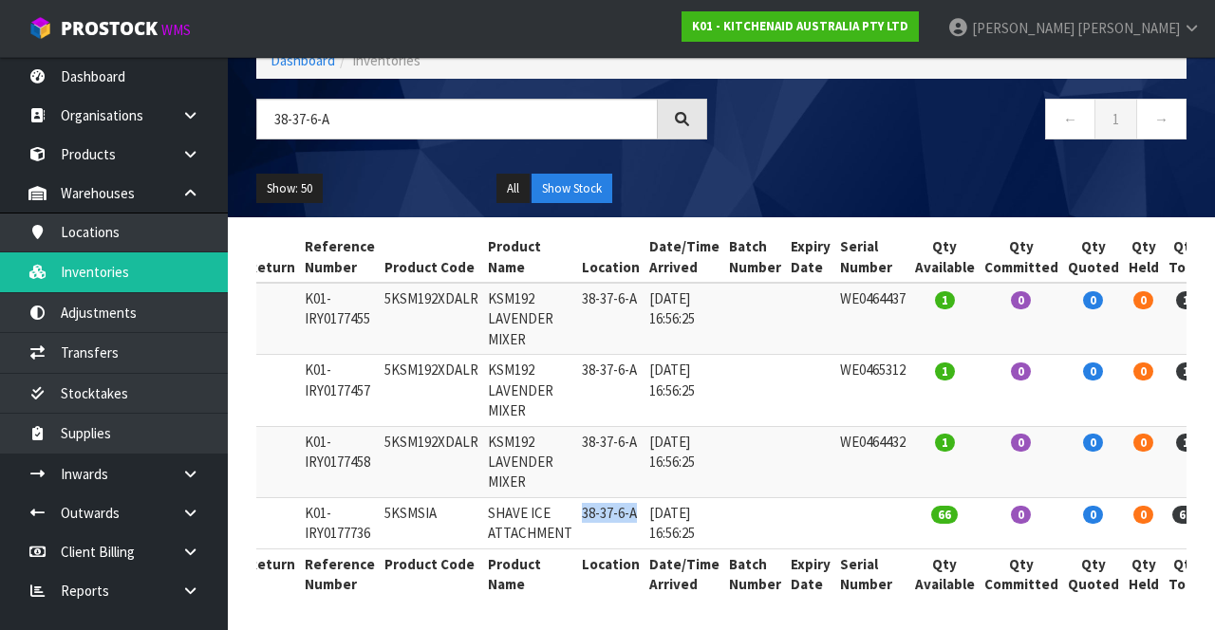
copy td "38-37-6-A"
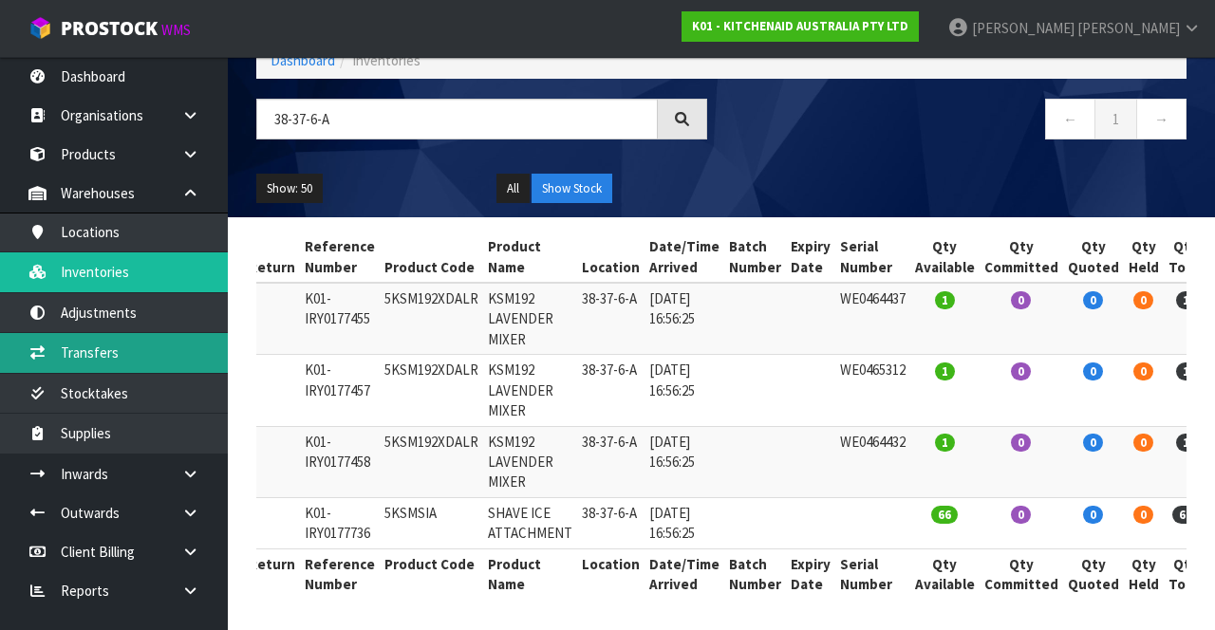
click at [154, 339] on link "Transfers" at bounding box center [114, 352] width 228 height 39
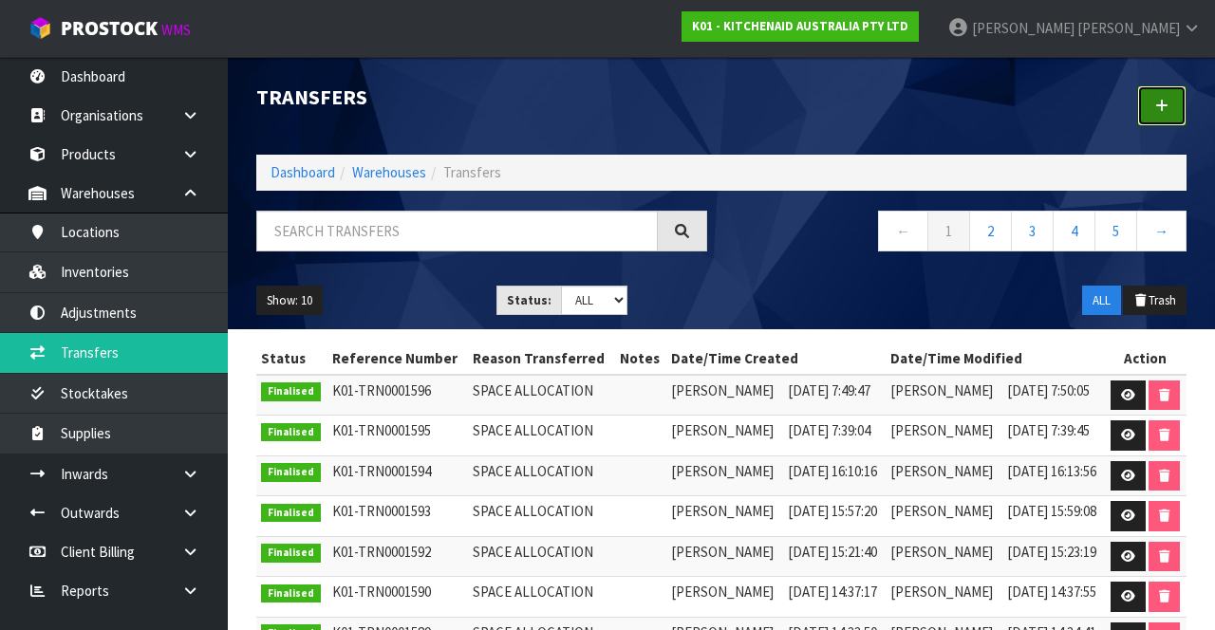
click at [1151, 106] on link at bounding box center [1161, 105] width 49 height 41
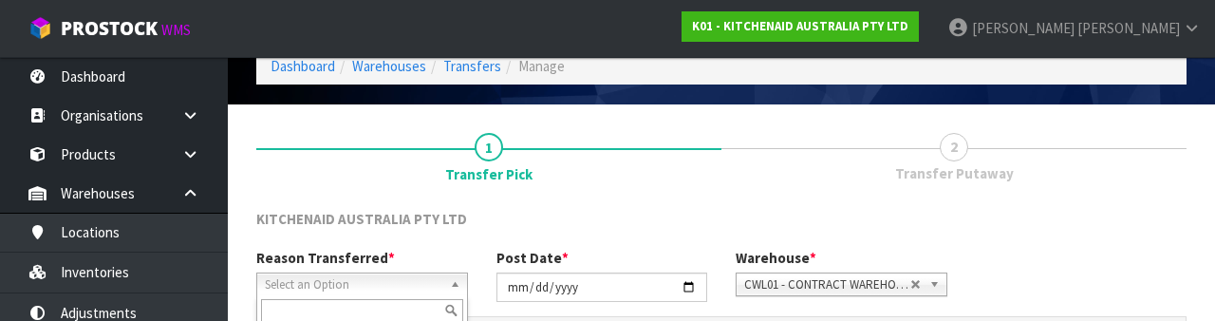
scroll to position [227, 0]
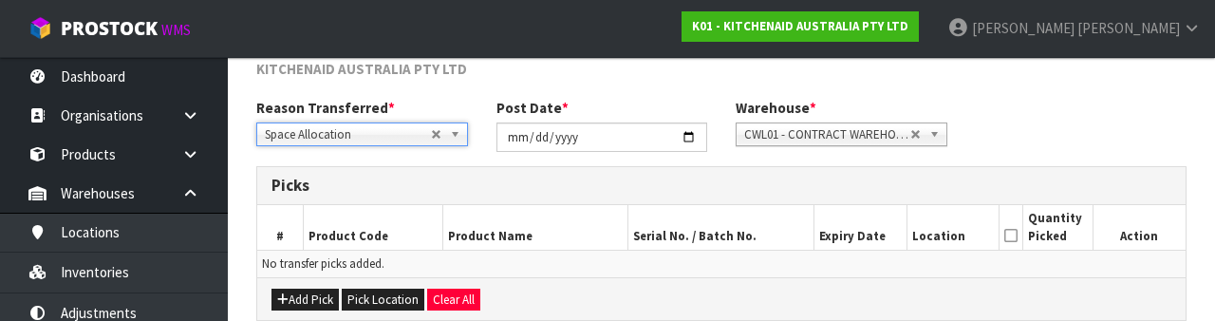
click at [1046, 103] on div "Reason Transferred * Space Allocation Damage Expired Stock Repair QA Space Allo…" at bounding box center [721, 132] width 959 height 68
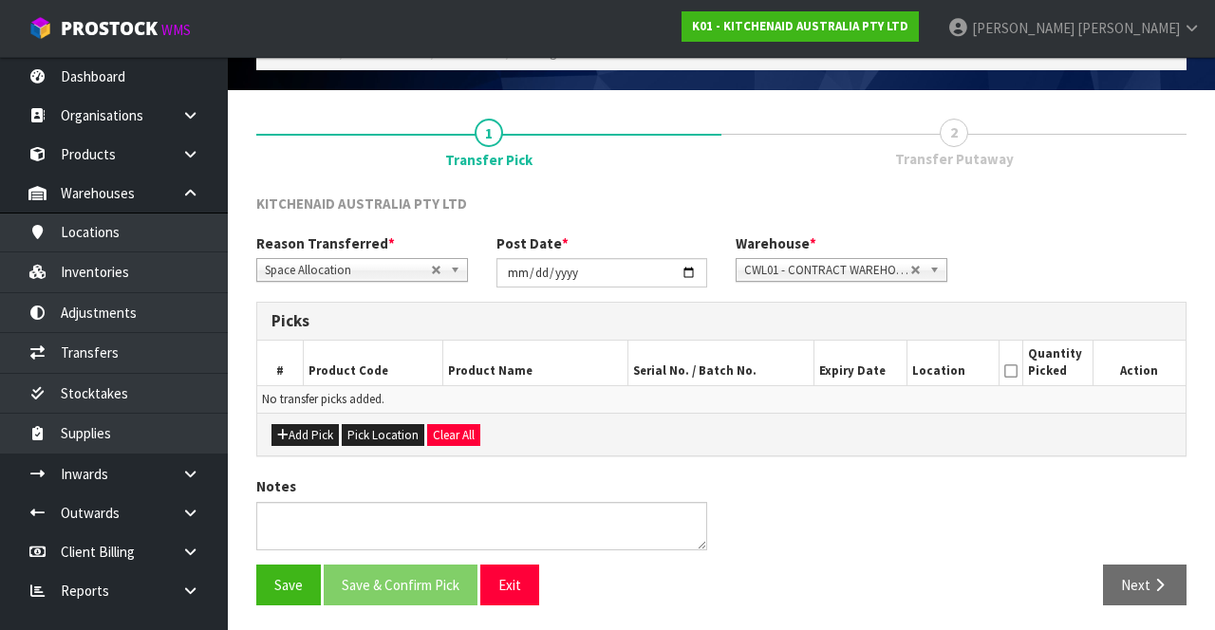
scroll to position [99, 0]
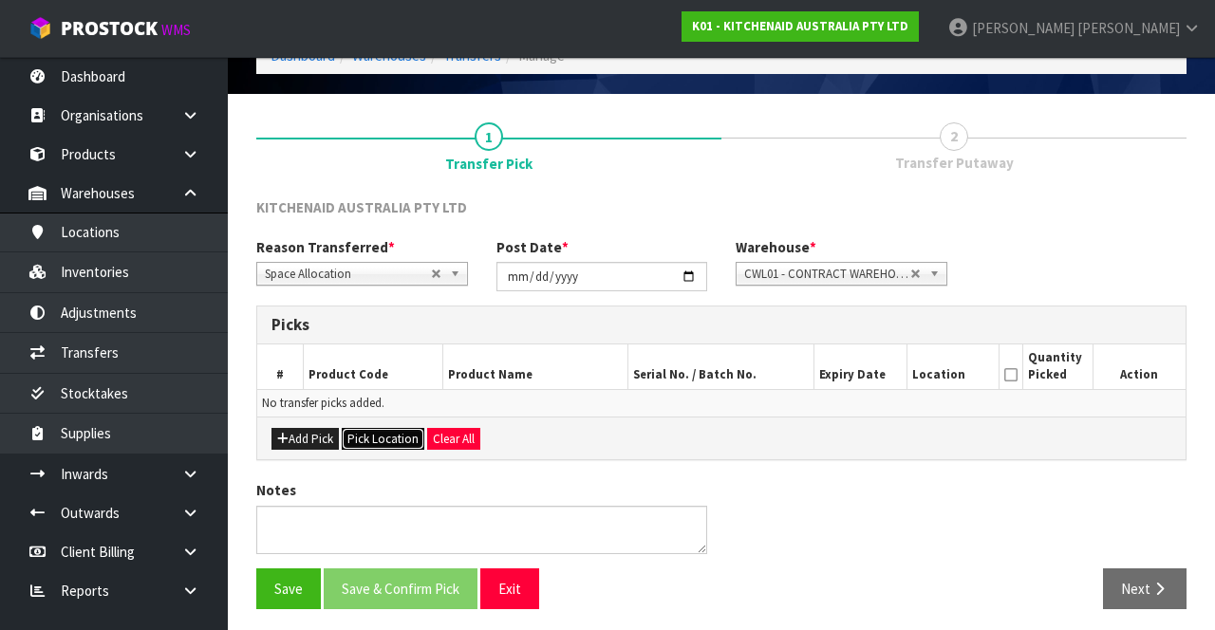
click at [388, 434] on button "Pick Location" at bounding box center [383, 439] width 83 height 23
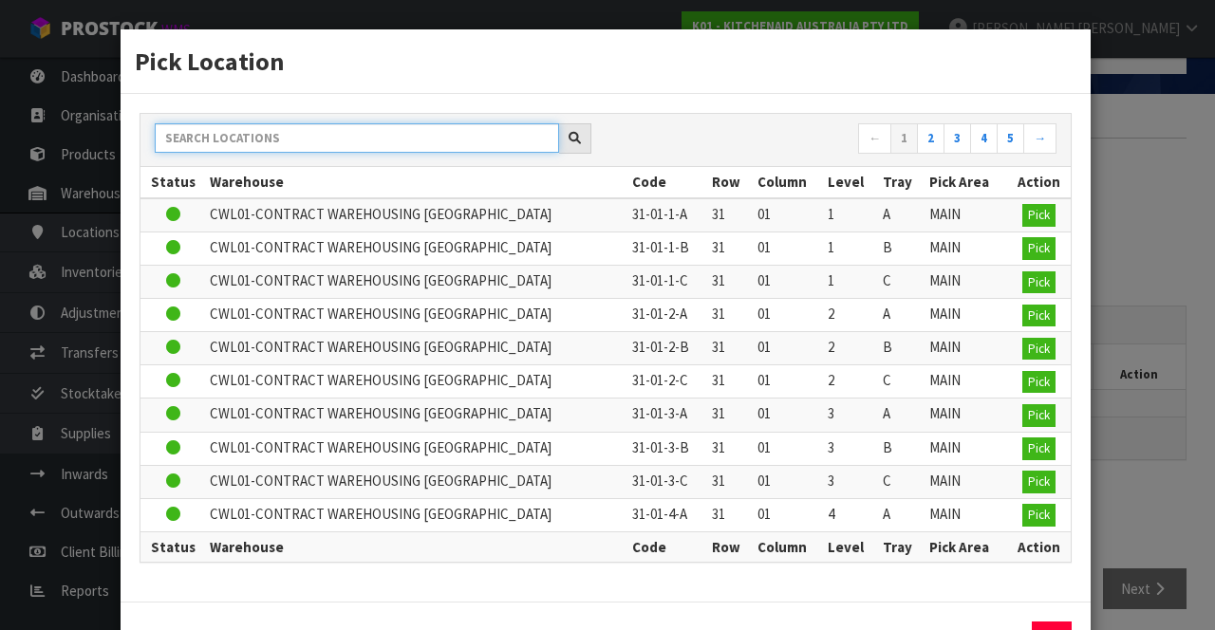
paste input "38-37-6-A"
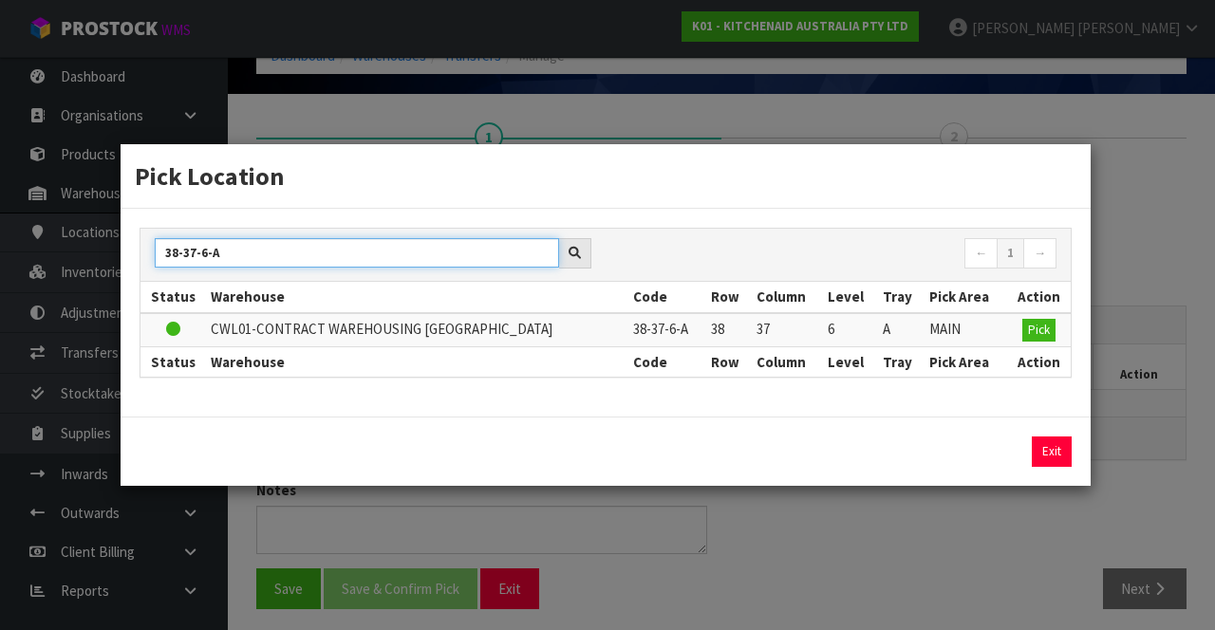
type input "38-37-6-A"
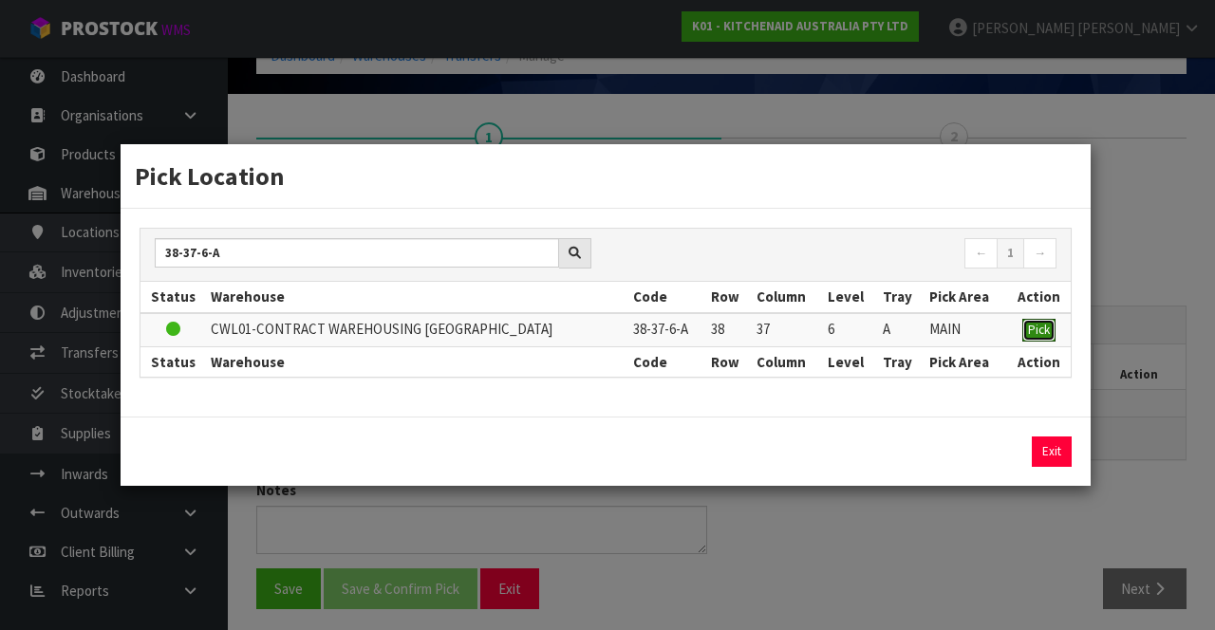
click at [1040, 330] on span "Pick" at bounding box center [1039, 330] width 22 height 16
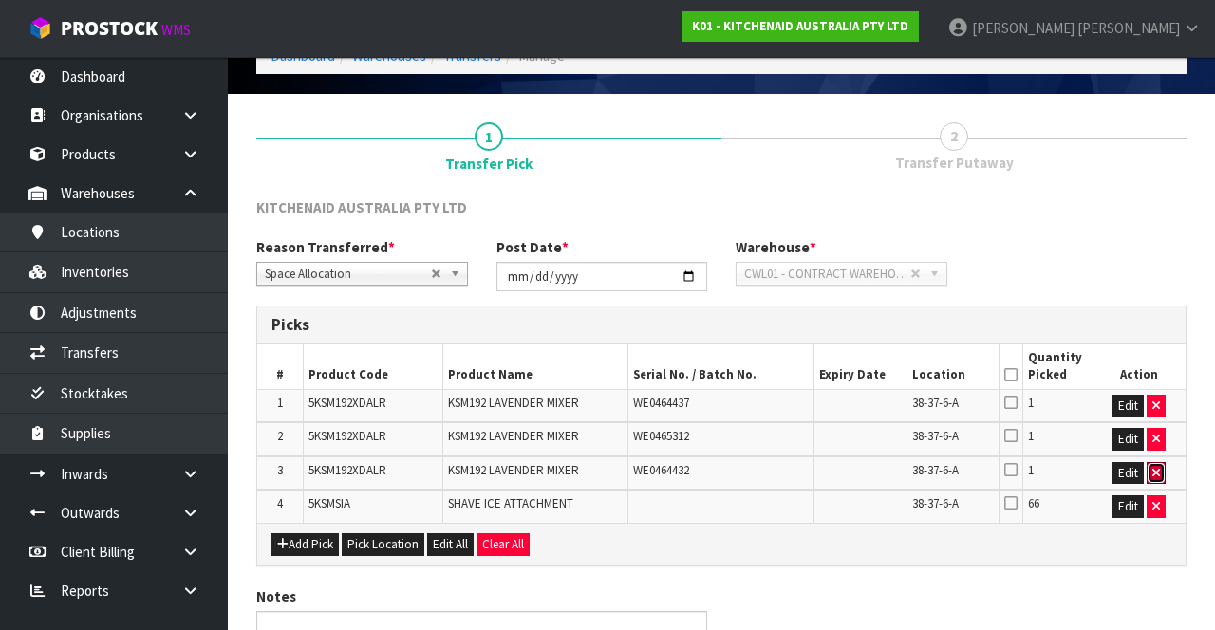
click at [1158, 467] on icon "button" at bounding box center [1156, 473] width 8 height 12
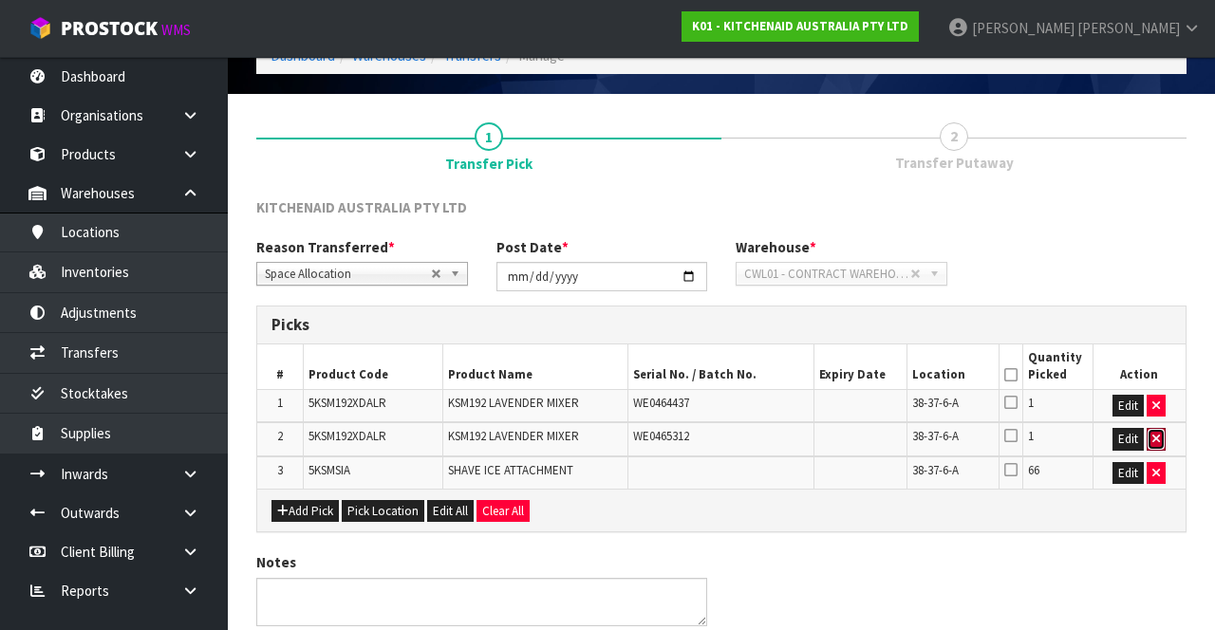
click at [1156, 436] on icon "button" at bounding box center [1156, 439] width 8 height 12
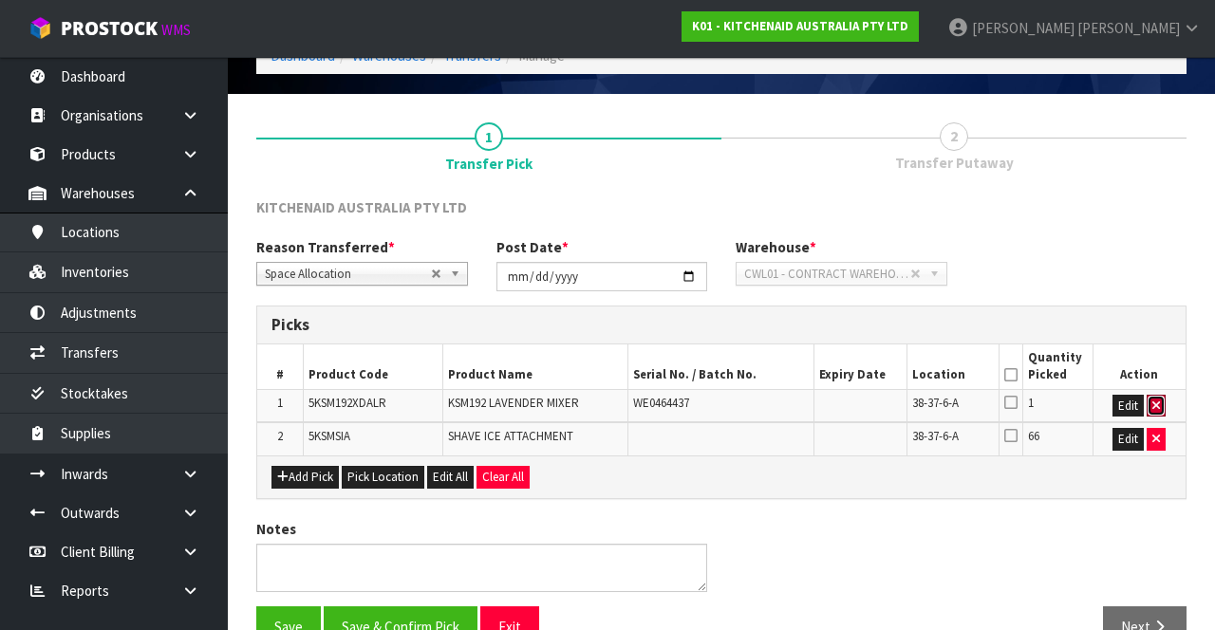
click at [1158, 401] on icon "button" at bounding box center [1156, 406] width 8 height 12
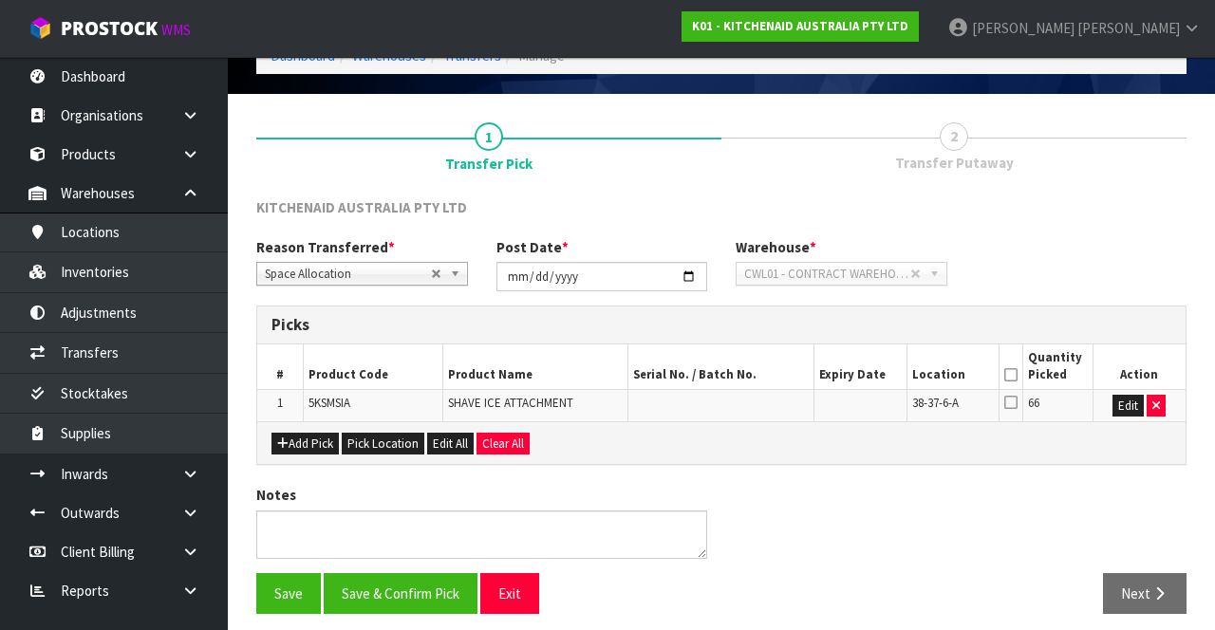
click at [1014, 400] on icon at bounding box center [1010, 402] width 13 height 15
click at [0, 0] on input "checkbox" at bounding box center [0, 0] width 0 height 0
click at [431, 574] on button "Save & Confirm Pick" at bounding box center [401, 593] width 154 height 41
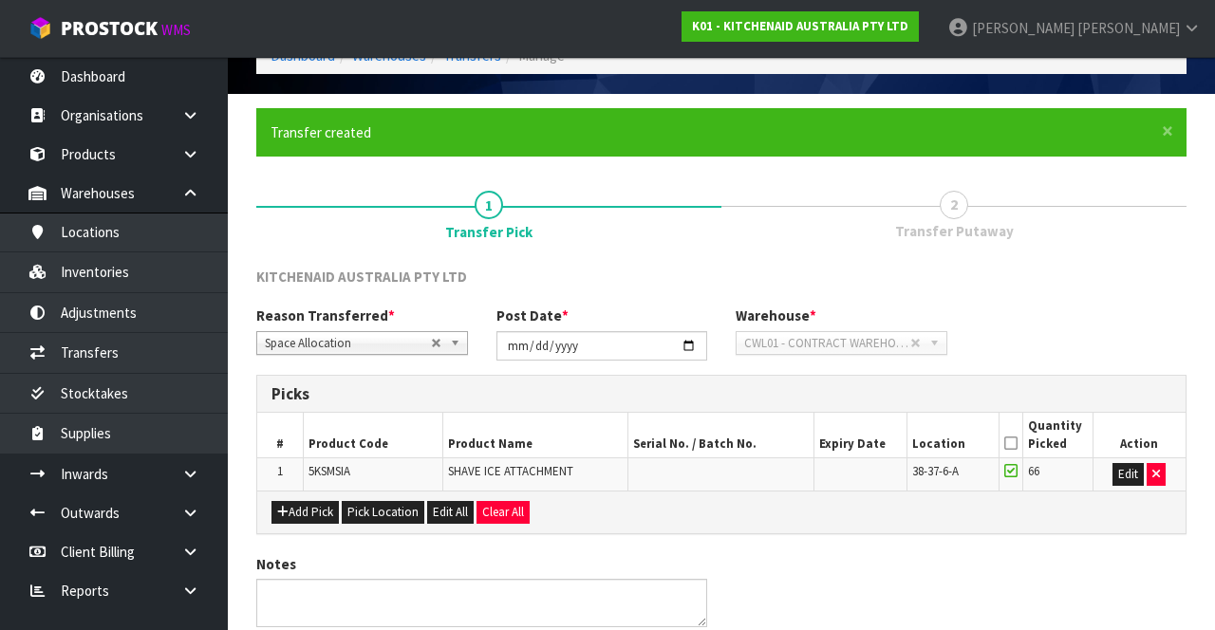
scroll to position [0, 0]
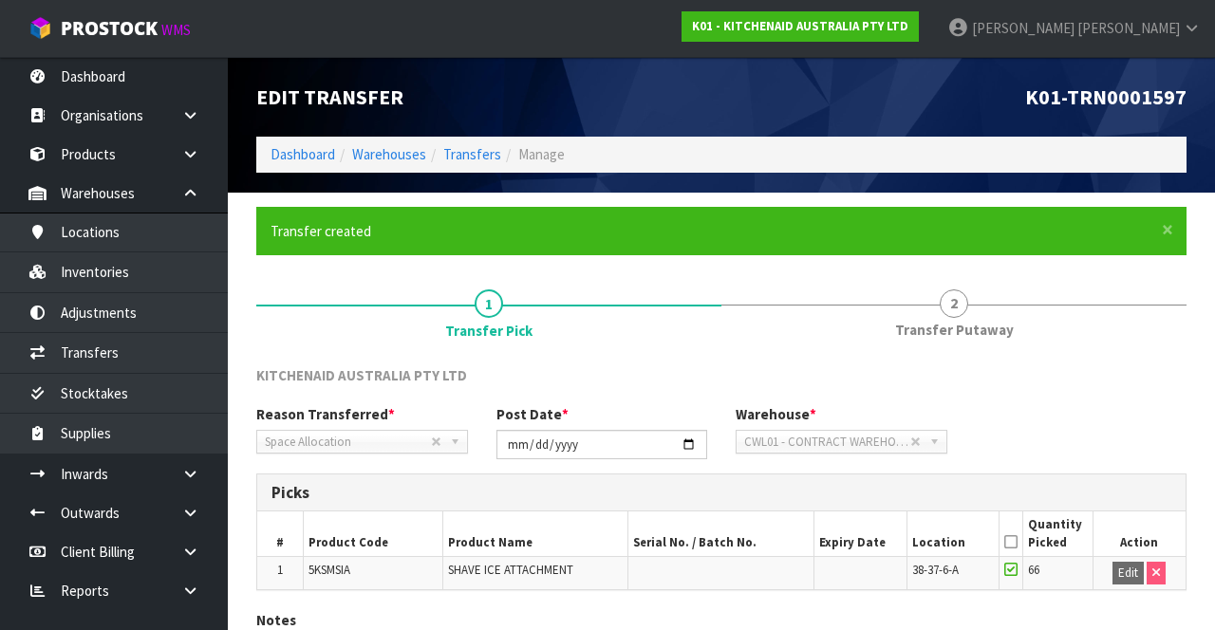
scroll to position [134, 0]
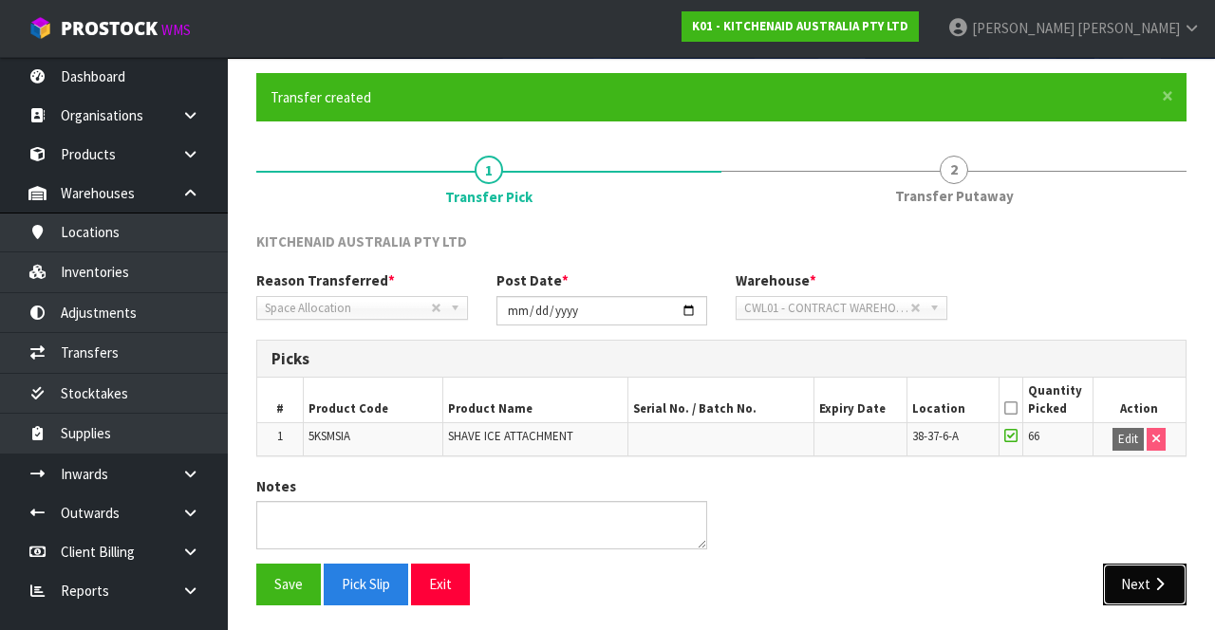
click at [1145, 571] on button "Next" at bounding box center [1145, 584] width 84 height 41
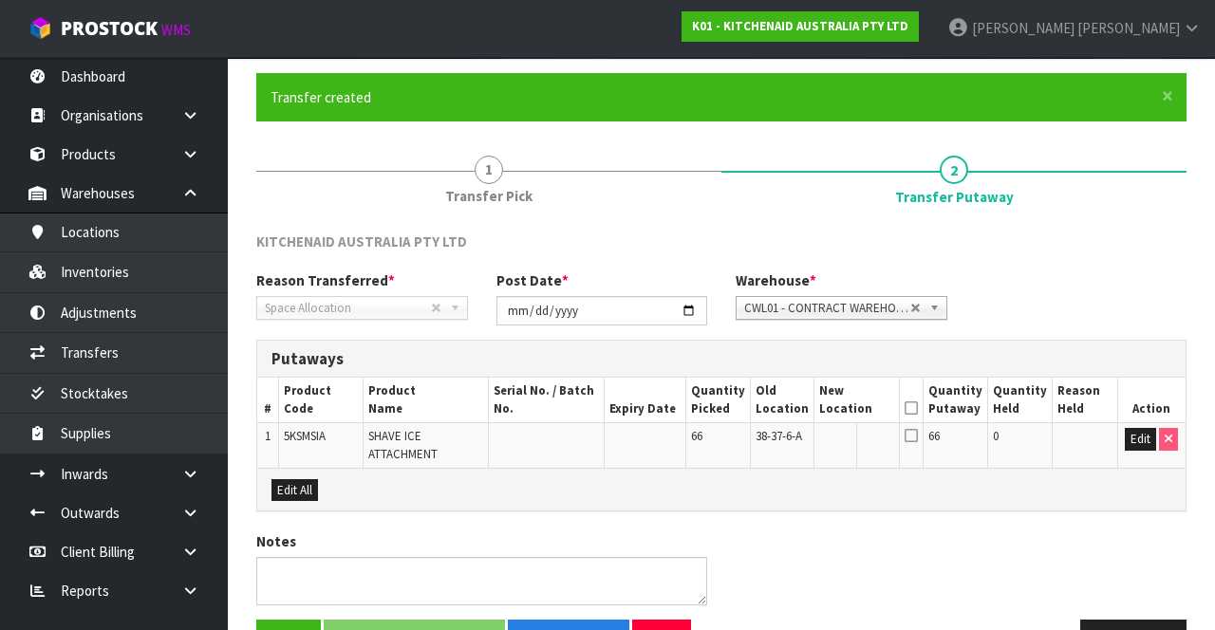
scroll to position [188, 0]
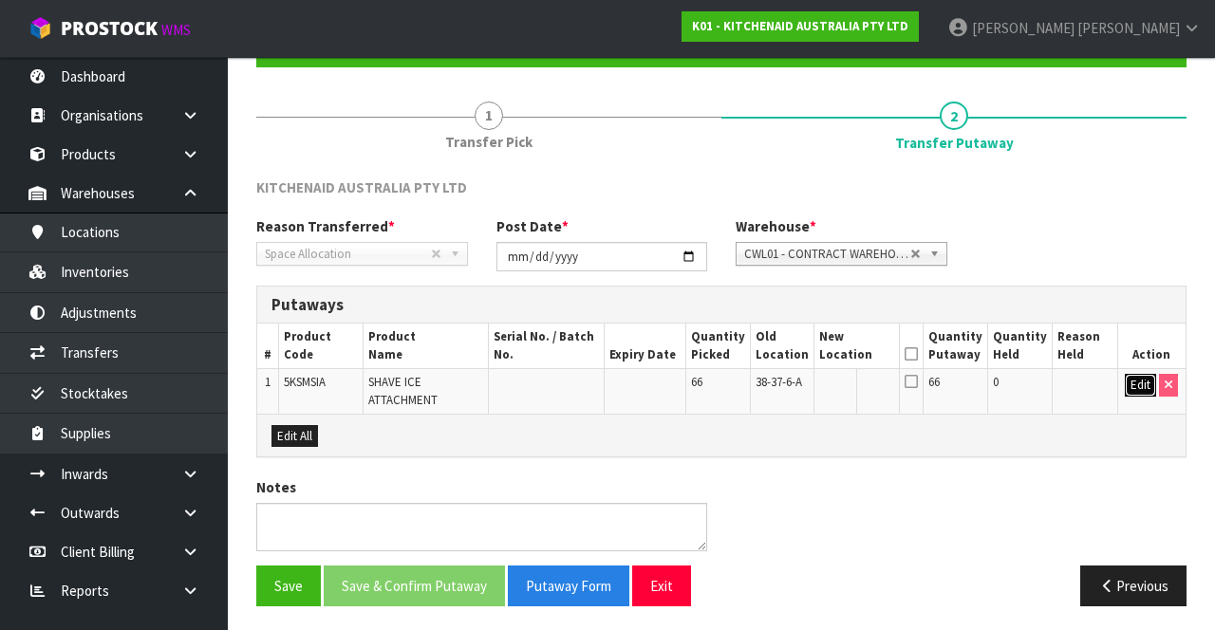
click at [1126, 387] on button "Edit" at bounding box center [1140, 385] width 31 height 23
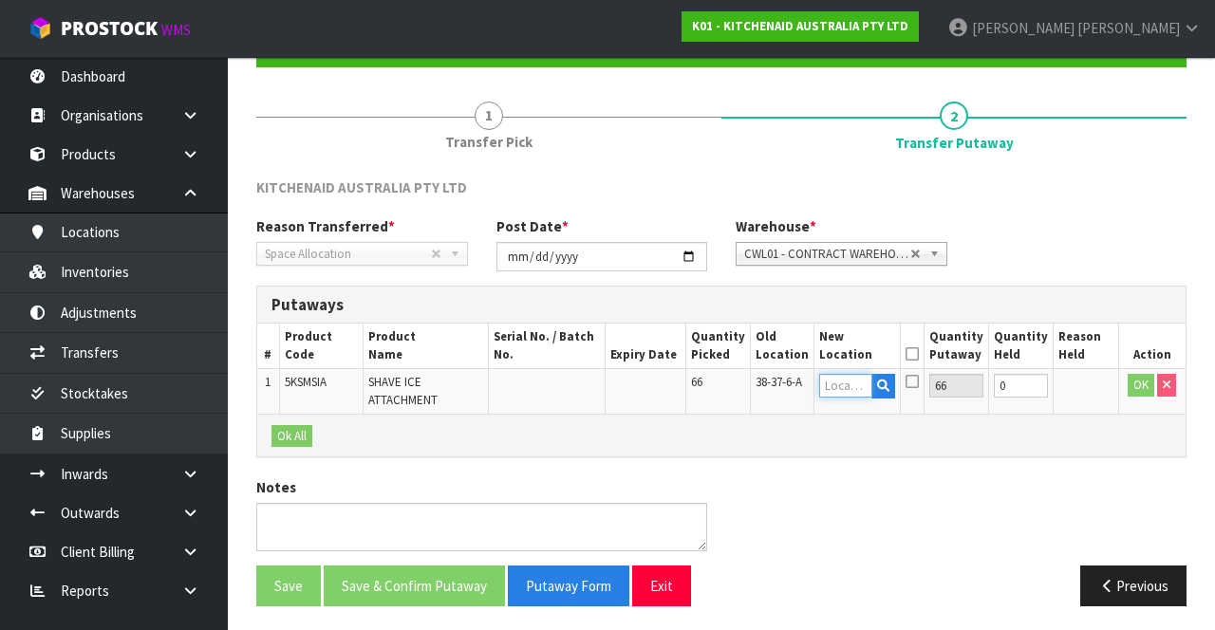
click at [850, 377] on input "text" at bounding box center [845, 386] width 52 height 24
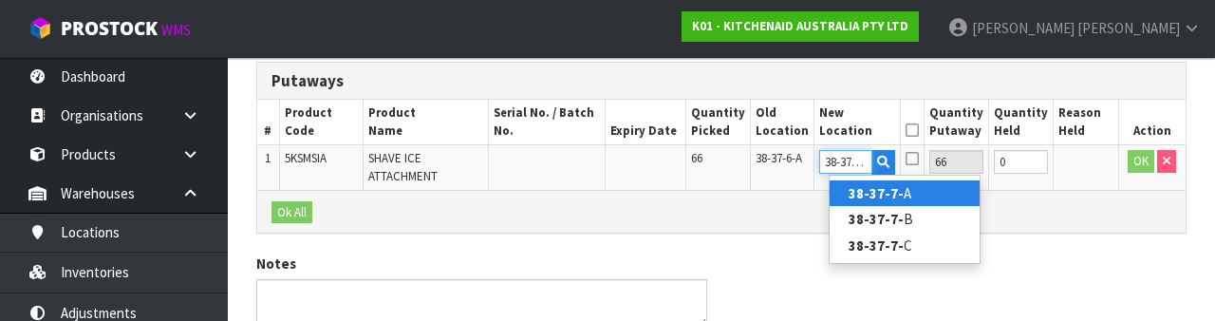
scroll to position [0, 4]
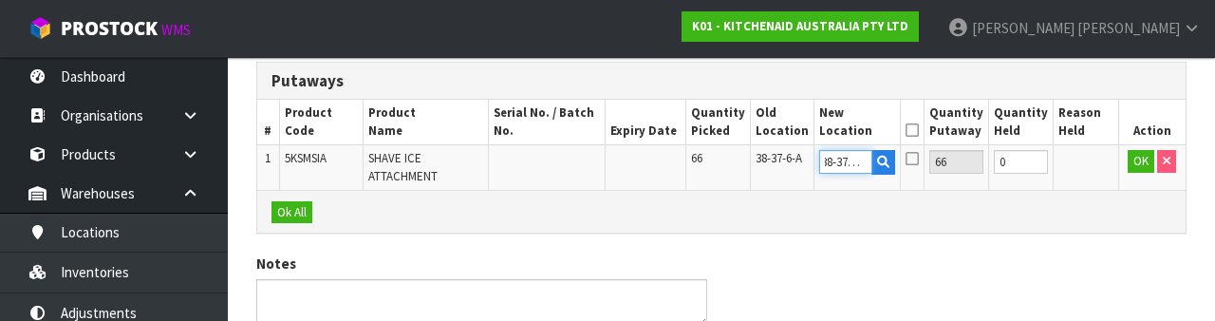
type input "38-37-7-A"
click at [919, 130] on icon at bounding box center [912, 130] width 13 height 1
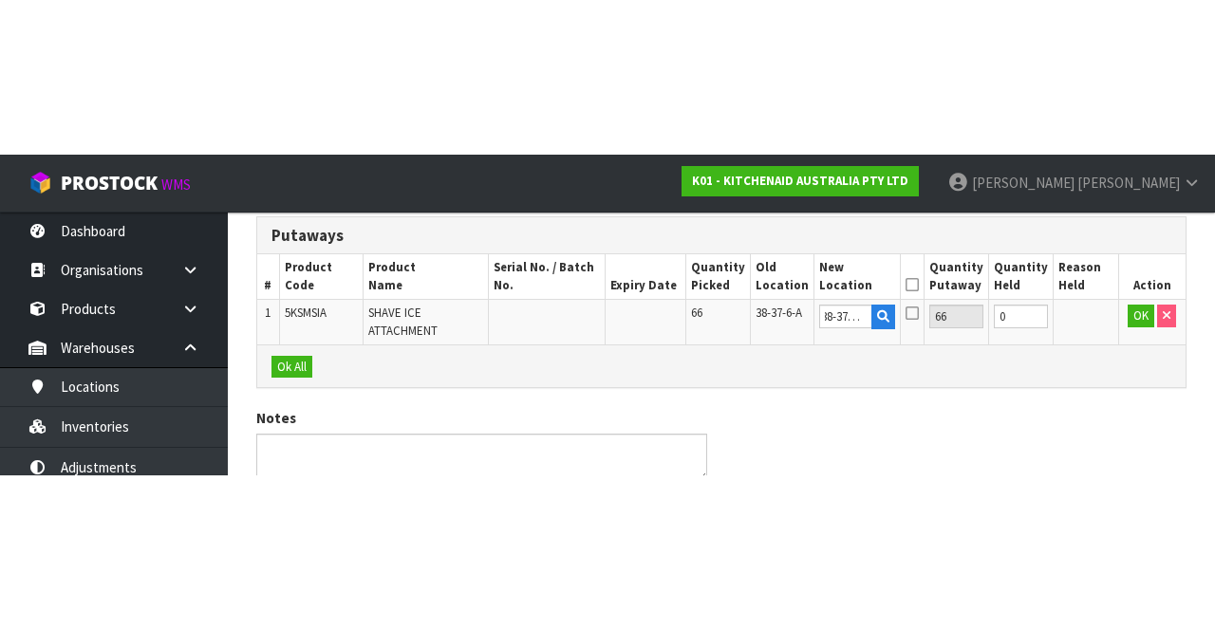
scroll to position [0, 0]
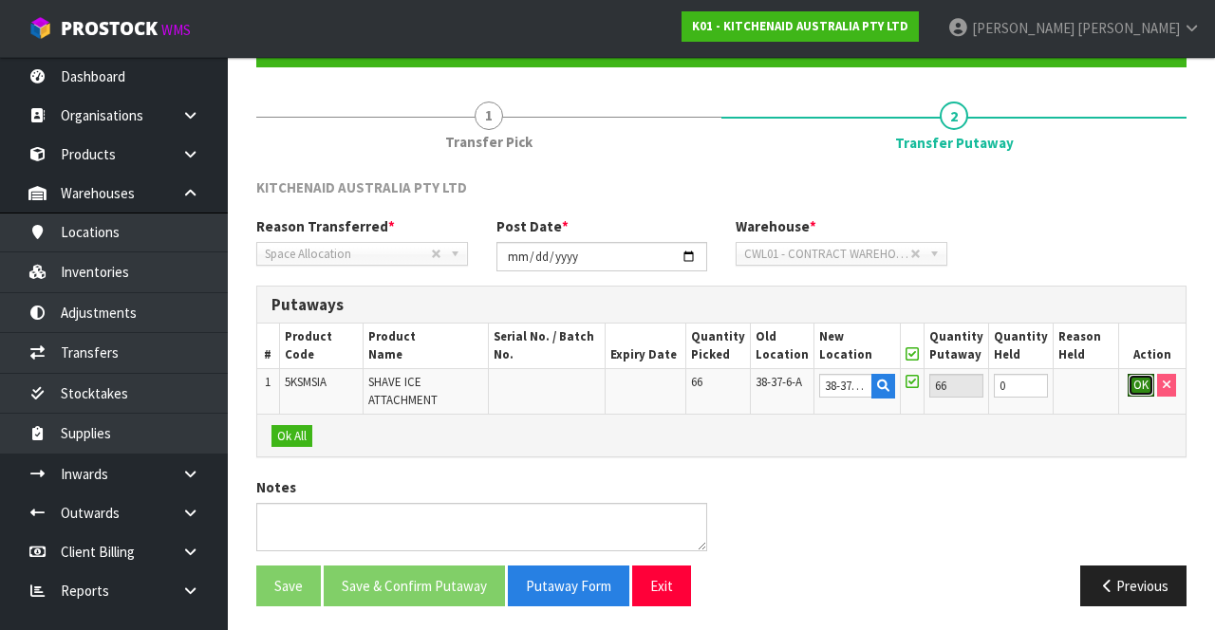
click at [1130, 382] on button "OK" at bounding box center [1141, 385] width 27 height 23
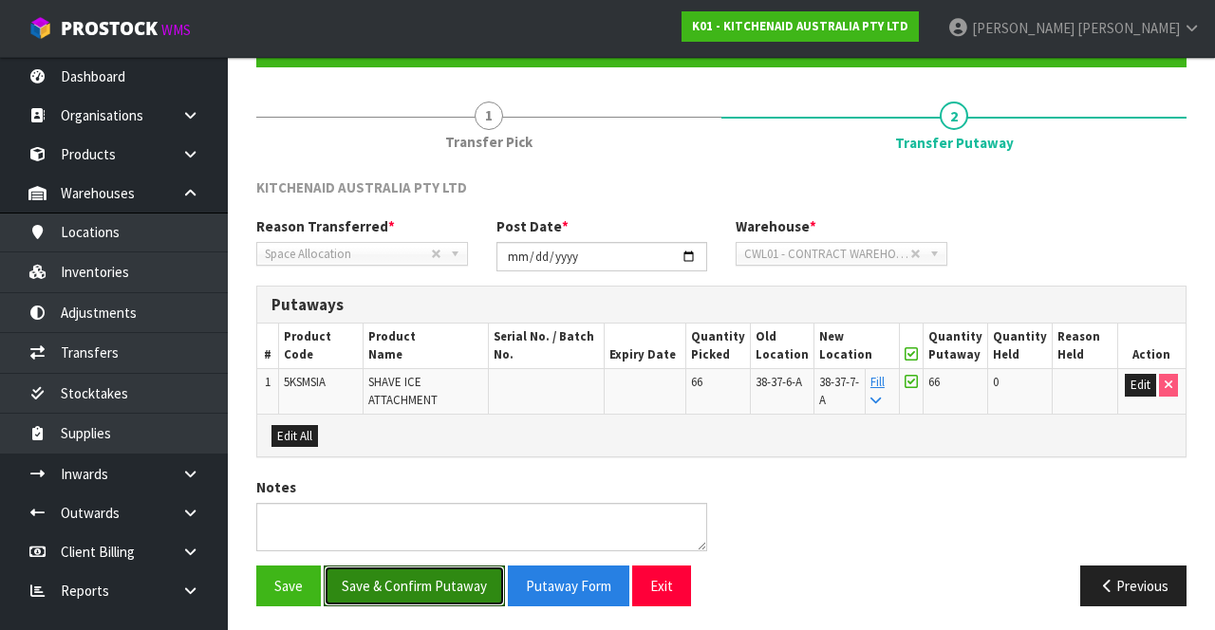
click at [420, 571] on button "Save & Confirm Putaway" at bounding box center [414, 586] width 181 height 41
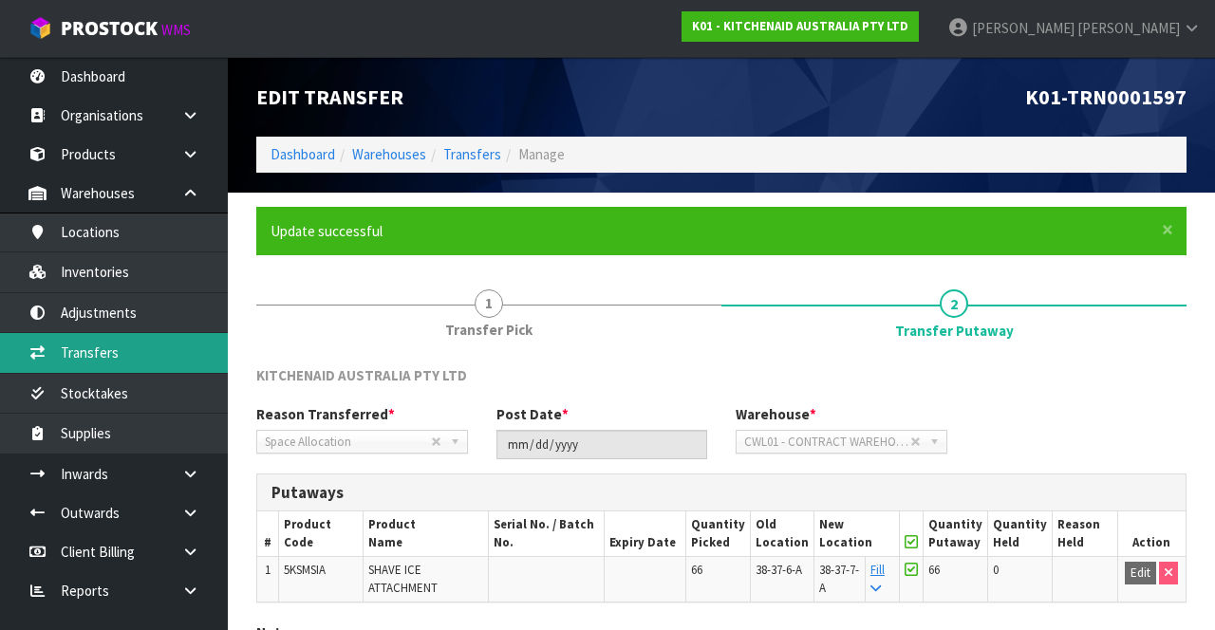
click at [159, 346] on link "Transfers" at bounding box center [114, 352] width 228 height 39
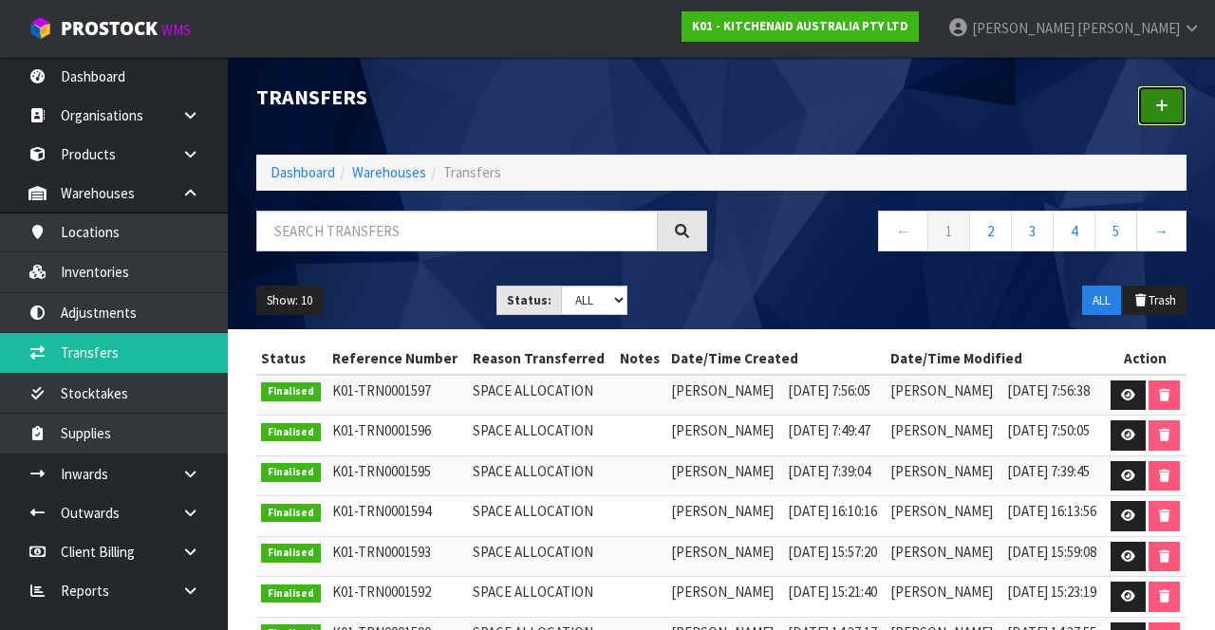
click at [1157, 103] on icon at bounding box center [1161, 106] width 13 height 14
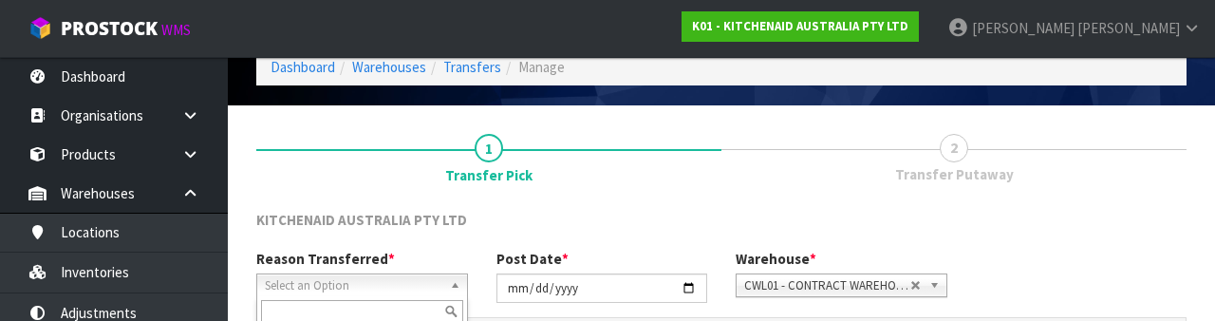
scroll to position [227, 0]
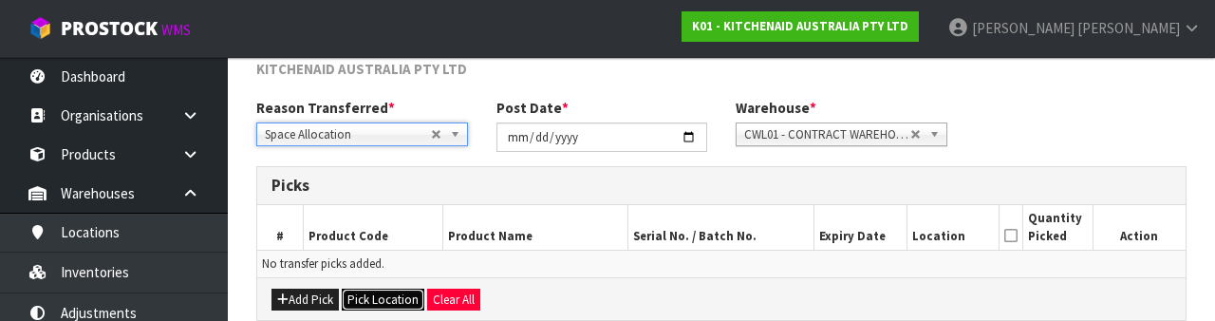
click at [387, 294] on button "Pick Location" at bounding box center [383, 300] width 83 height 23
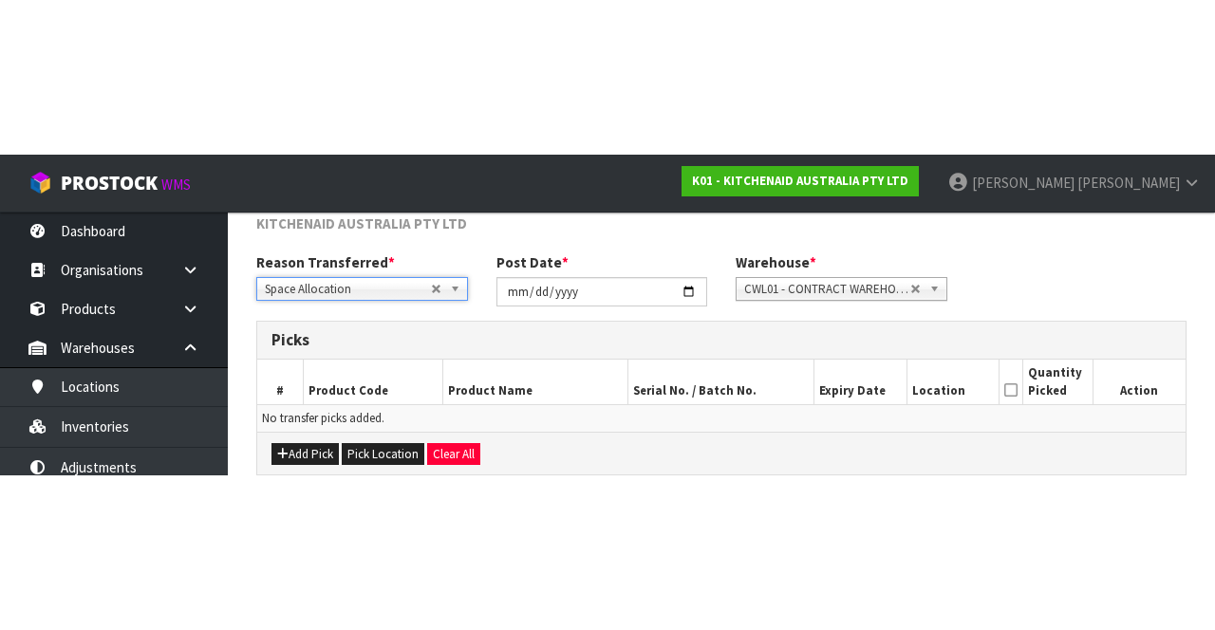
scroll to position [103, 0]
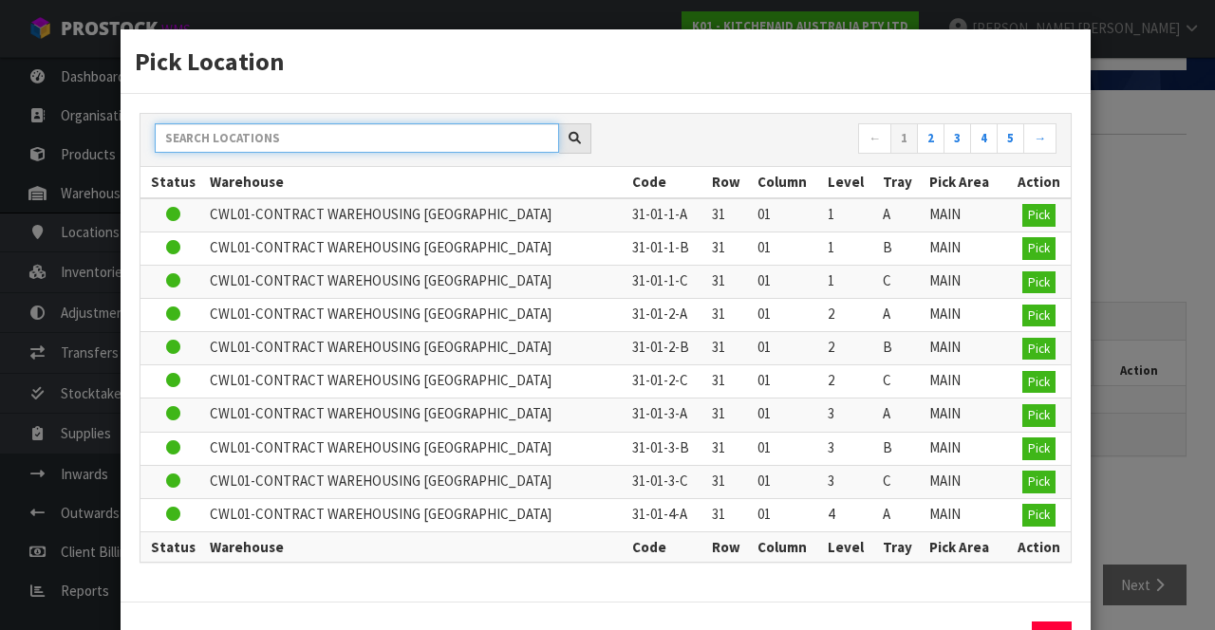
paste input "38-37-6-A"
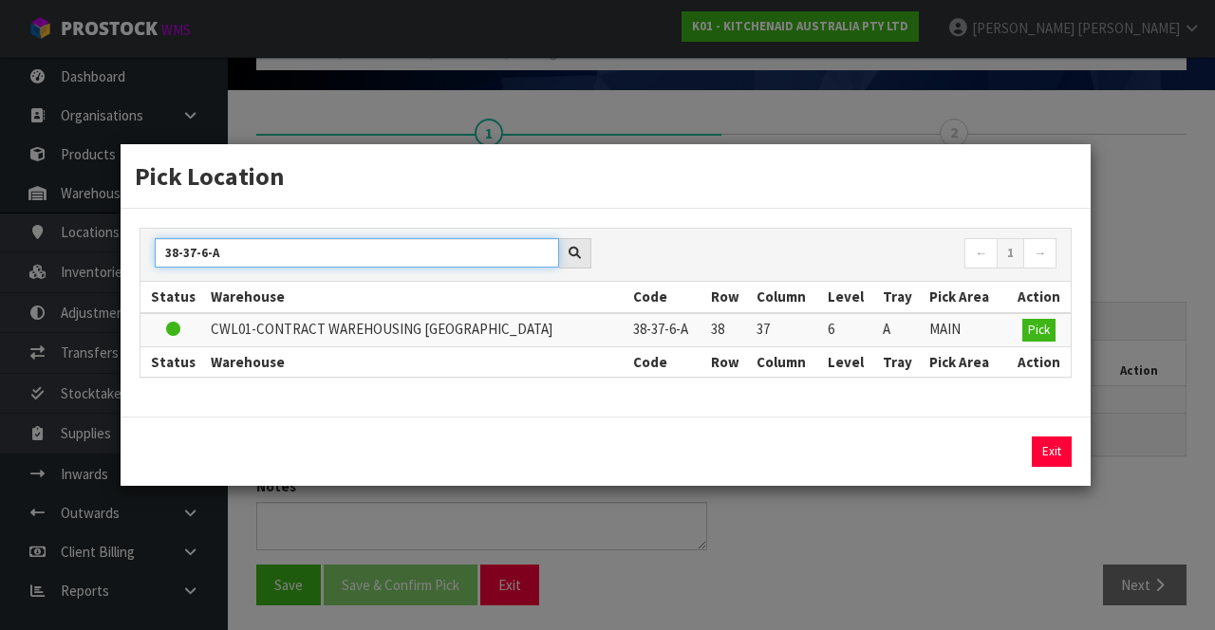
type input "38-37-6-A"
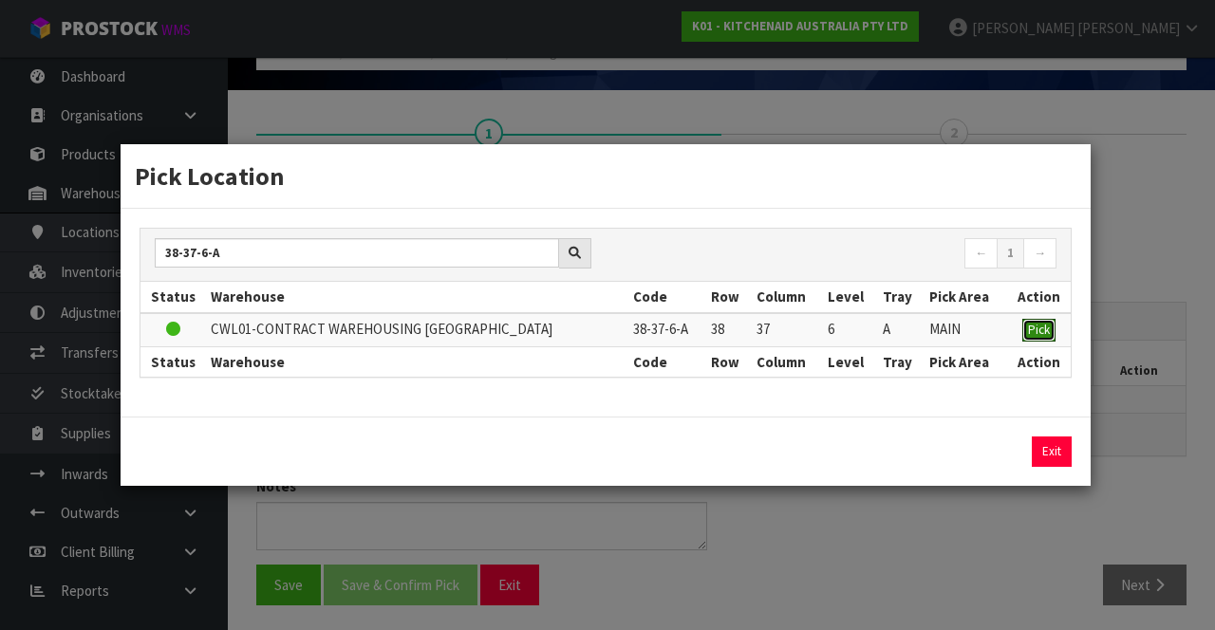
click at [1036, 330] on span "Pick" at bounding box center [1039, 330] width 22 height 16
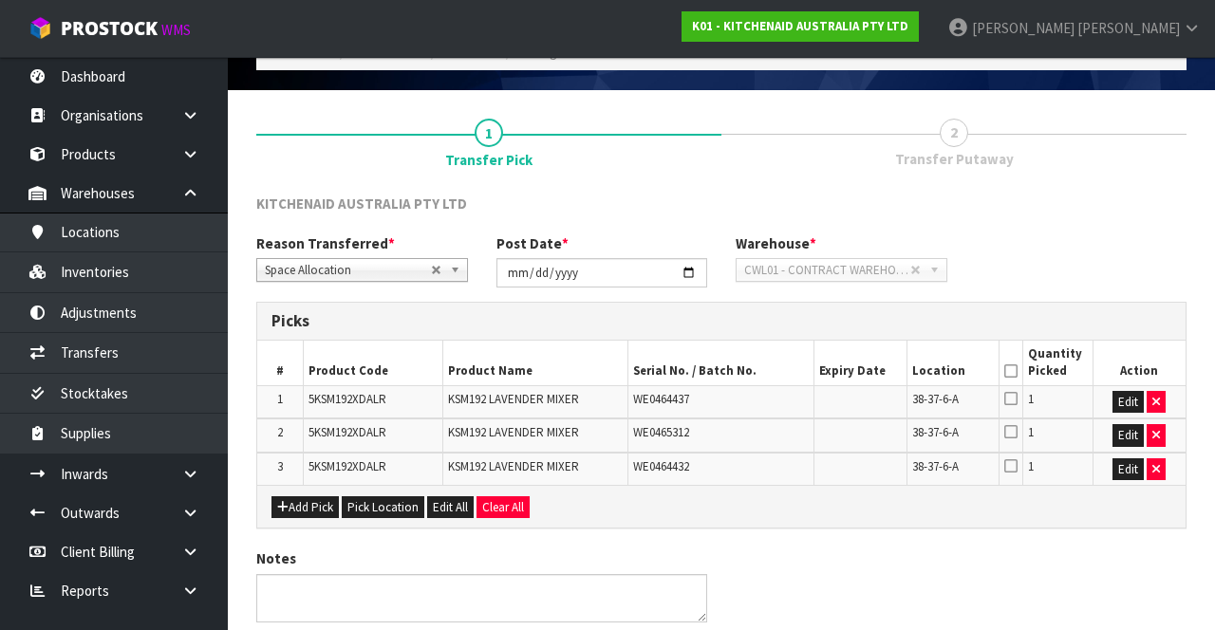
click at [1014, 371] on icon at bounding box center [1010, 371] width 13 height 1
click at [385, 496] on button "Pick Location" at bounding box center [383, 507] width 83 height 23
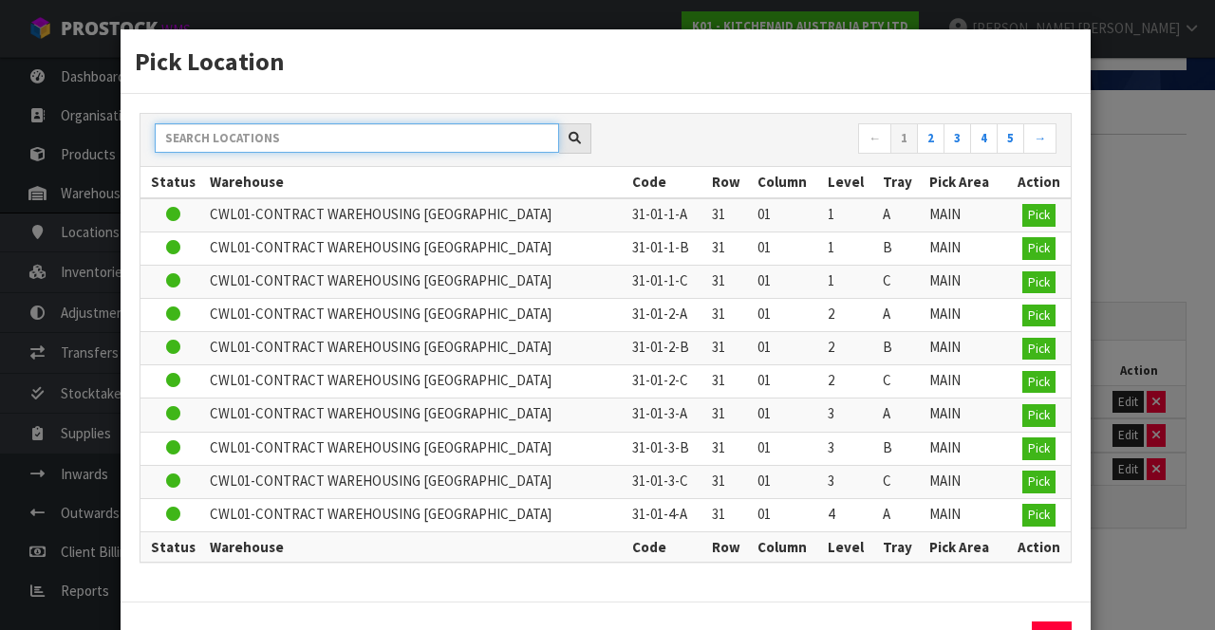
click at [398, 131] on input "text" at bounding box center [357, 137] width 404 height 29
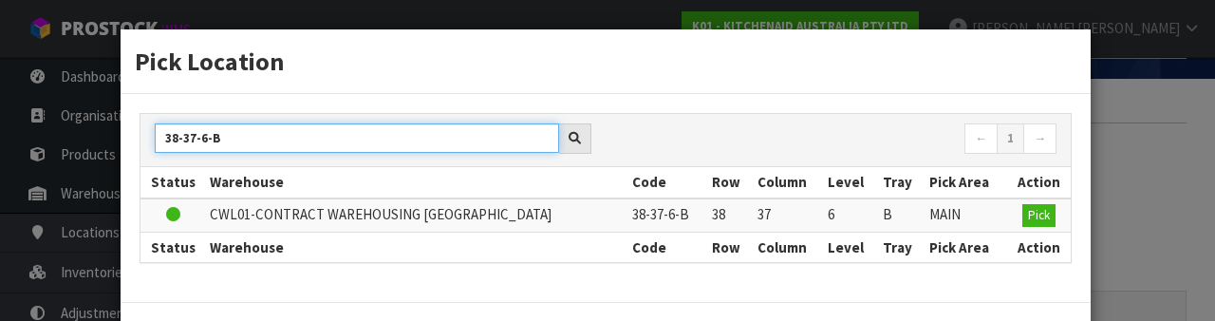
type input "38-37-6-B"
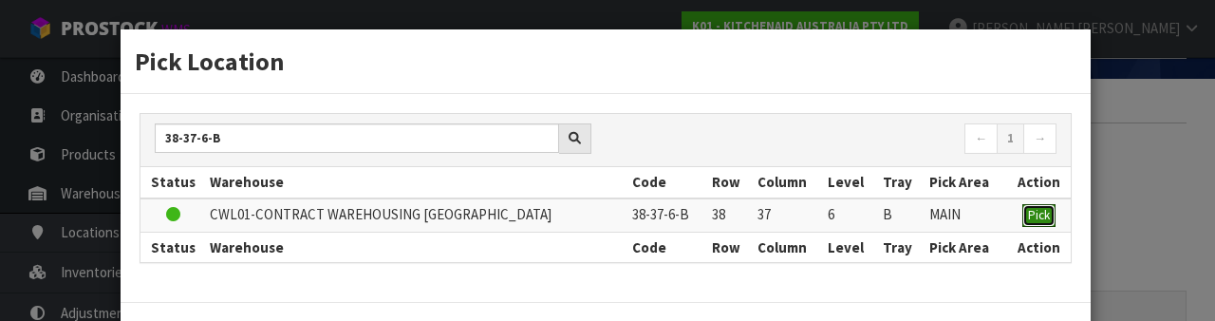
click at [1039, 211] on span "Pick" at bounding box center [1039, 215] width 22 height 16
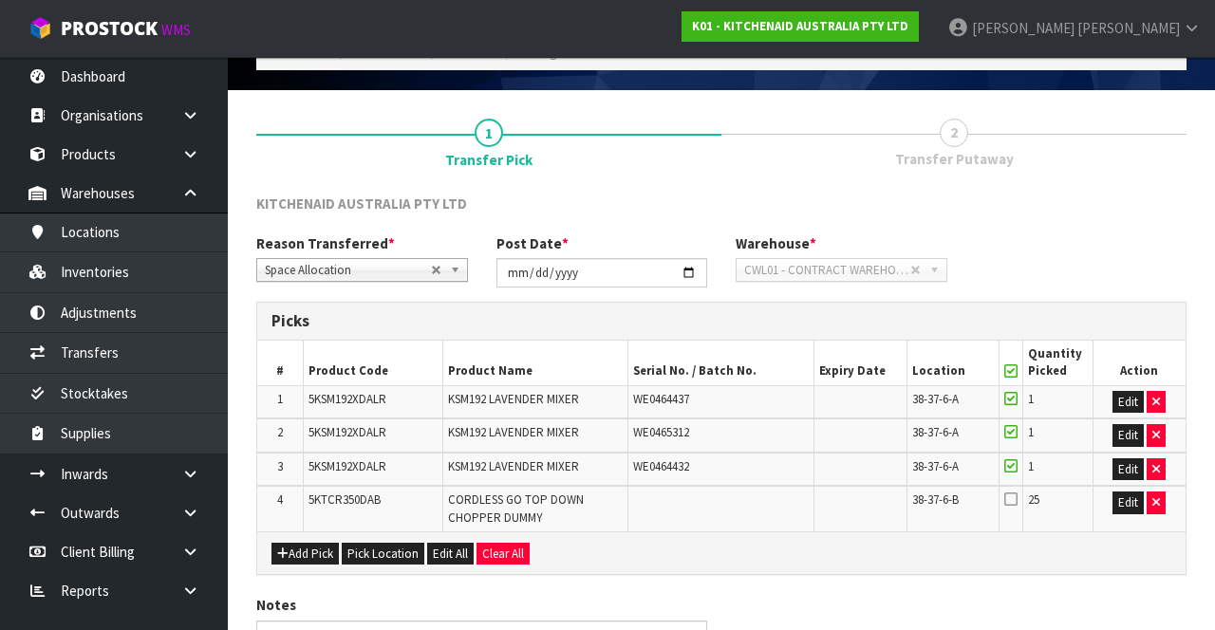
click at [1014, 495] on icon at bounding box center [1010, 499] width 13 height 15
click at [0, 0] on input "checkbox" at bounding box center [0, 0] width 0 height 0
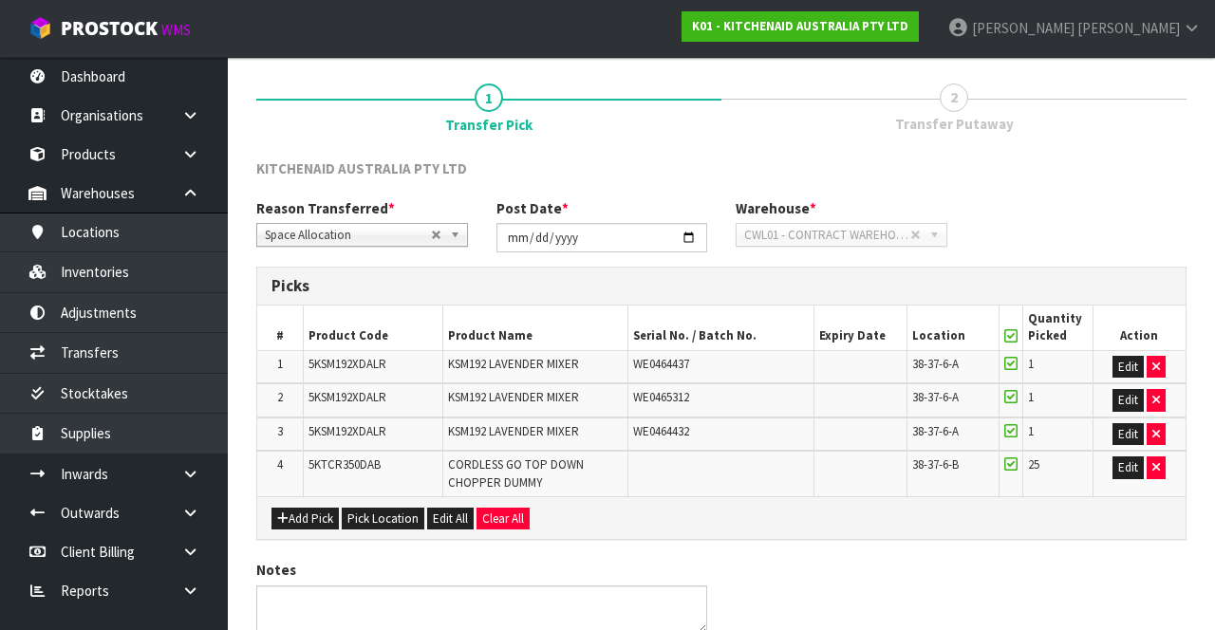
scroll to position [219, 0]
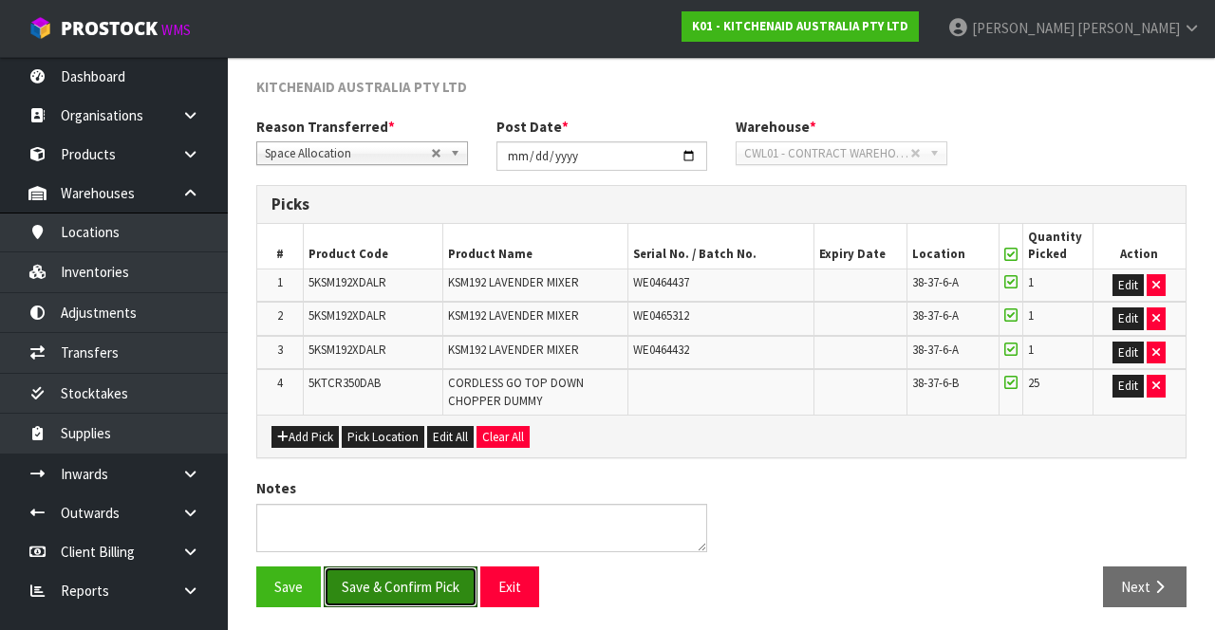
click at [414, 567] on button "Save & Confirm Pick" at bounding box center [401, 587] width 154 height 41
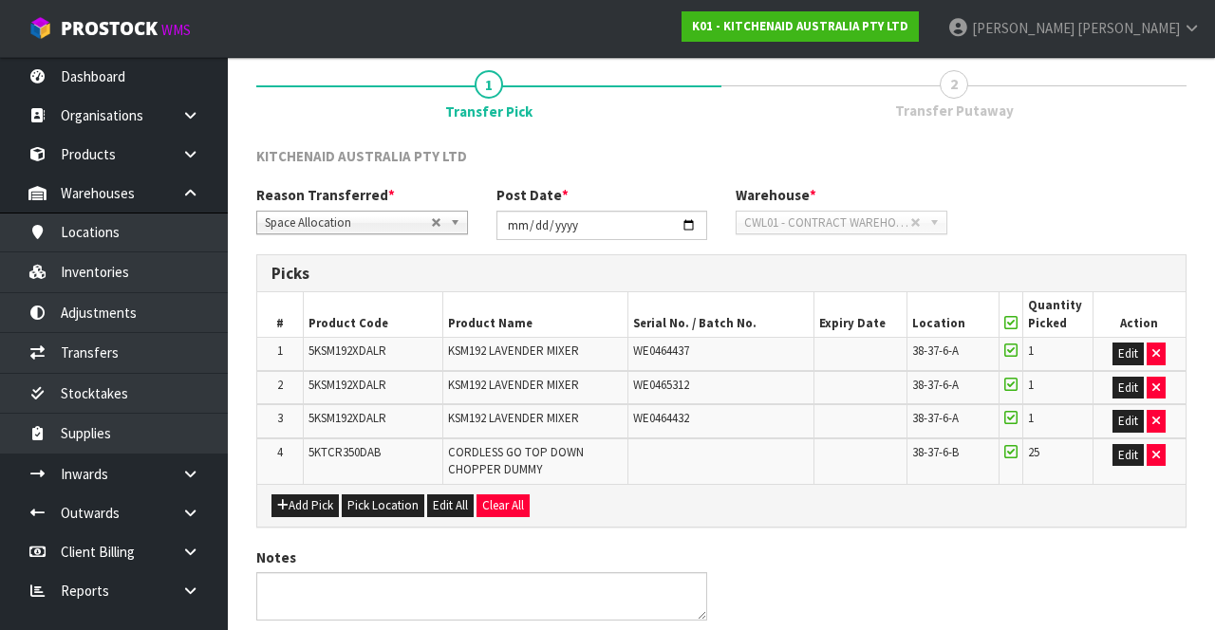
scroll to position [0, 0]
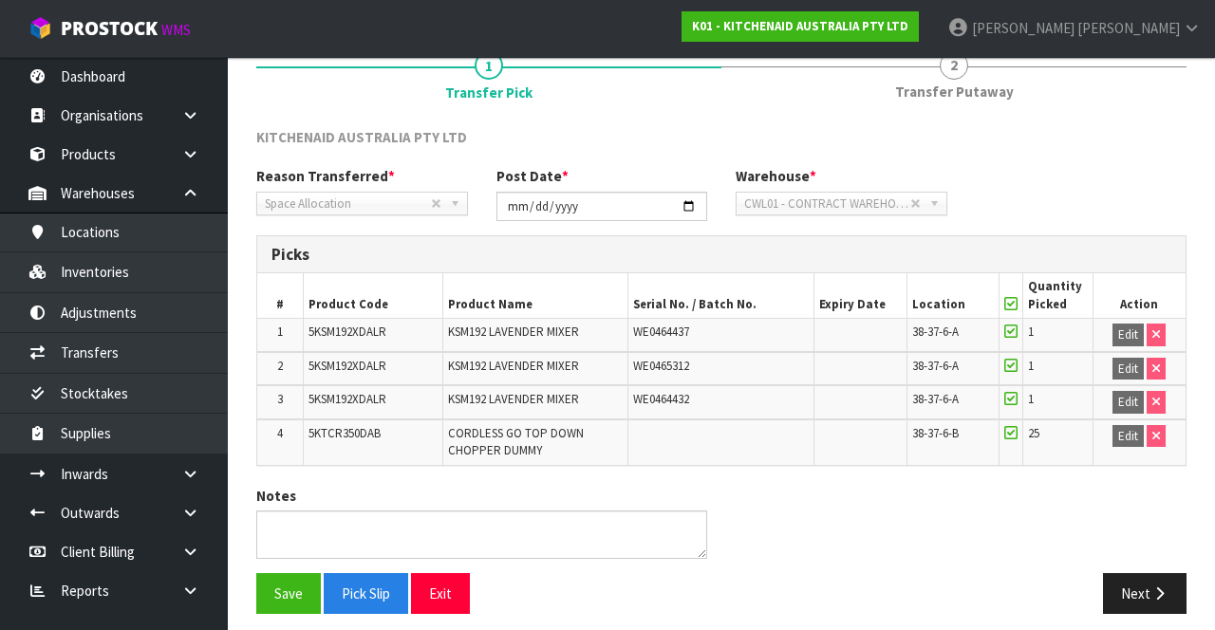
scroll to position [247, 0]
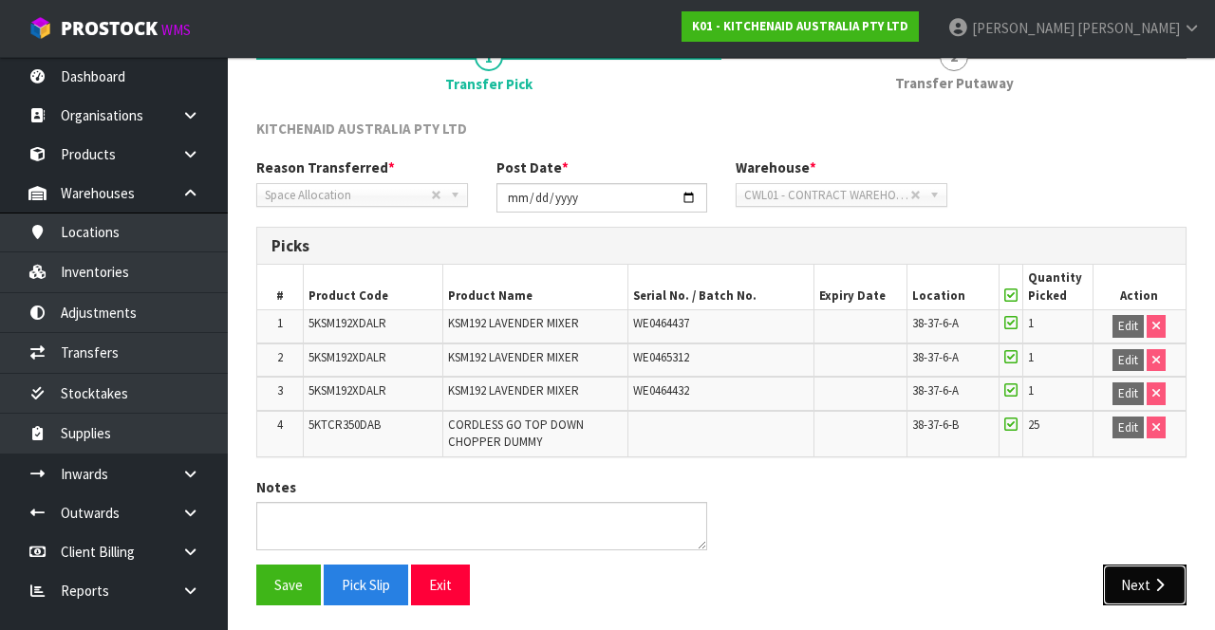
click at [1132, 565] on button "Next" at bounding box center [1145, 585] width 84 height 41
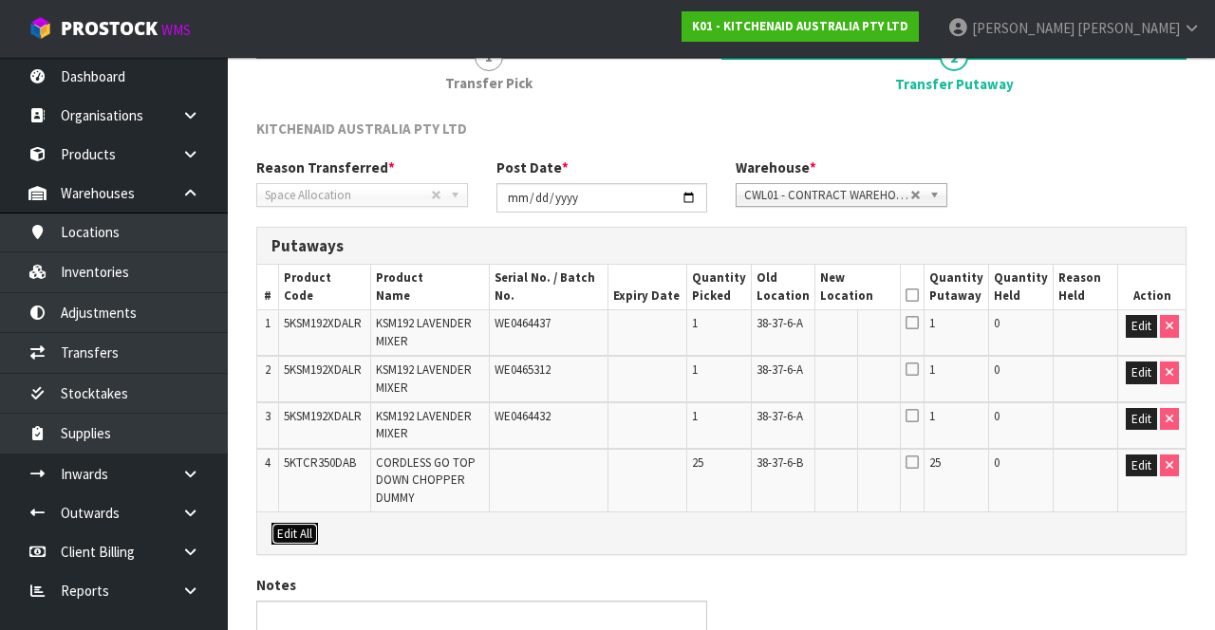
click at [297, 528] on button "Edit All" at bounding box center [295, 534] width 47 height 23
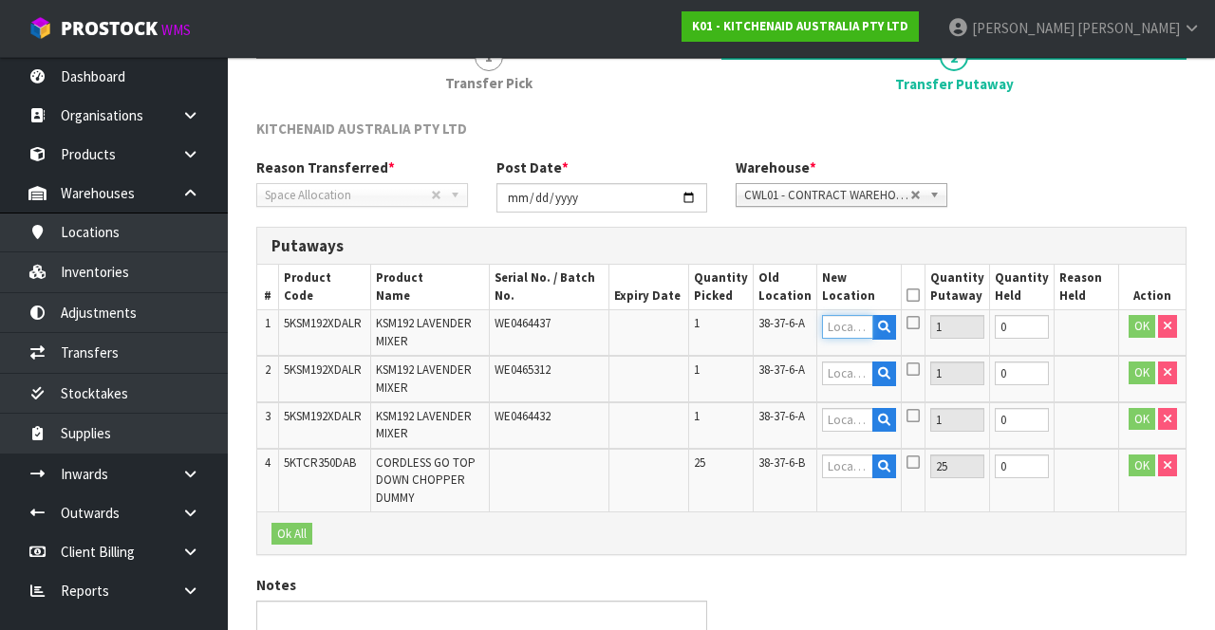
click at [860, 319] on input "text" at bounding box center [847, 327] width 51 height 24
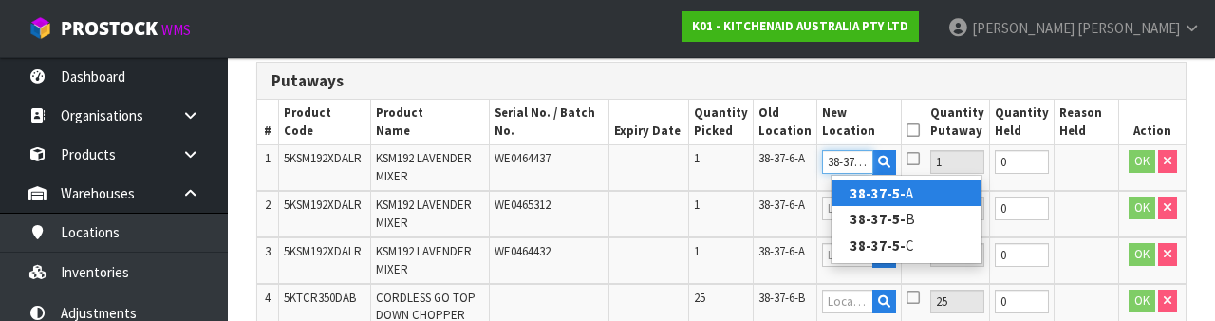
scroll to position [0, 6]
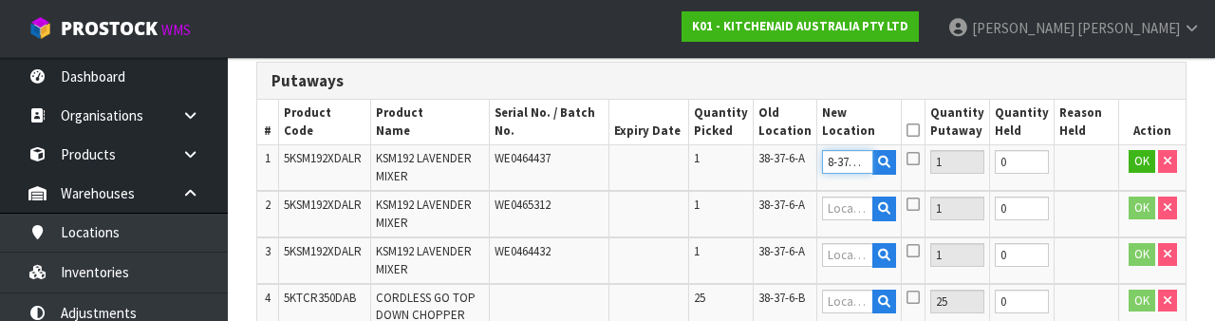
type input "38-37-5-B"
click at [920, 156] on icon at bounding box center [913, 158] width 13 height 15
click at [0, 0] on input "checkbox" at bounding box center [0, 0] width 0 height 0
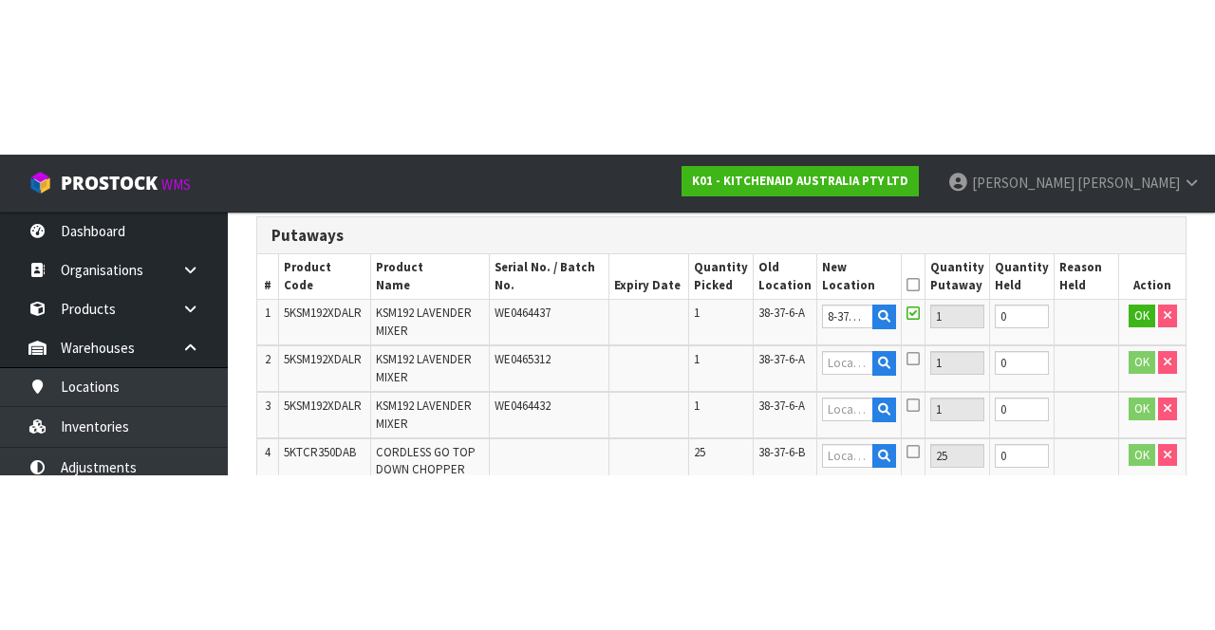
scroll to position [0, 0]
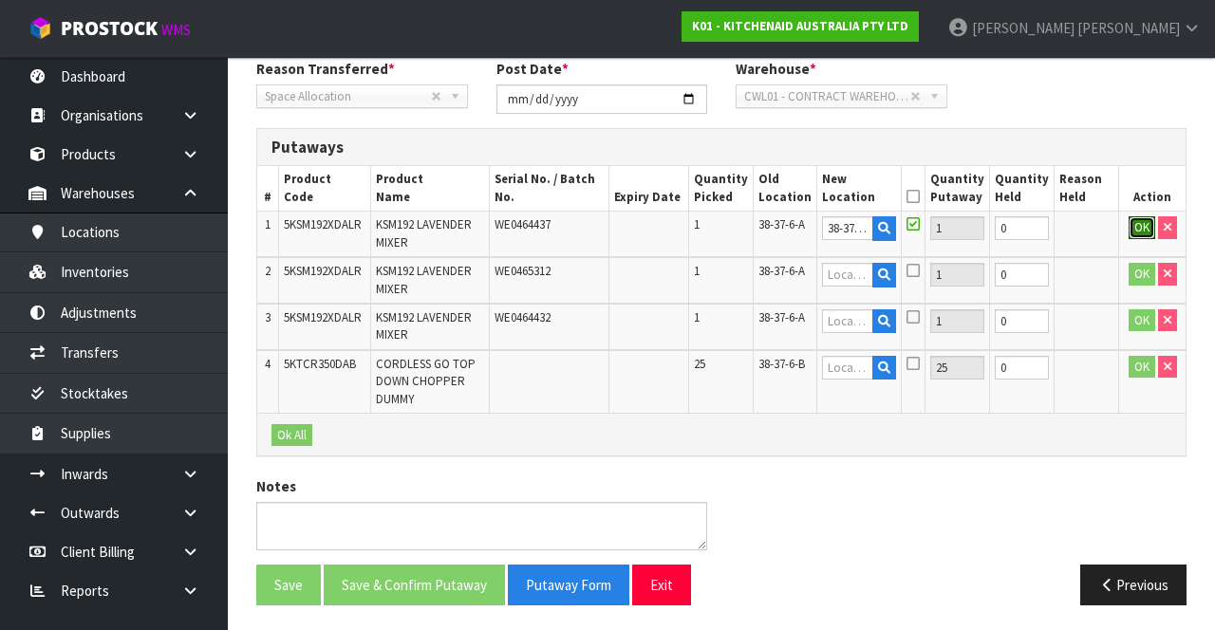
click at [1131, 232] on button "OK" at bounding box center [1142, 227] width 27 height 23
click at [886, 225] on link "Fill" at bounding box center [878, 232] width 14 height 33
type input "38-37-5-B"
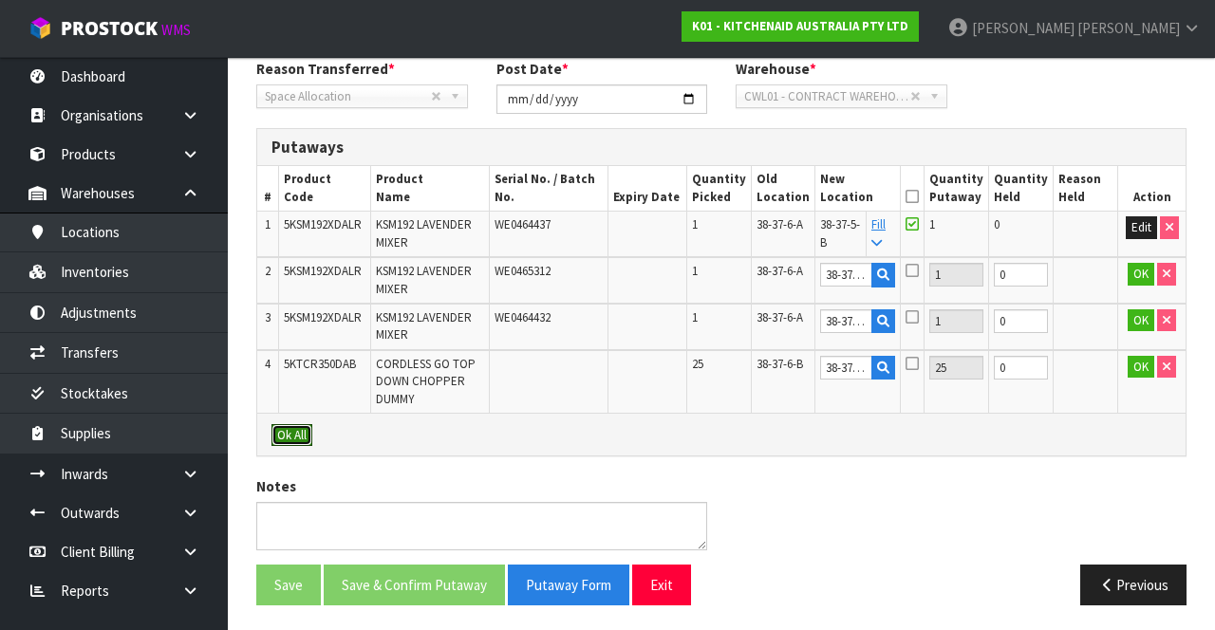
click at [295, 429] on button "Ok All" at bounding box center [292, 435] width 41 height 23
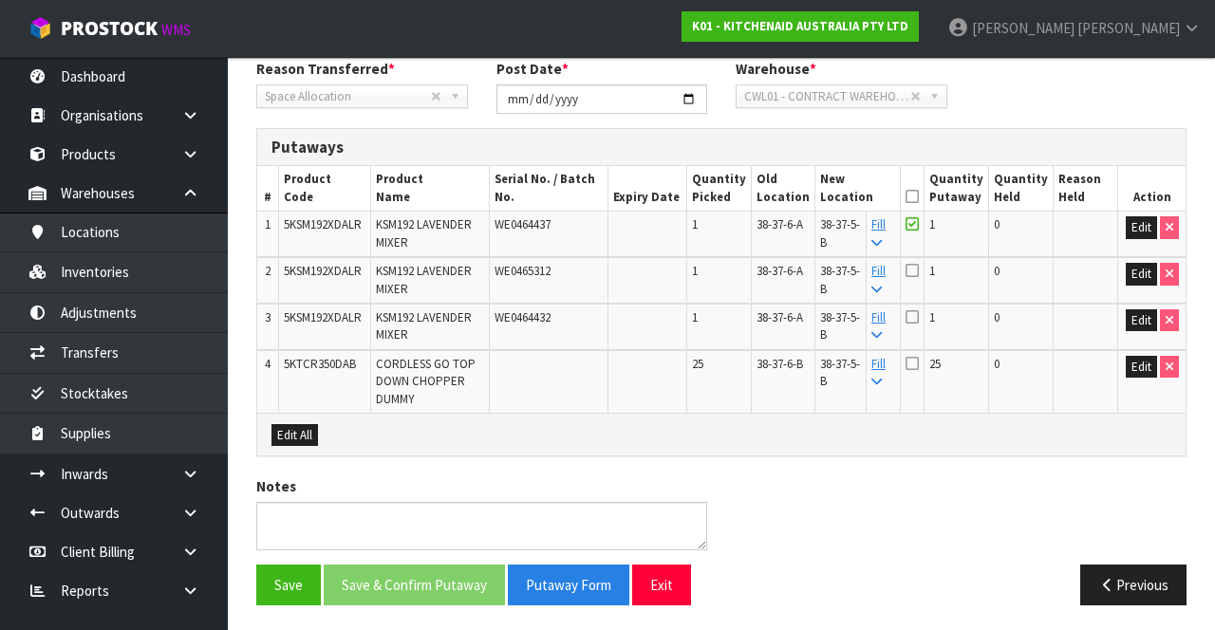
click at [919, 197] on icon at bounding box center [912, 197] width 13 height 1
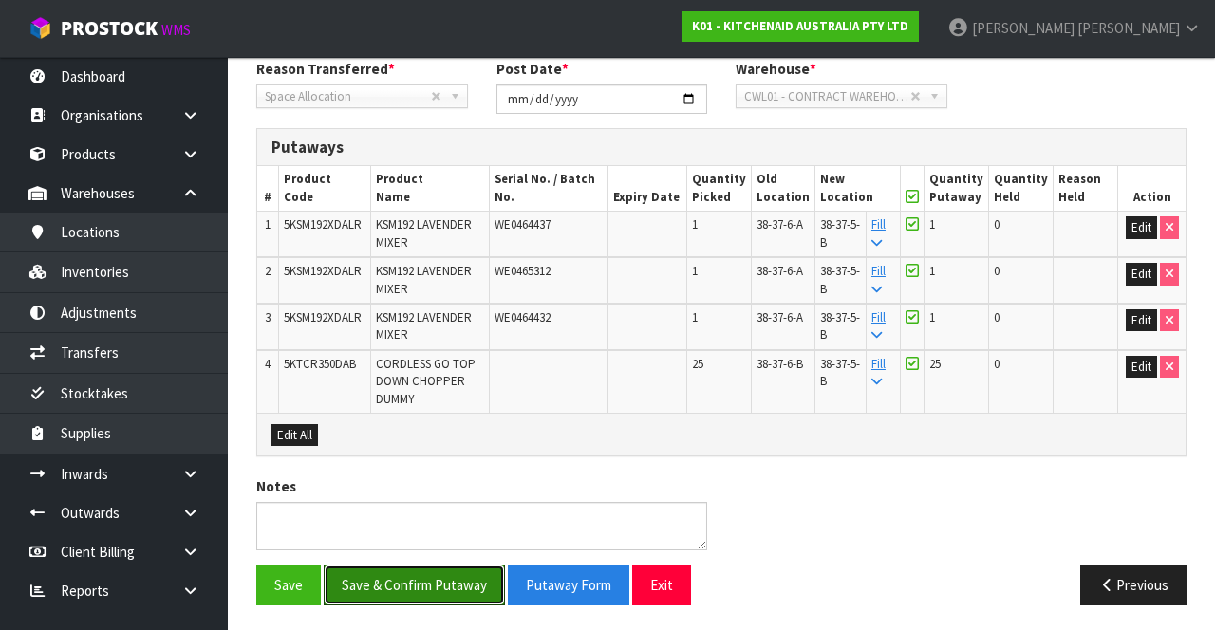
click at [447, 571] on button "Save & Confirm Putaway" at bounding box center [414, 585] width 181 height 41
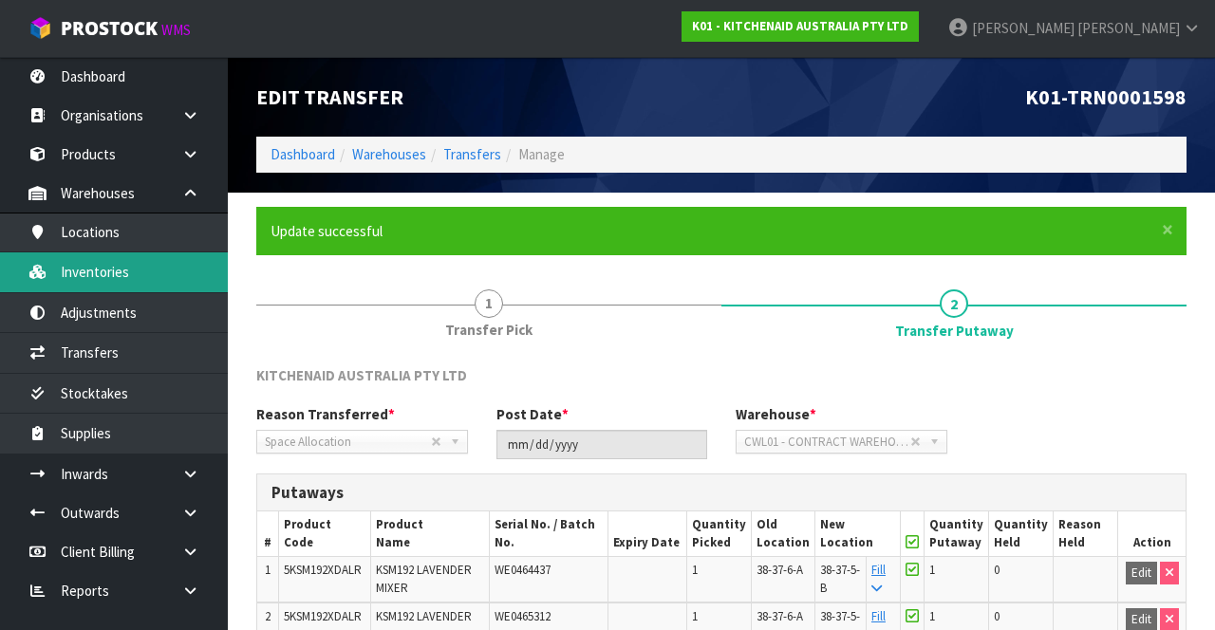
click at [152, 272] on link "Inventories" at bounding box center [114, 272] width 228 height 39
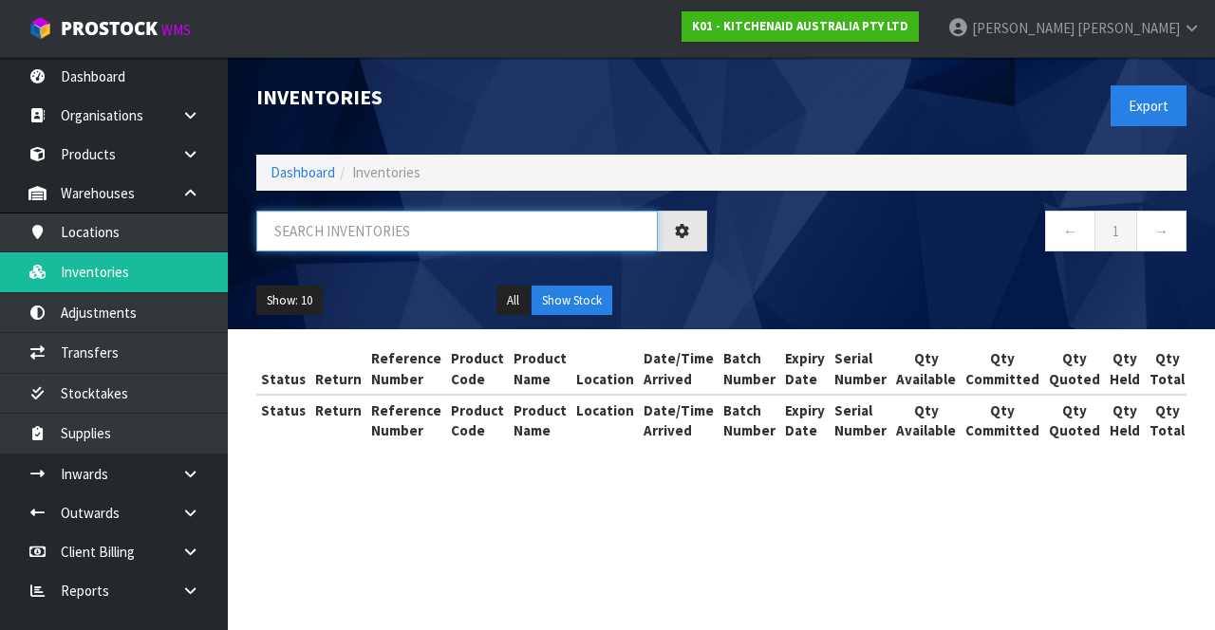
click at [501, 222] on input "text" at bounding box center [457, 231] width 402 height 41
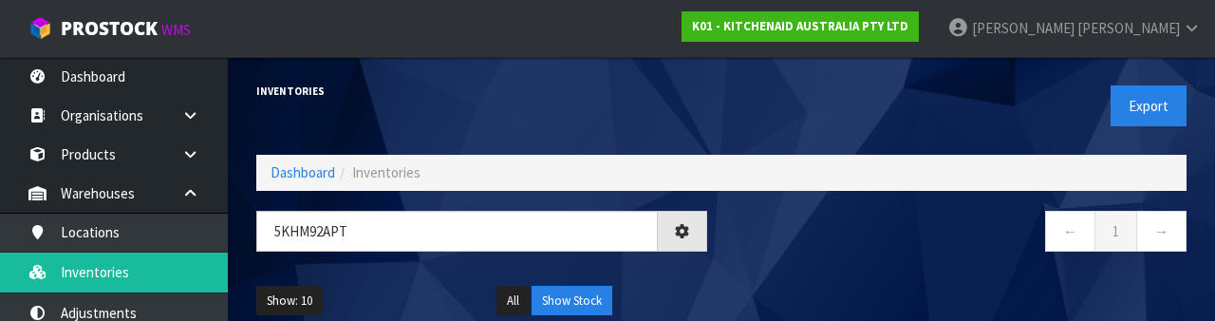
click at [841, 253] on nav "← 1 →" at bounding box center [961, 234] width 451 height 47
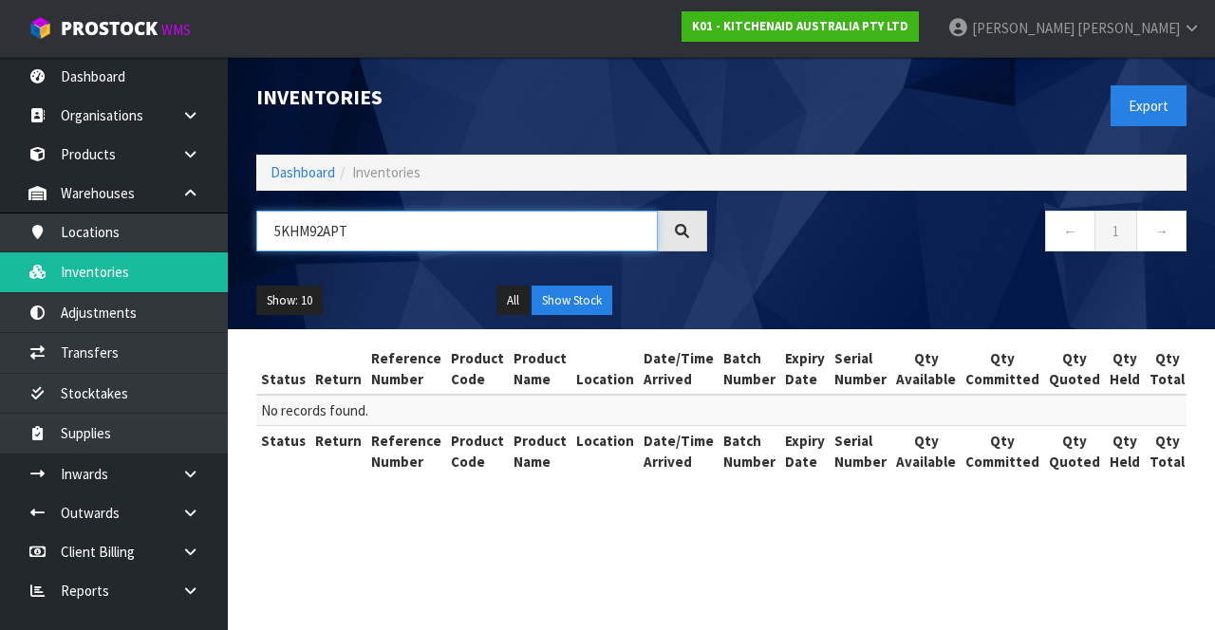
click at [327, 230] on input "5KHM92APT" at bounding box center [457, 231] width 402 height 41
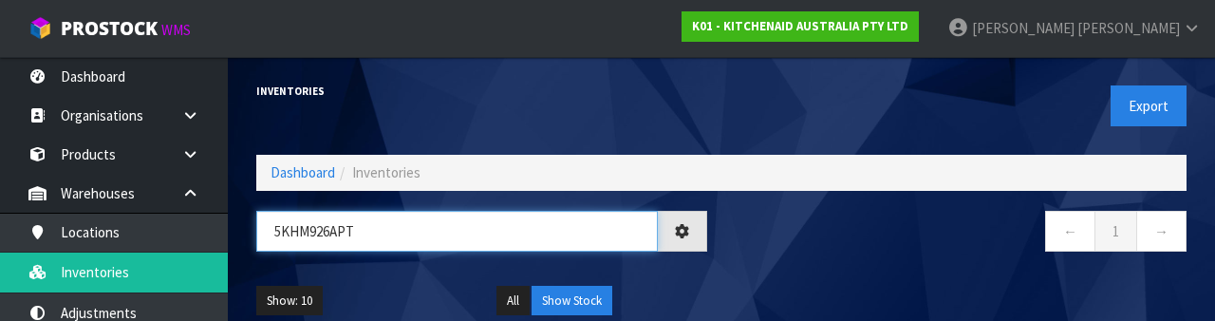
type input "5KHM926APT"
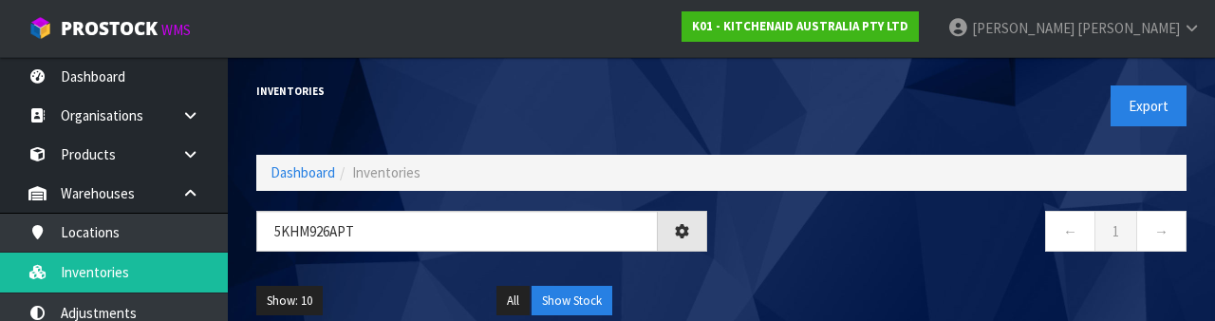
click at [835, 257] on div "← 1 →" at bounding box center [960, 241] width 479 height 61
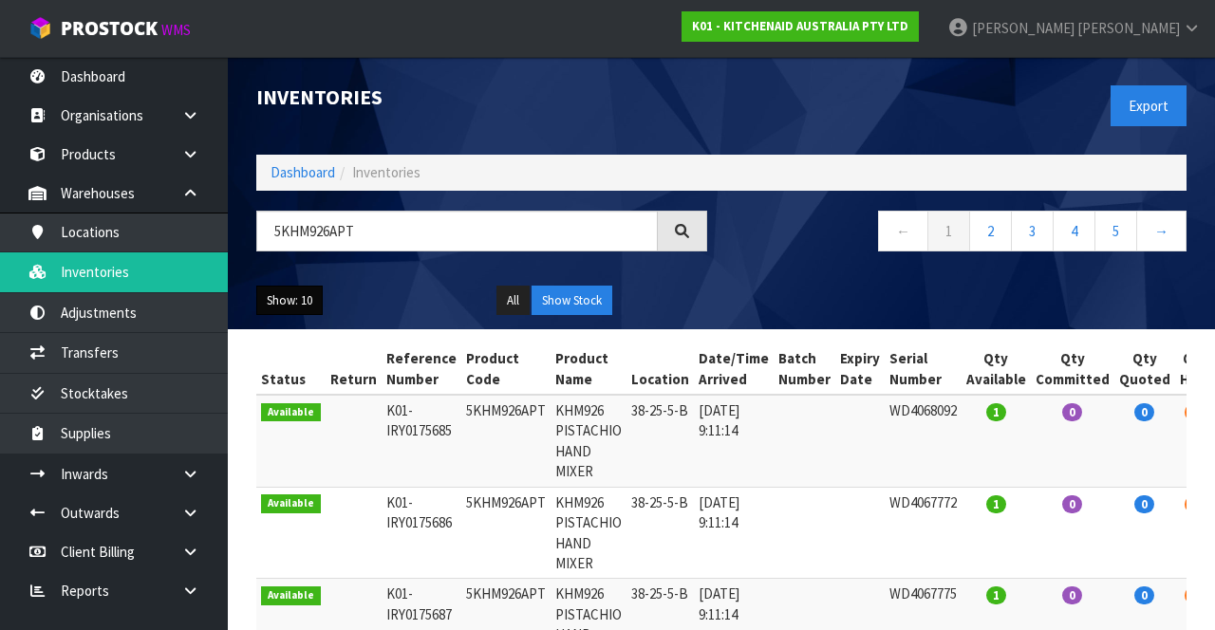
click at [292, 296] on button "Show: 10" at bounding box center [289, 301] width 66 height 30
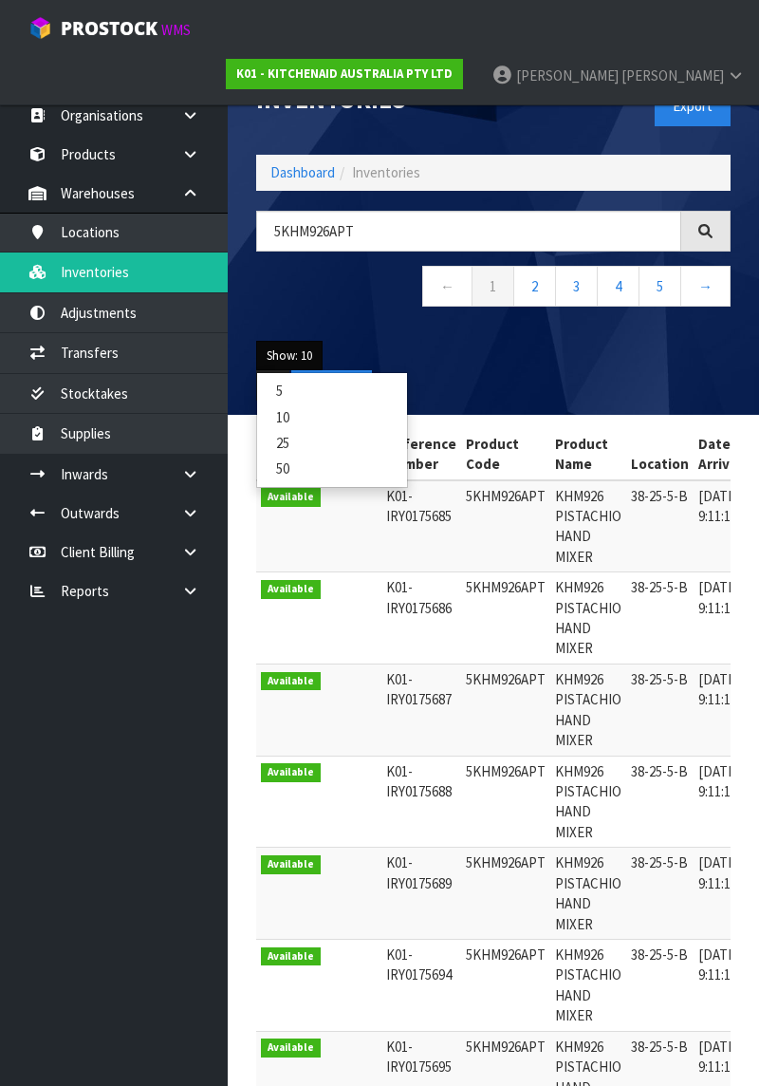
click at [313, 416] on link "10" at bounding box center [332, 417] width 150 height 26
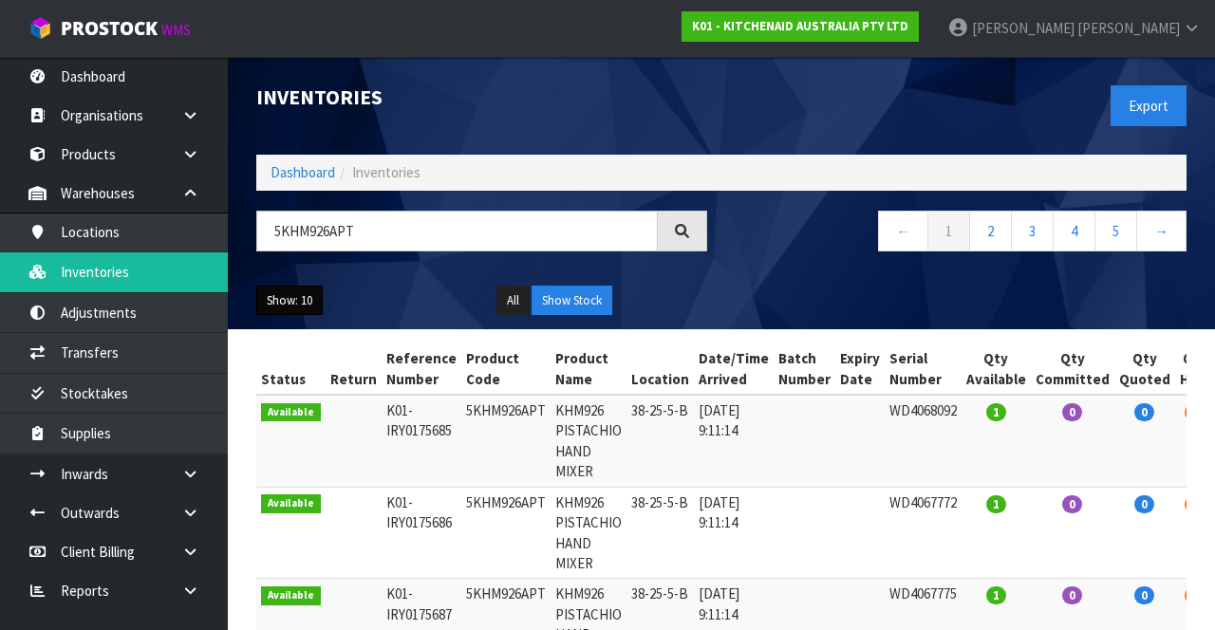
click at [300, 308] on button "Show: 10" at bounding box center [289, 301] width 66 height 30
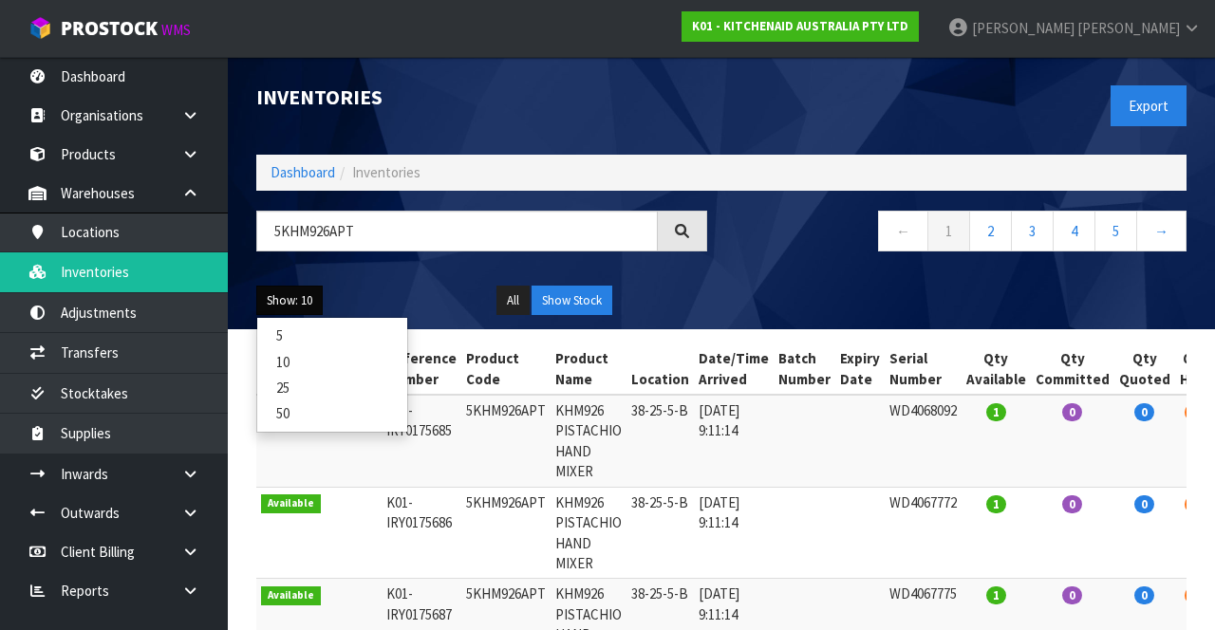
click at [313, 404] on link "50" at bounding box center [332, 414] width 150 height 26
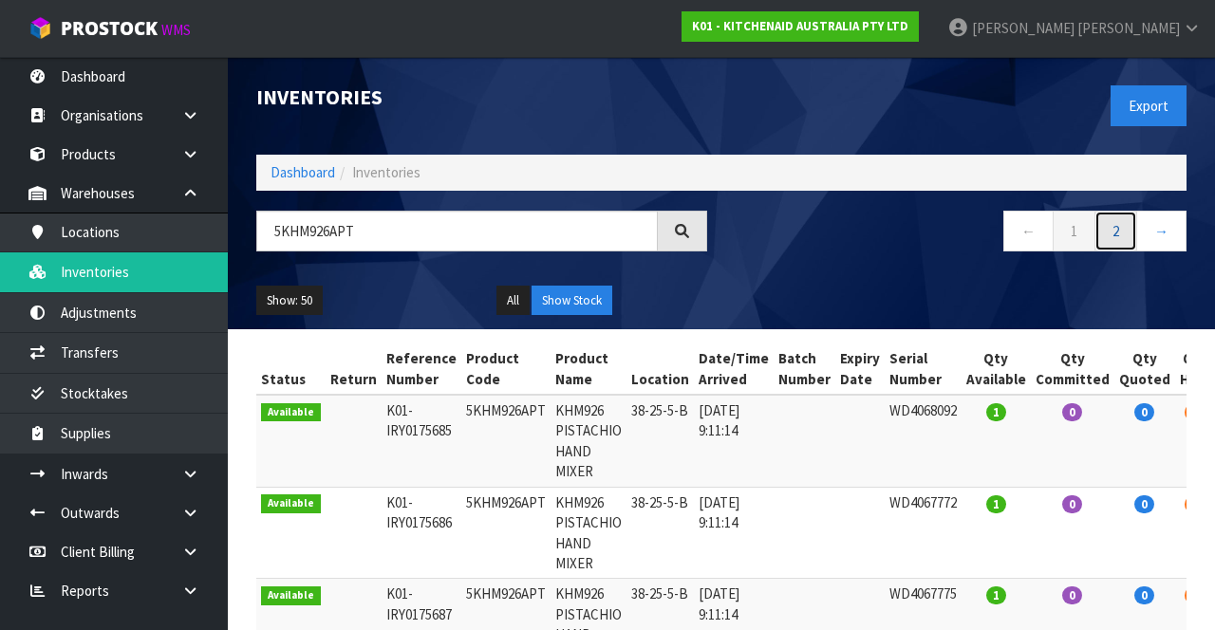
click at [1122, 236] on link "2" at bounding box center [1116, 231] width 43 height 41
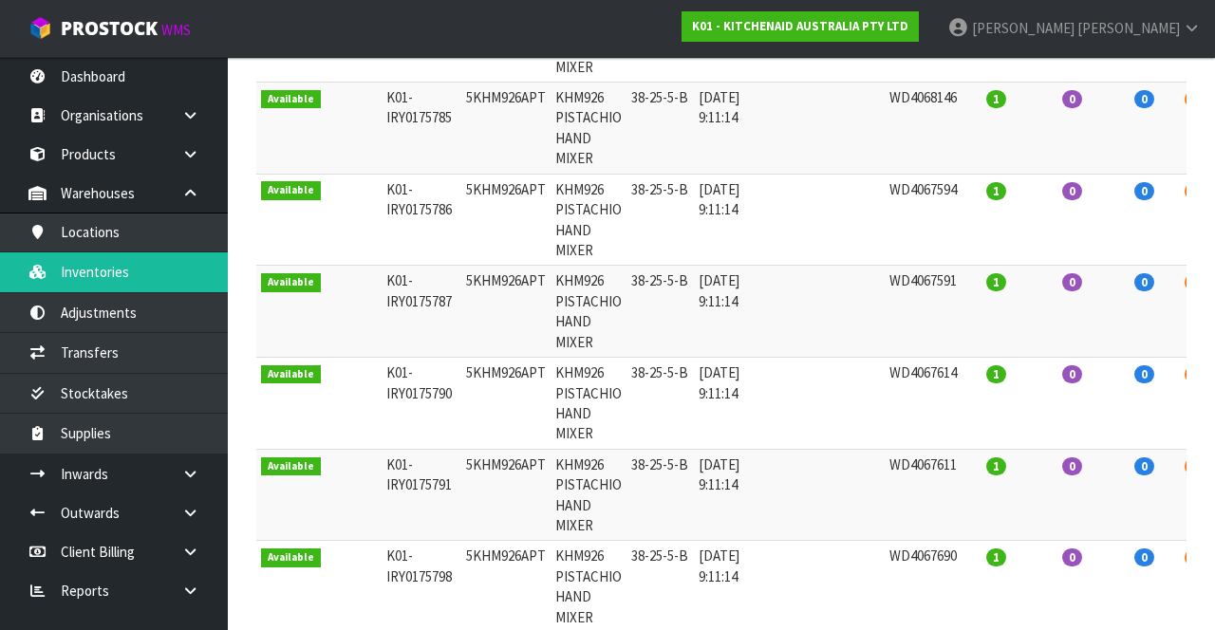
scroll to position [1764, 0]
